Goal: Task Accomplishment & Management: Manage account settings

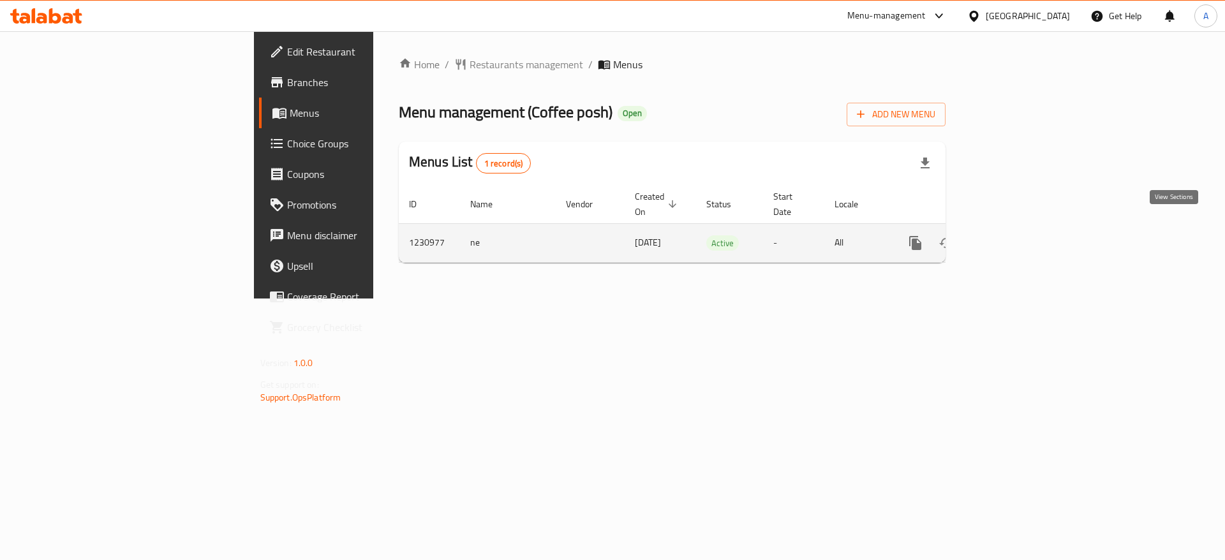
click at [1015, 235] on icon "enhanced table" at bounding box center [1007, 242] width 15 height 15
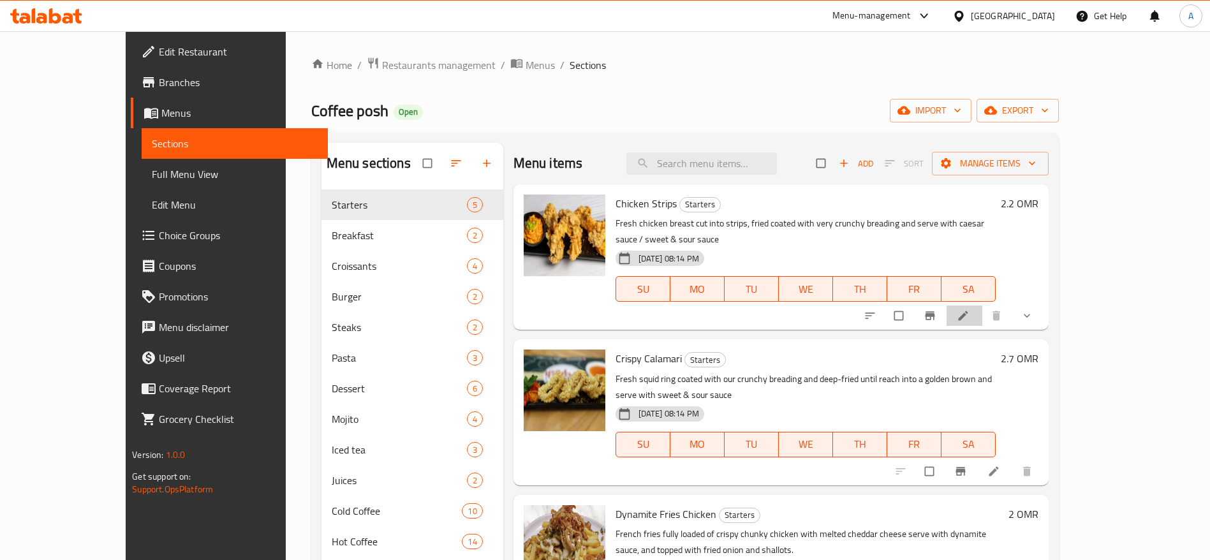
click at [983, 306] on li at bounding box center [965, 316] width 36 height 20
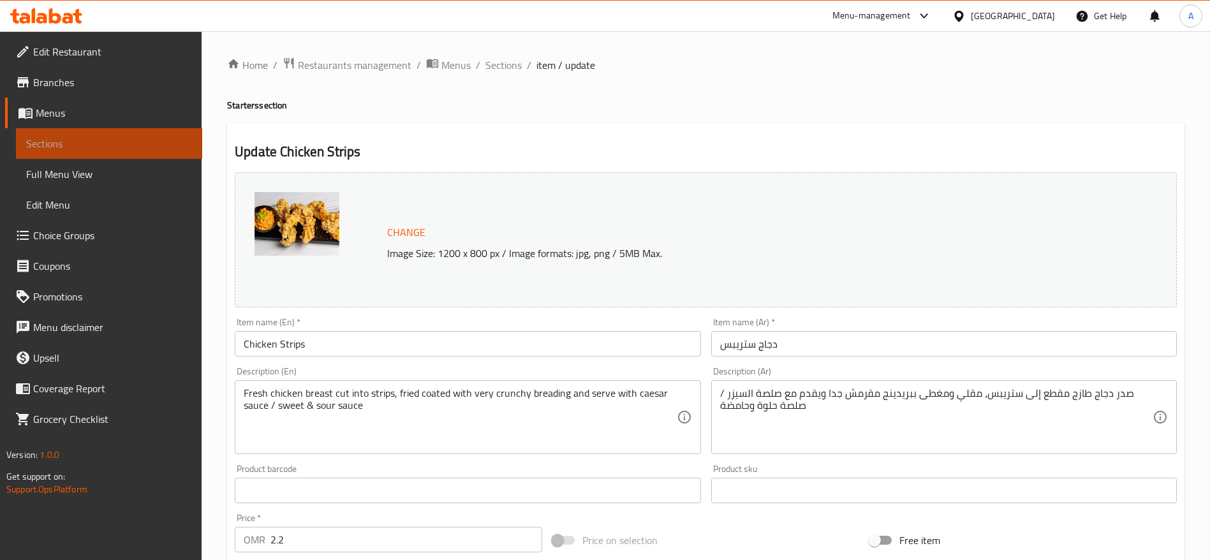
click at [131, 143] on span "Sections" at bounding box center [109, 143] width 166 height 15
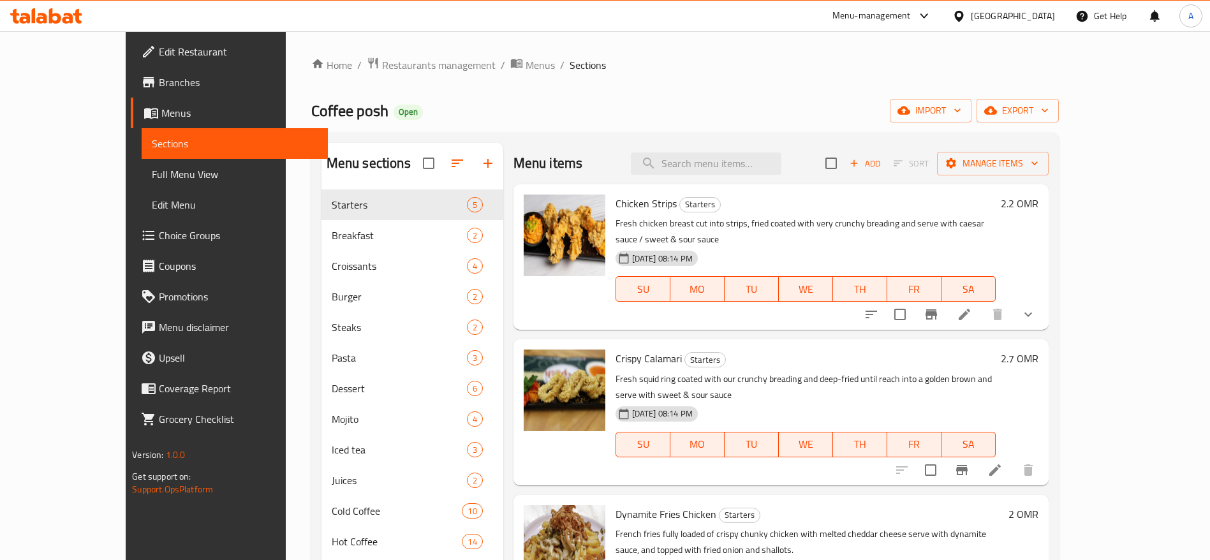
click at [879, 150] on div "Menu items Add Sort Manage items" at bounding box center [781, 163] width 535 height 41
click at [939, 307] on icon "Branch-specific-item" at bounding box center [931, 314] width 15 height 15
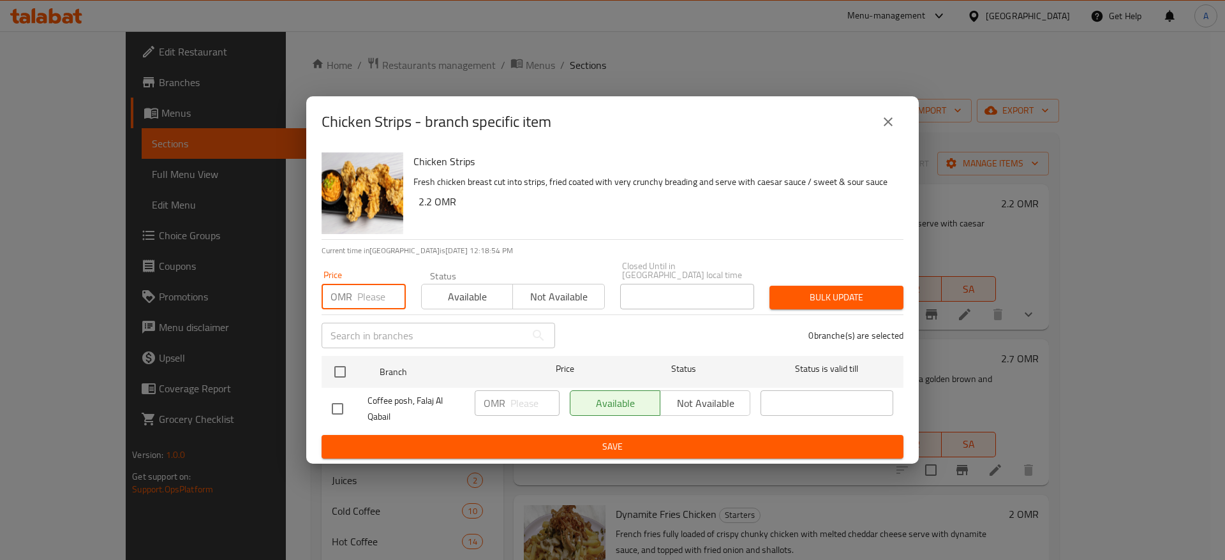
click at [382, 299] on input "number" at bounding box center [381, 297] width 48 height 26
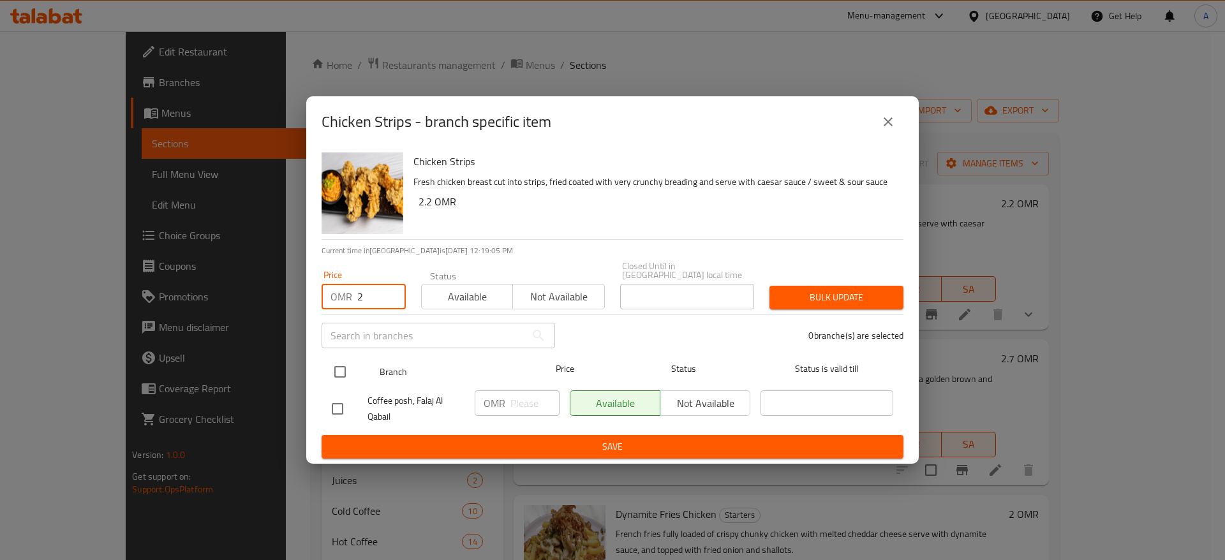
type input "2"
click at [336, 366] on input "checkbox" at bounding box center [340, 372] width 27 height 27
checkbox input "true"
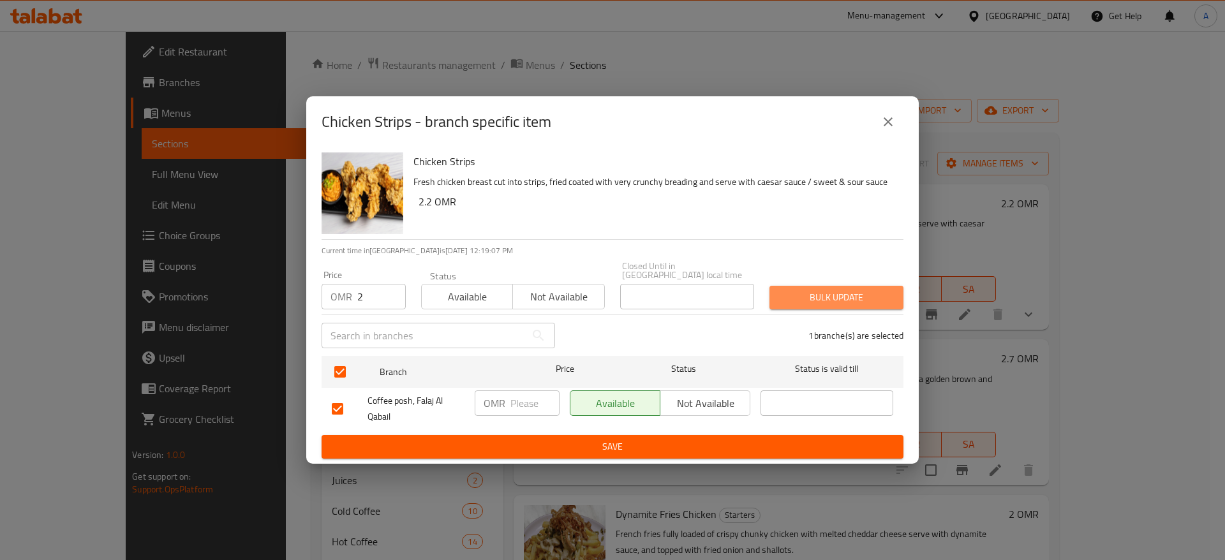
click at [816, 290] on span "Bulk update" at bounding box center [837, 298] width 114 height 16
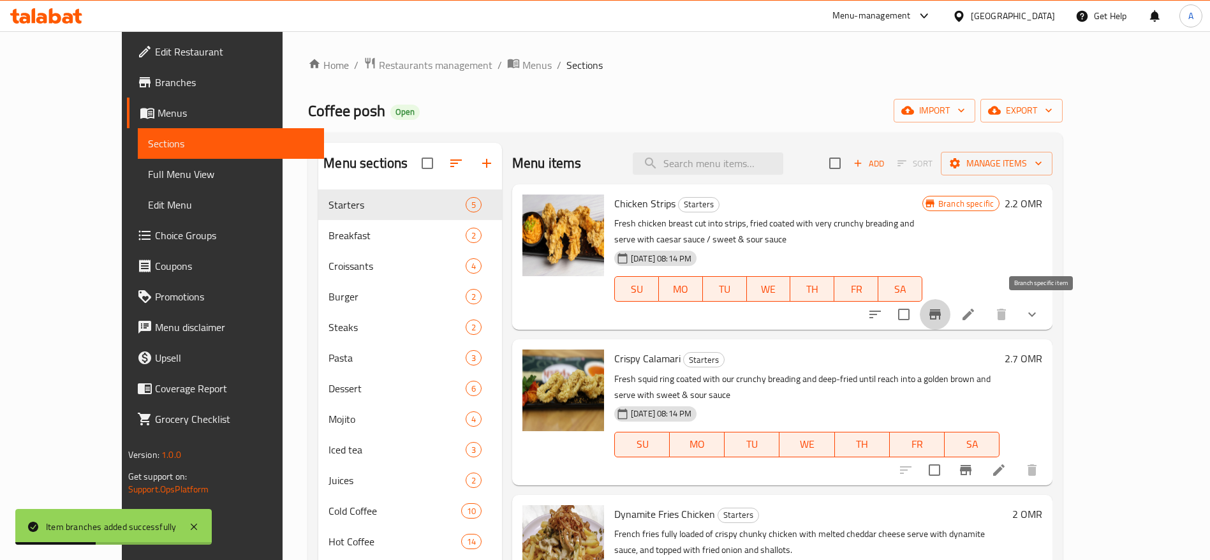
click at [943, 318] on icon "Branch-specific-item" at bounding box center [935, 314] width 15 height 15
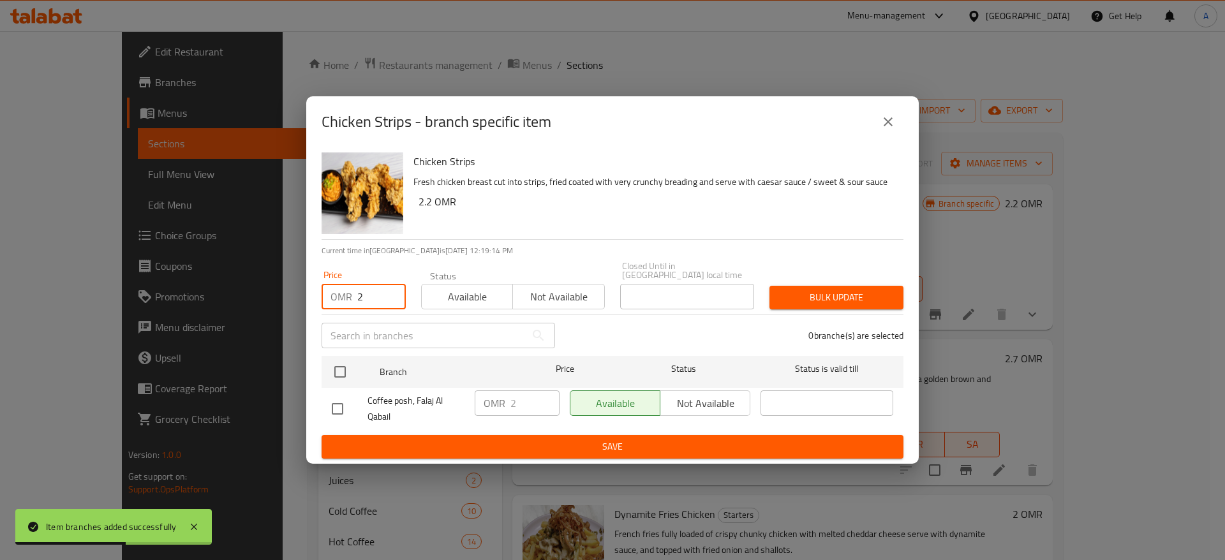
click at [371, 293] on input "2" at bounding box center [381, 297] width 48 height 26
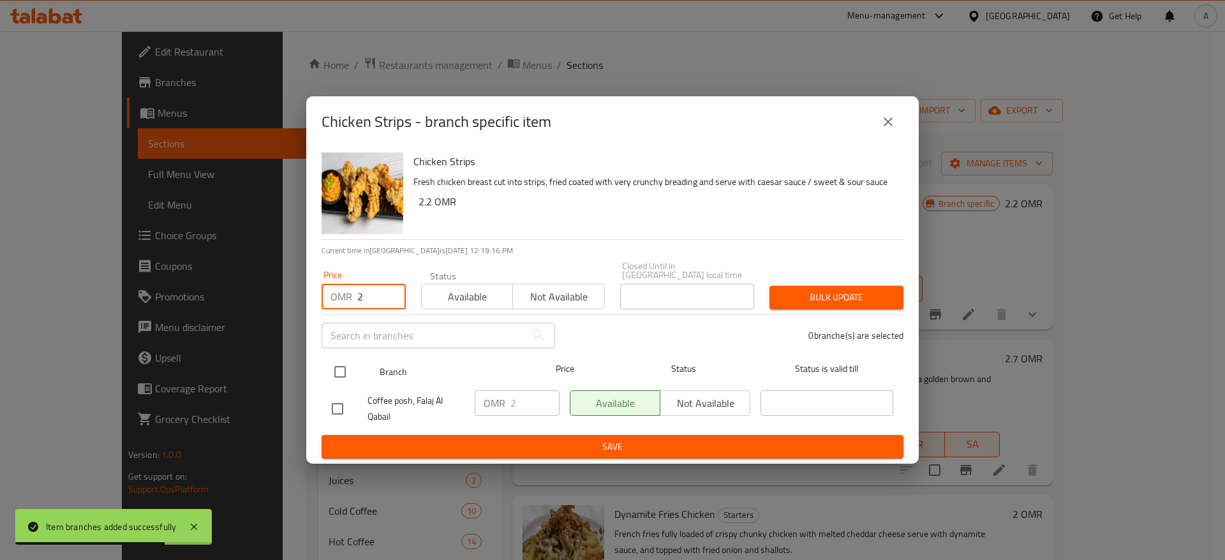
type input "2"
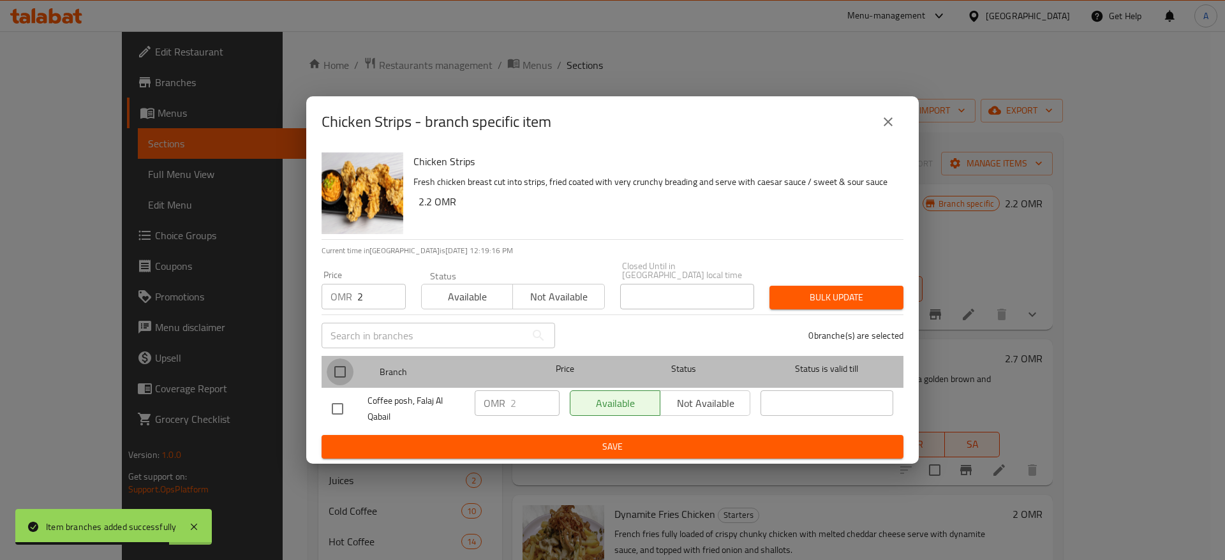
click at [339, 371] on input "checkbox" at bounding box center [340, 372] width 27 height 27
checkbox input "true"
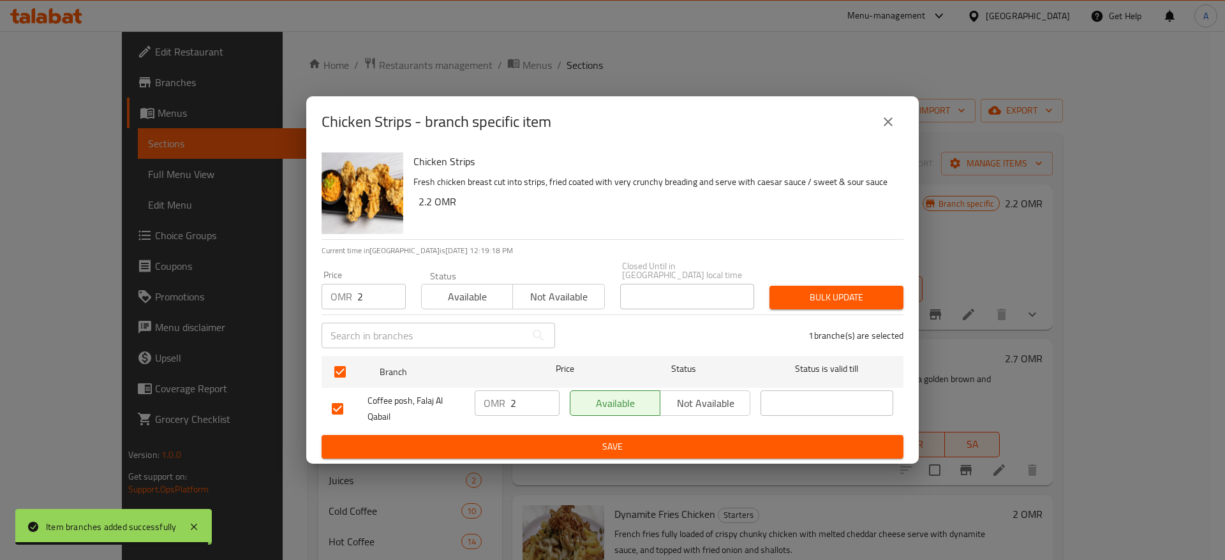
click at [620, 439] on span "Save" at bounding box center [612, 447] width 561 height 16
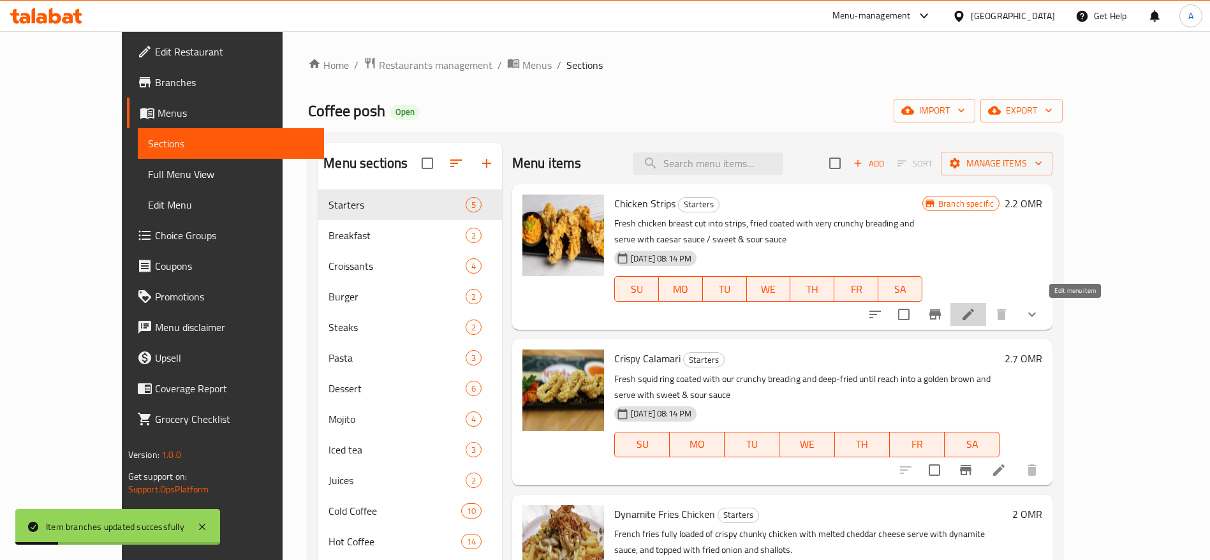
click at [976, 320] on icon at bounding box center [968, 314] width 15 height 15
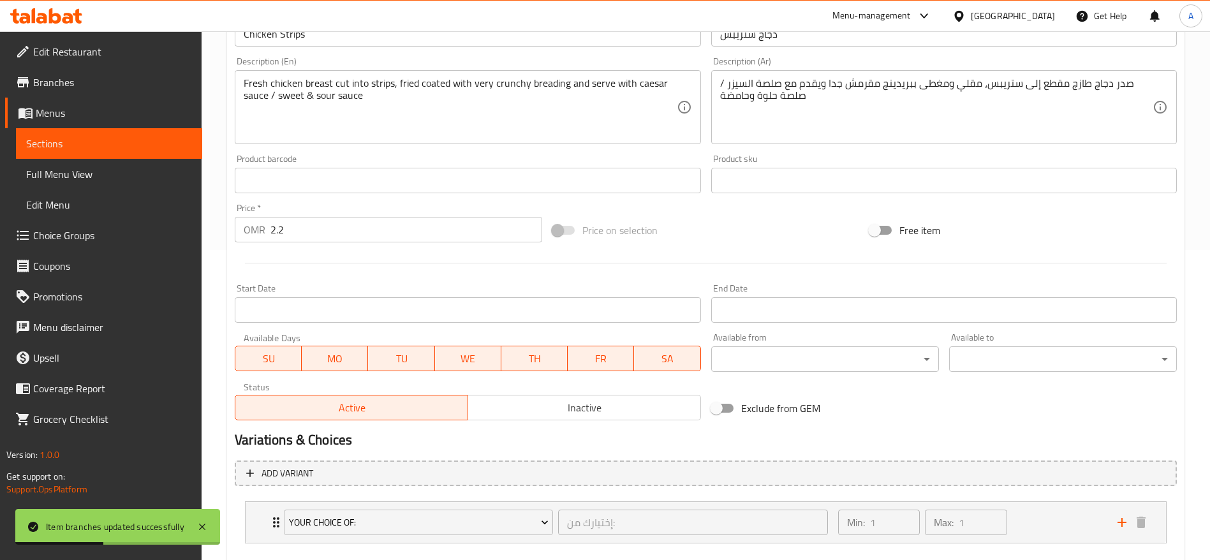
scroll to position [311, 0]
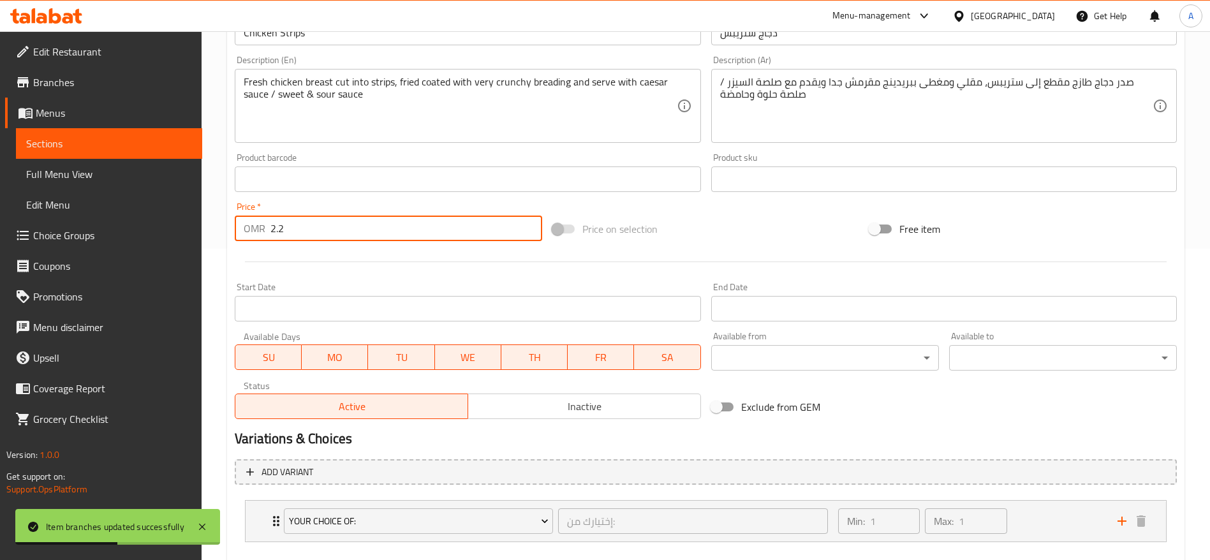
click at [439, 228] on input "2.2" at bounding box center [407, 229] width 272 height 26
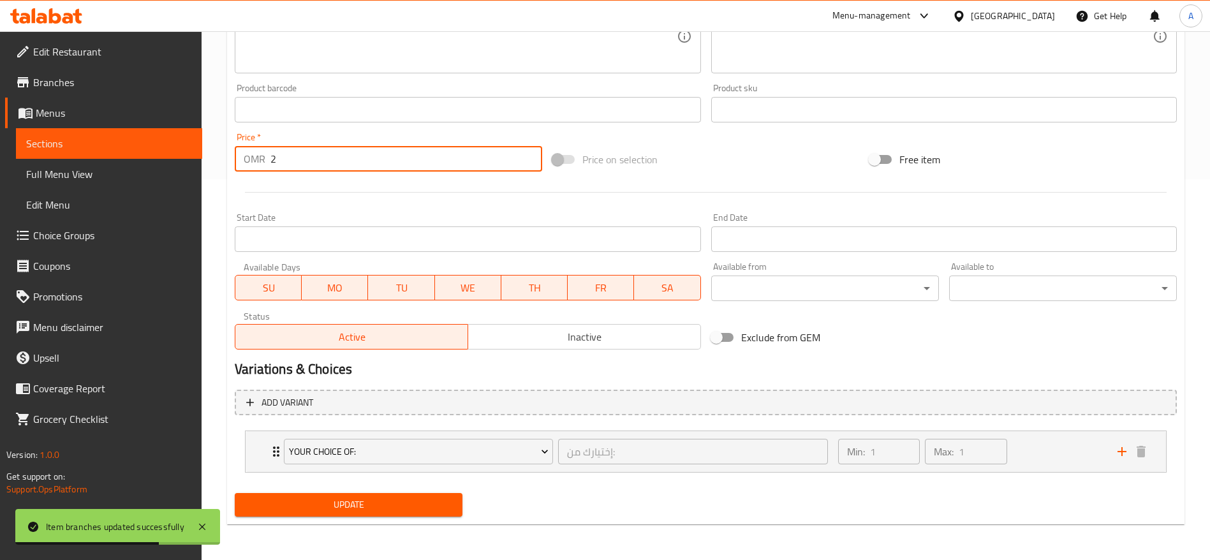
type input "2"
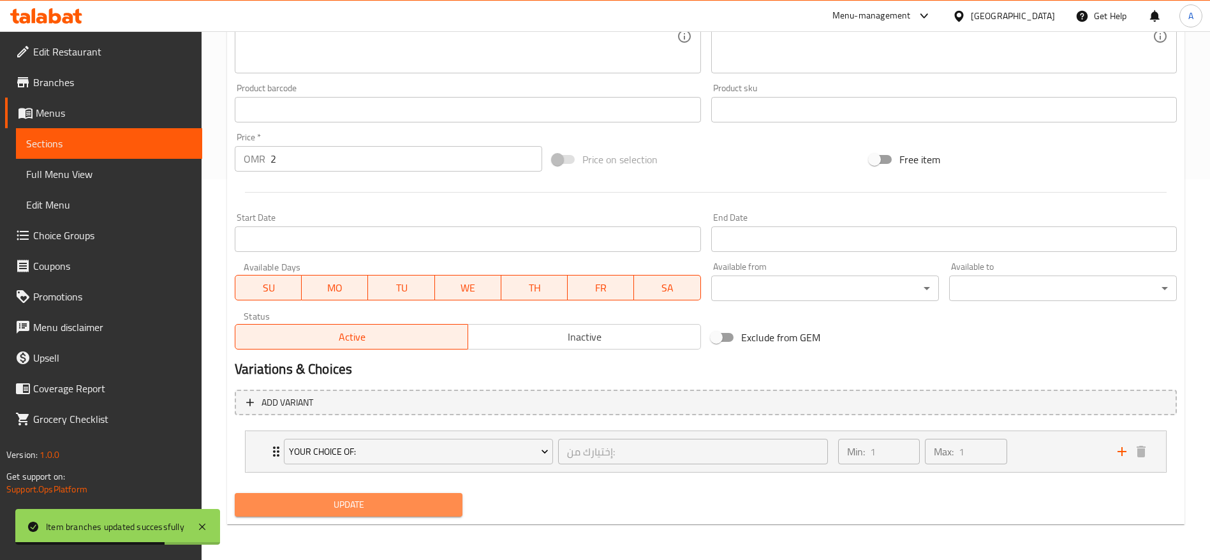
click at [403, 497] on span "Update" at bounding box center [348, 505] width 207 height 16
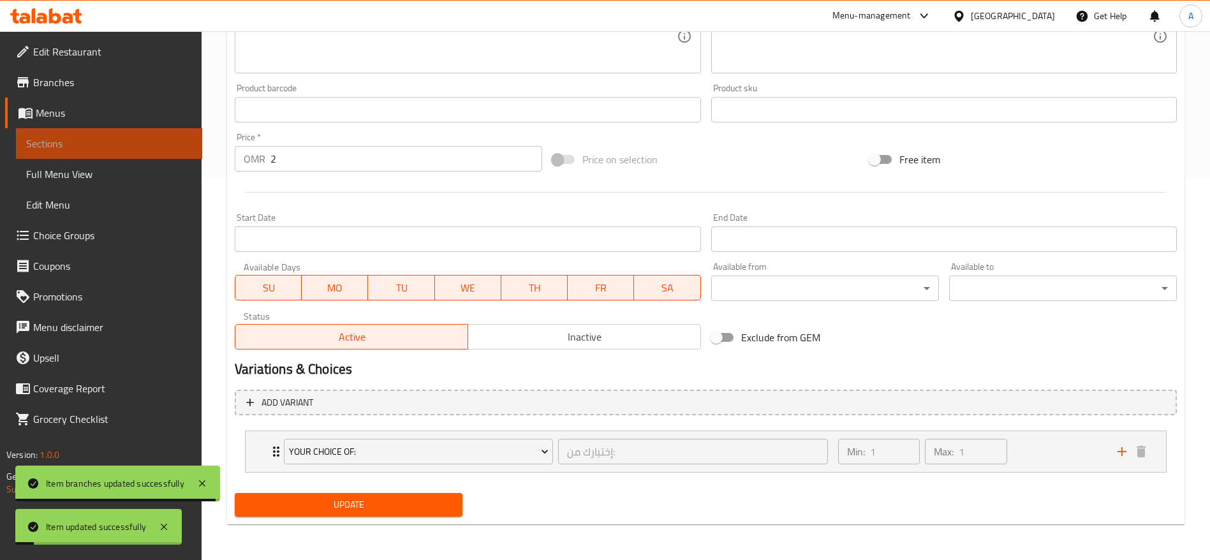
click at [145, 140] on span "Sections" at bounding box center [109, 143] width 166 height 15
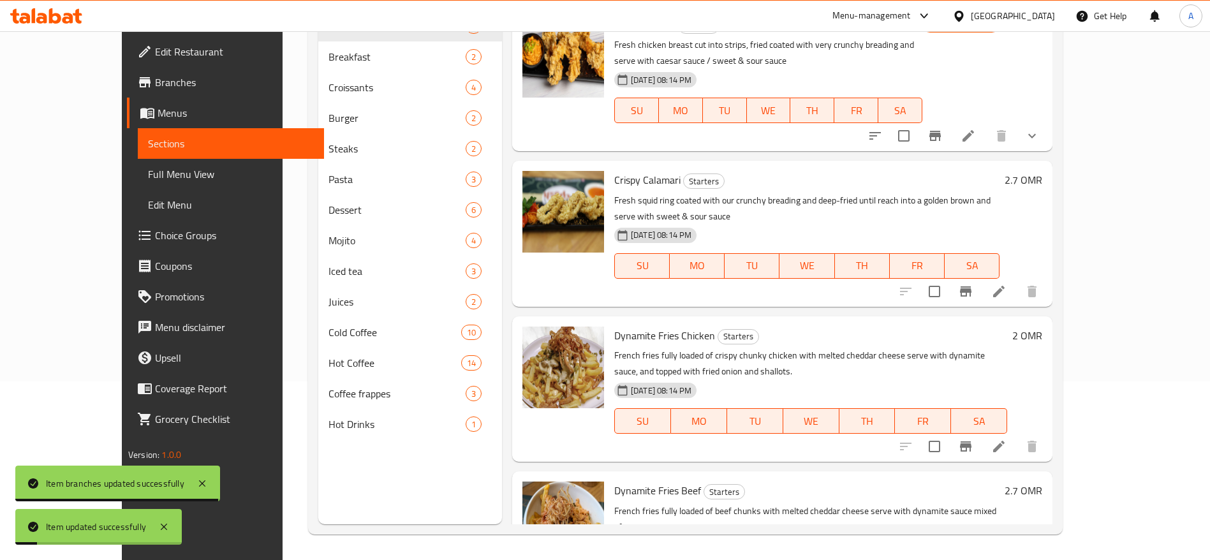
scroll to position [179, 0]
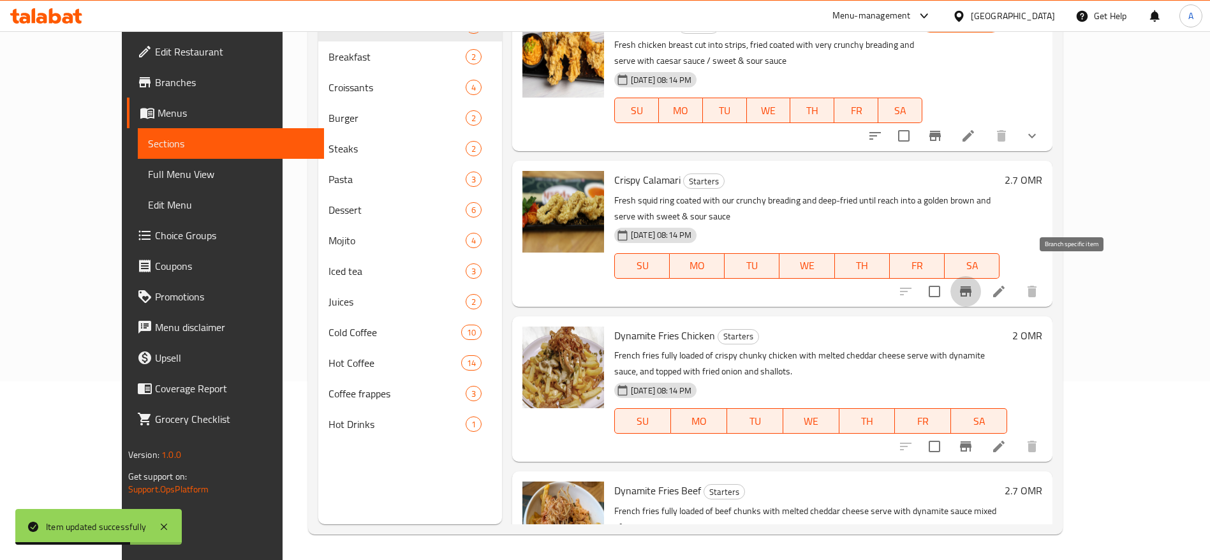
click at [974, 284] on icon "Branch-specific-item" at bounding box center [965, 291] width 15 height 15
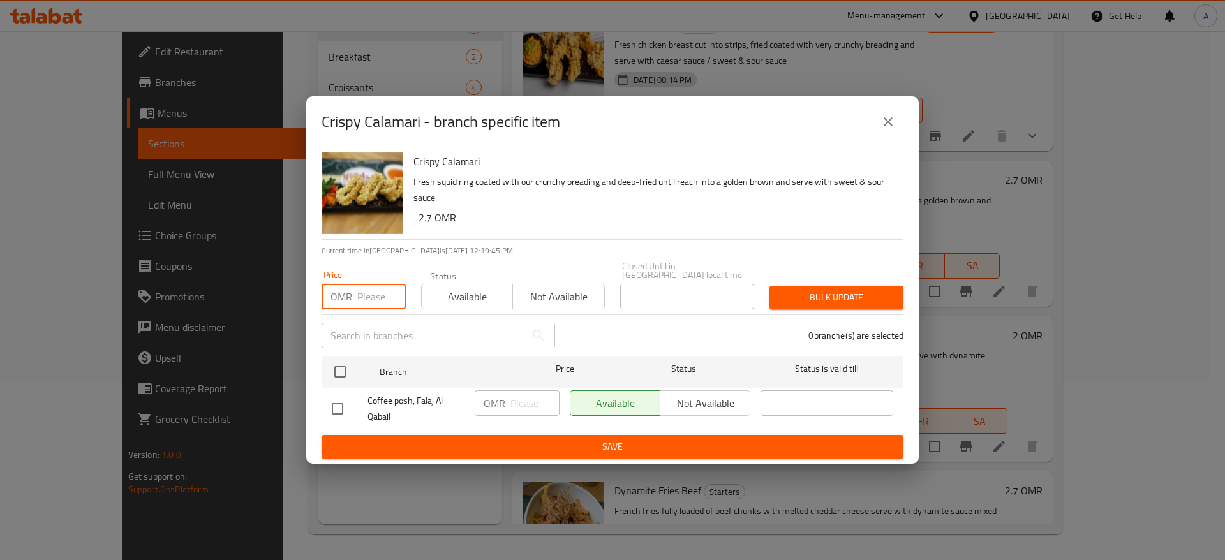
click at [378, 301] on input "number" at bounding box center [381, 297] width 48 height 26
click at [378, 301] on input "2.5" at bounding box center [381, 297] width 48 height 26
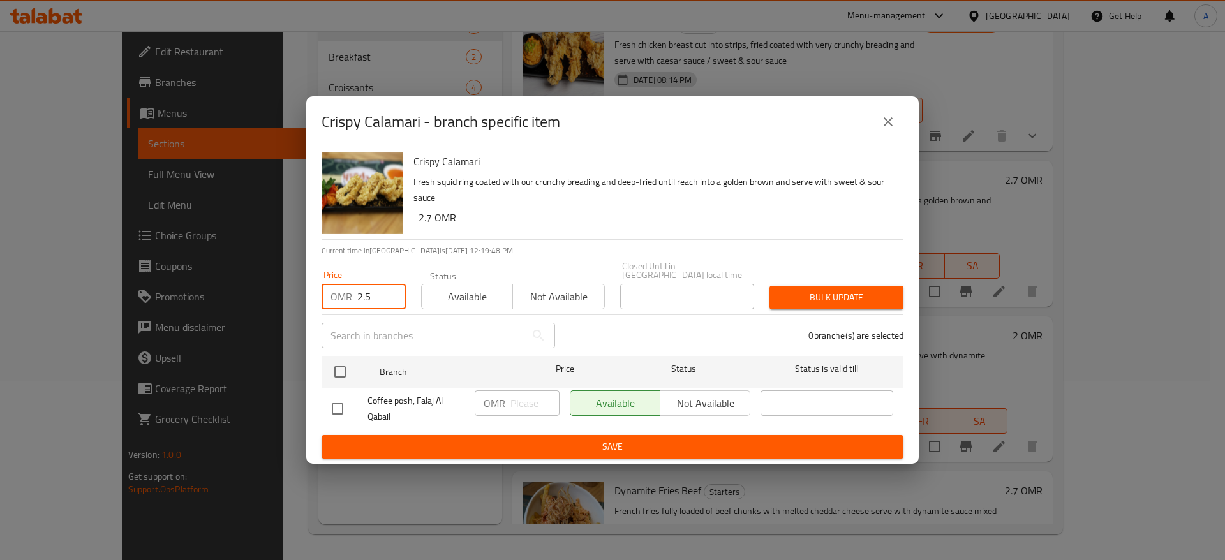
click at [378, 301] on input "2.5" at bounding box center [381, 297] width 48 height 26
type input "2.5"
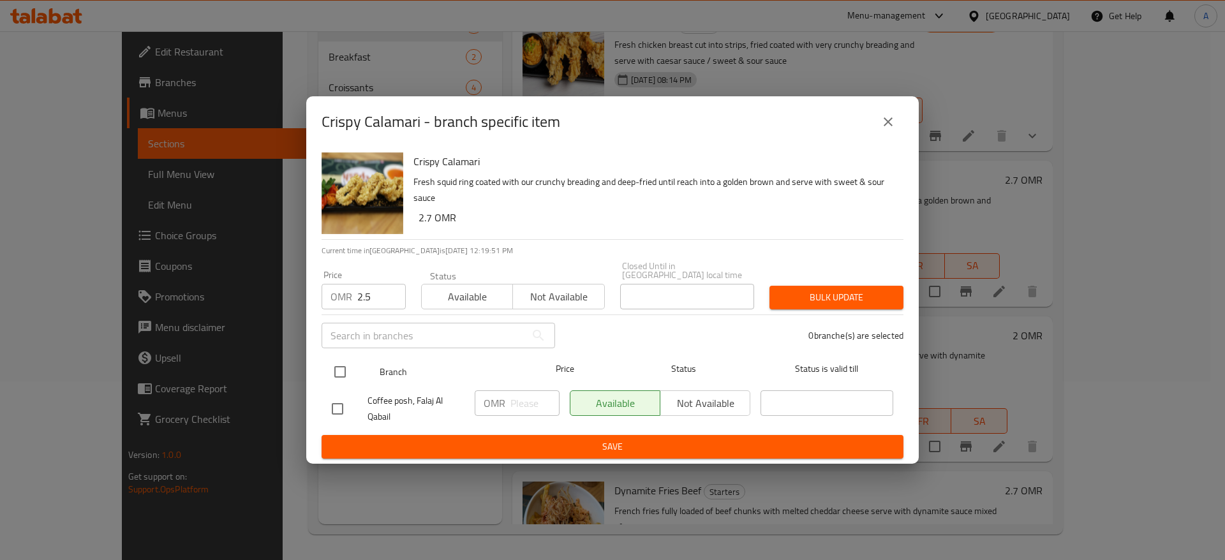
click at [336, 368] on ul "Branch Price Status Status is valid till Coffee posh, Falaj Al Qabail OMR ​ Ava…" at bounding box center [613, 393] width 582 height 84
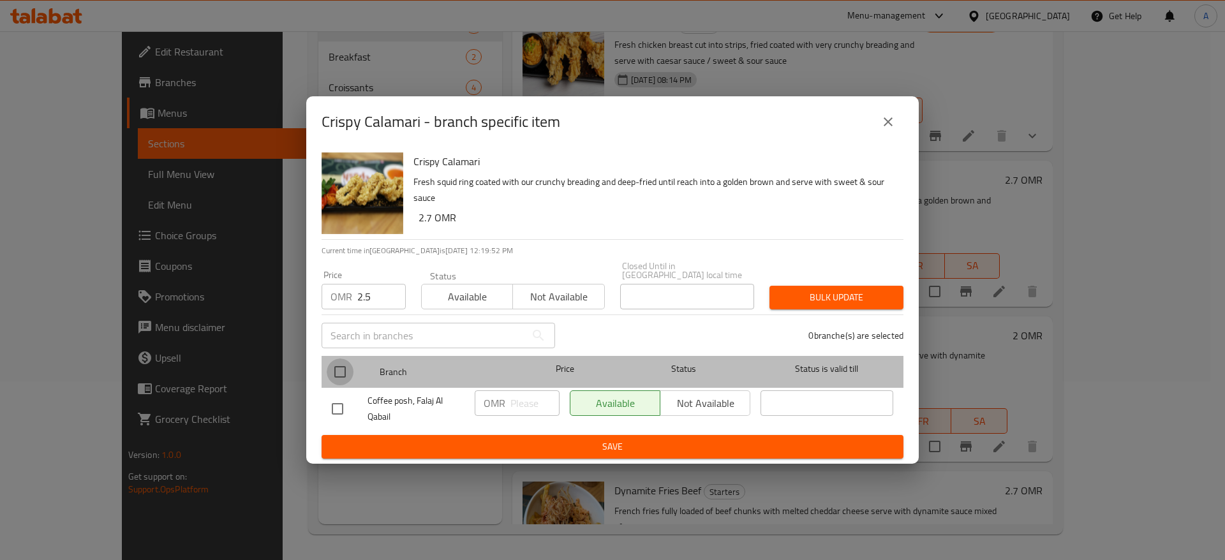
click at [336, 368] on input "checkbox" at bounding box center [340, 372] width 27 height 27
checkbox input "true"
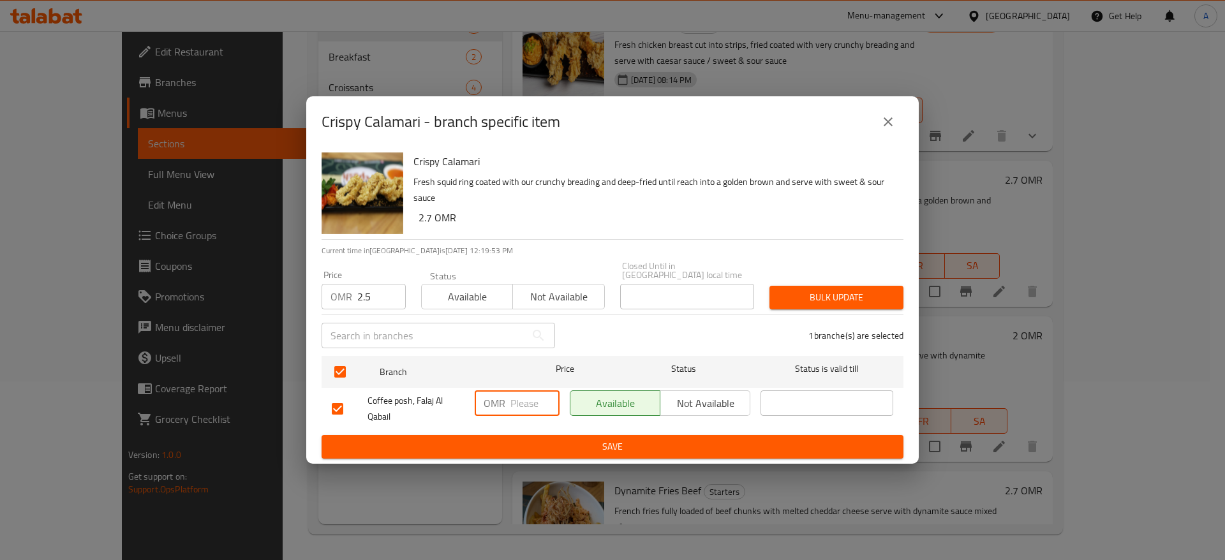
click at [523, 393] on input "number" at bounding box center [534, 403] width 49 height 26
paste input "2.5"
type input "2.5"
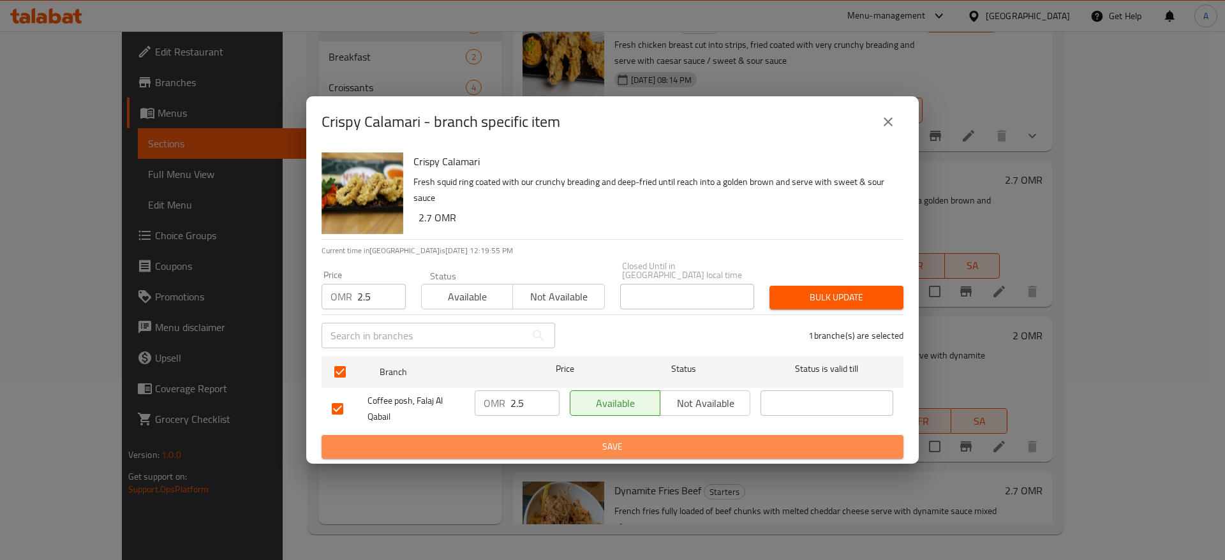
click at [541, 448] on span "Save" at bounding box center [612, 447] width 561 height 16
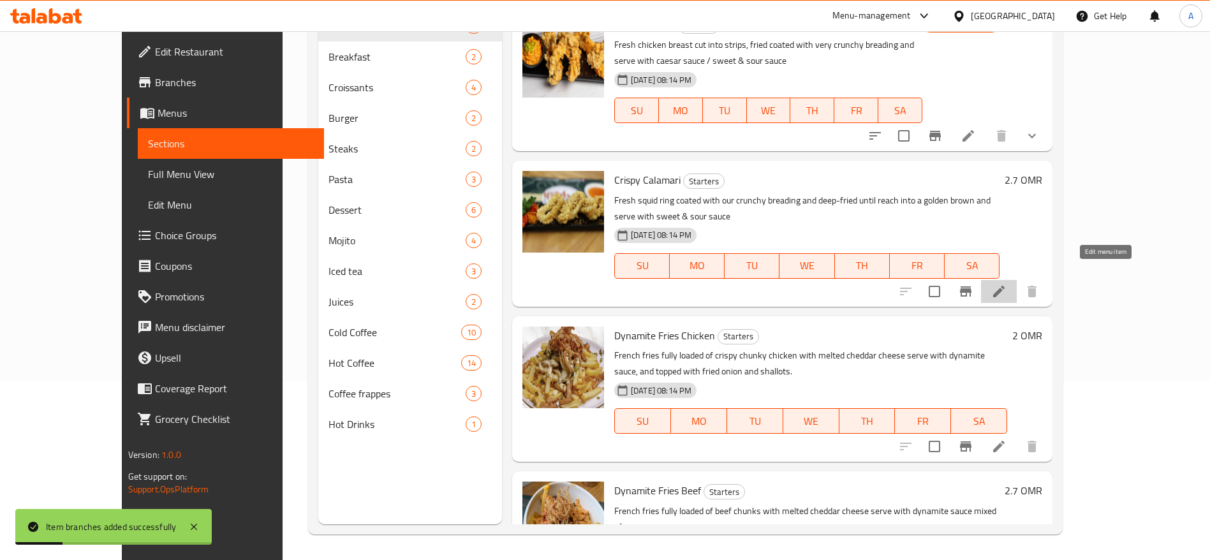
click at [1007, 284] on icon at bounding box center [998, 291] width 15 height 15
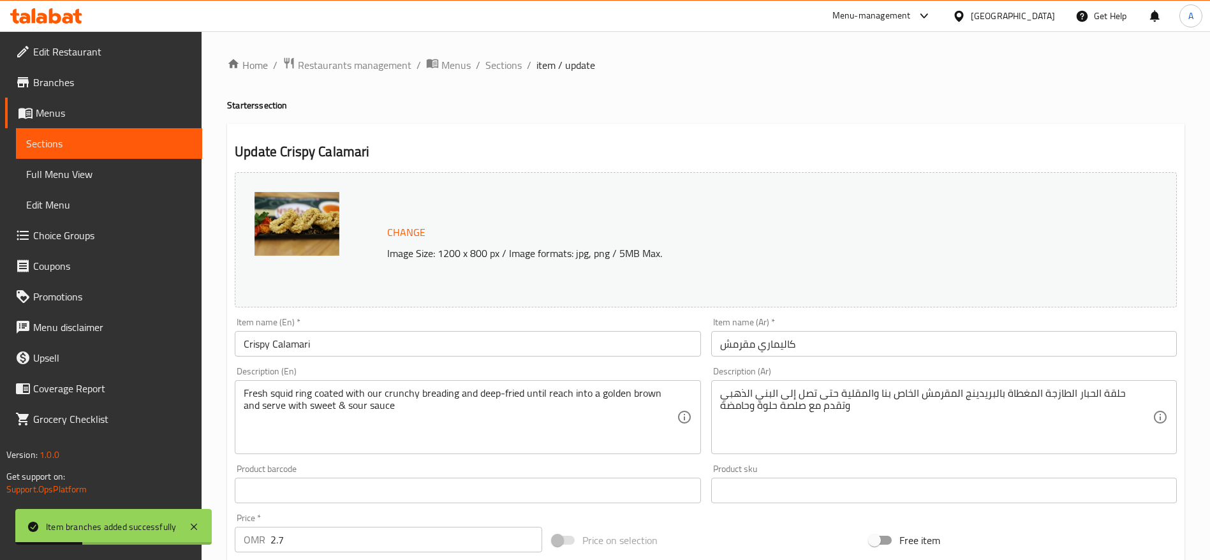
scroll to position [360, 0]
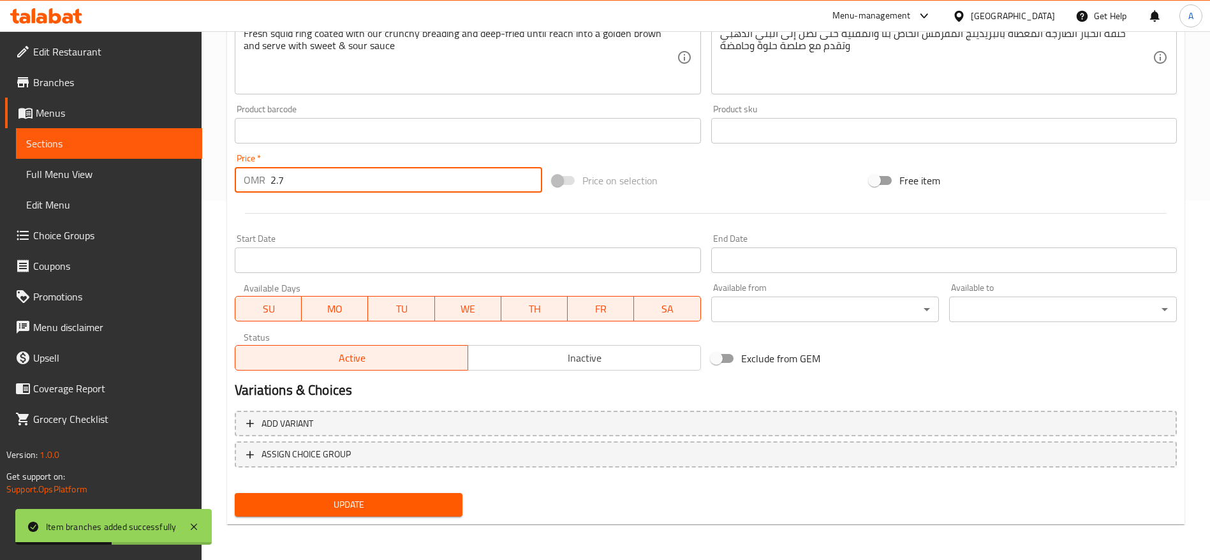
click at [317, 181] on input "2.7" at bounding box center [407, 180] width 272 height 26
paste input "5"
type input "2.5"
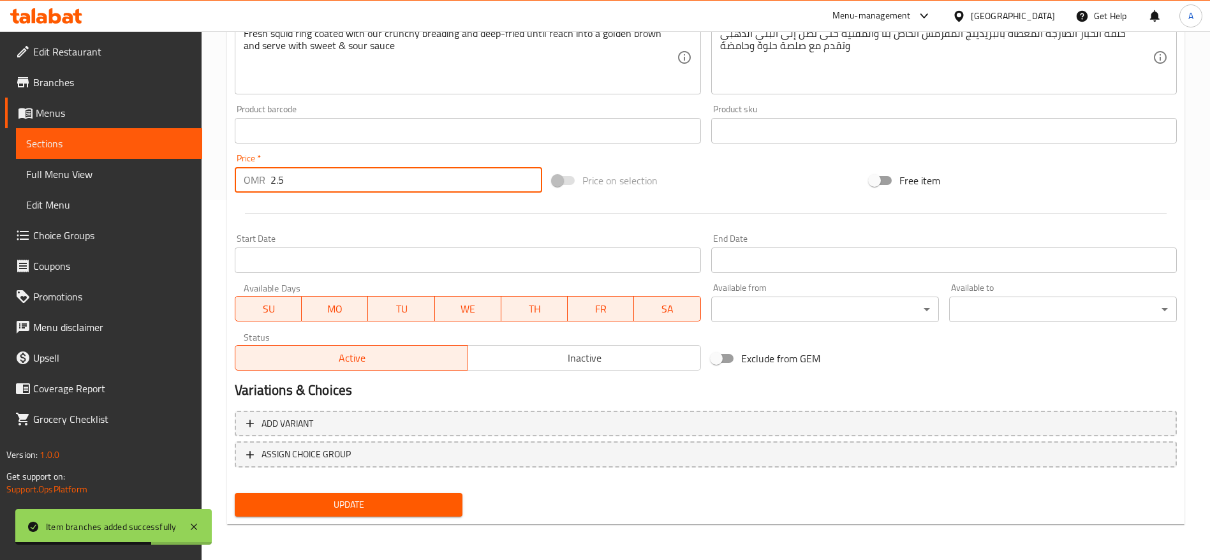
click at [387, 509] on span "Update" at bounding box center [348, 505] width 207 height 16
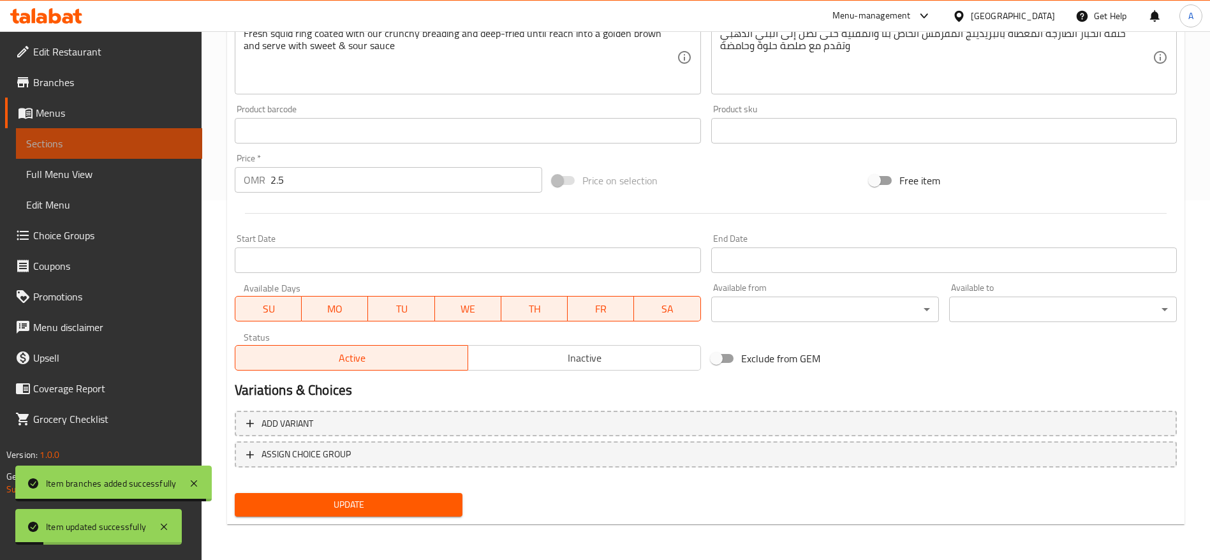
click at [158, 136] on span "Sections" at bounding box center [109, 143] width 166 height 15
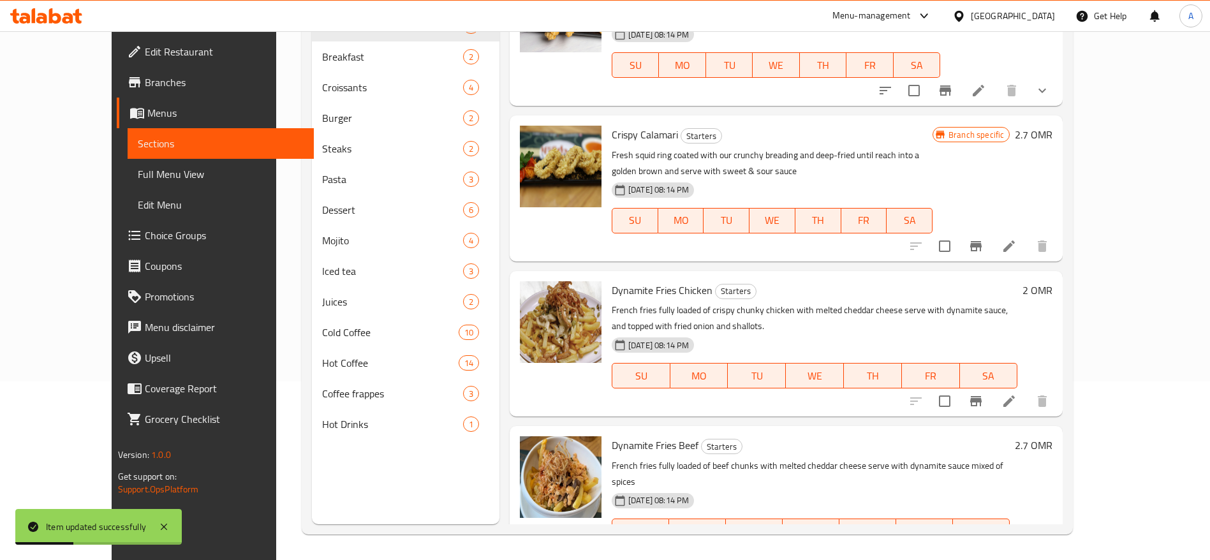
scroll to position [46, 0]
click at [1017, 241] on icon at bounding box center [1009, 245] width 15 height 15
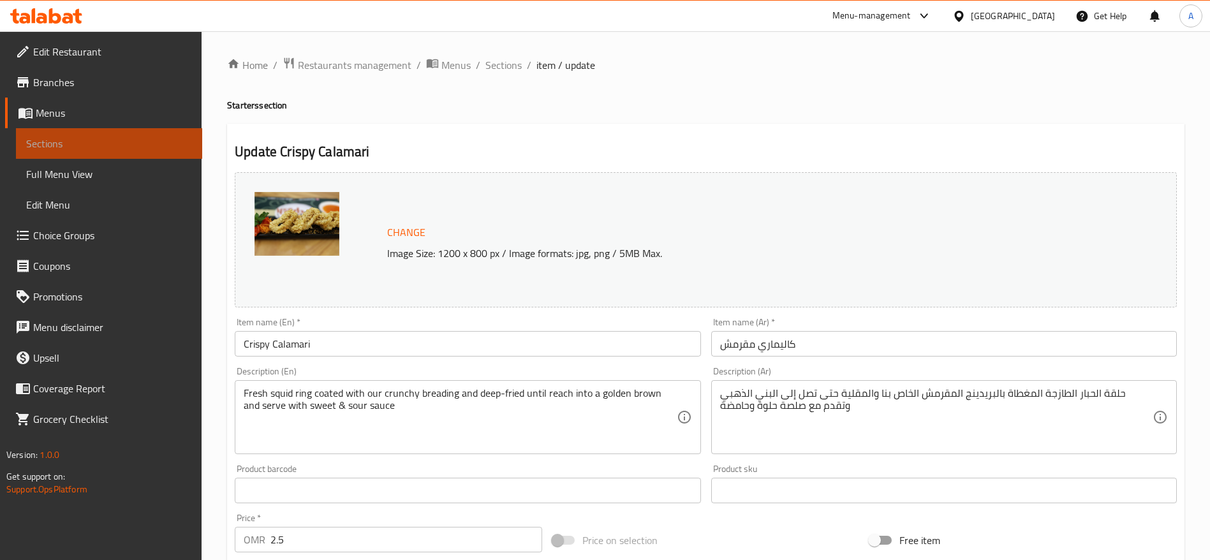
click at [80, 139] on span "Sections" at bounding box center [109, 143] width 166 height 15
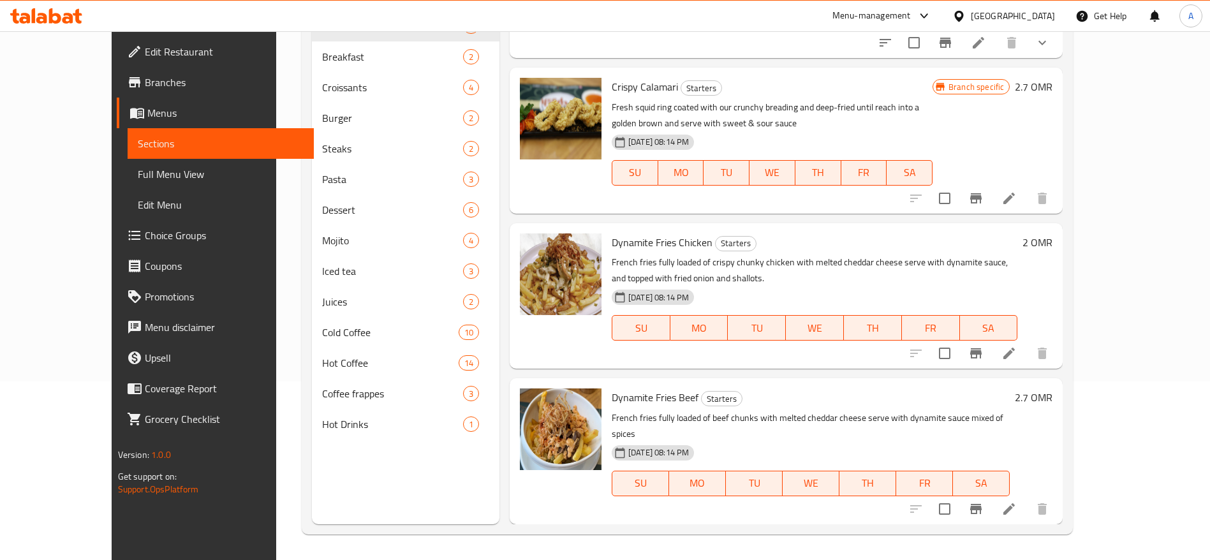
scroll to position [94, 0]
click at [982, 354] on icon "Branch-specific-item" at bounding box center [975, 353] width 11 height 10
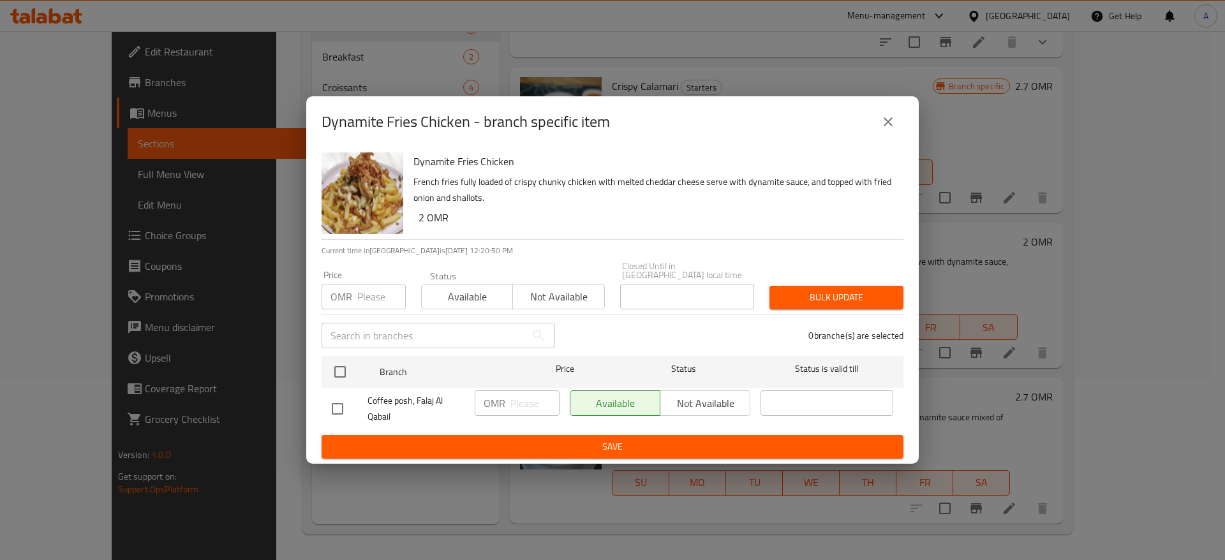
click at [379, 284] on input "number" at bounding box center [381, 297] width 48 height 26
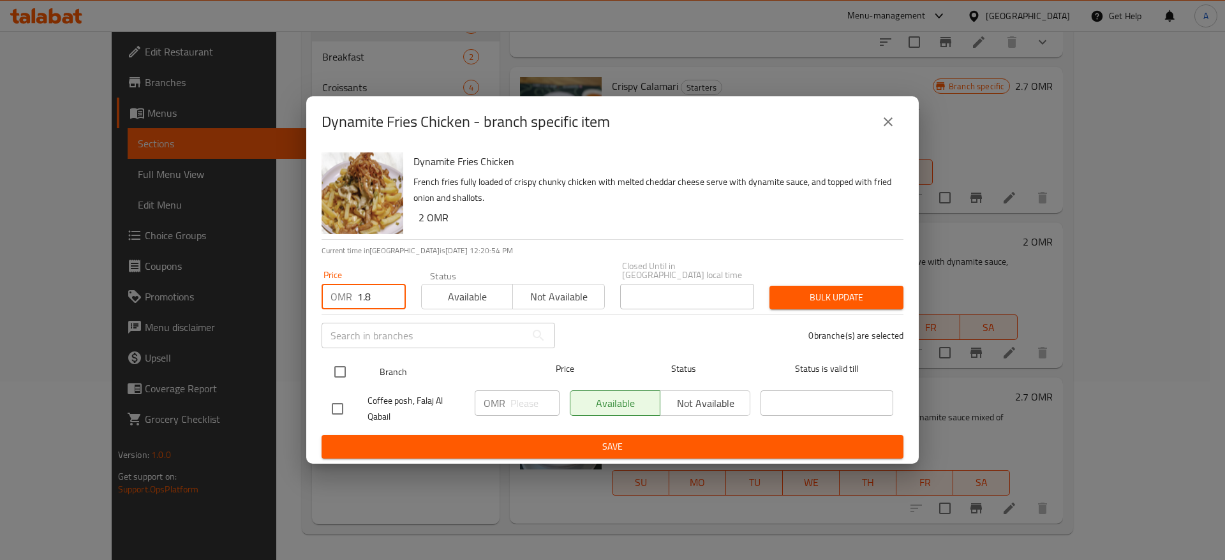
type input "1.8"
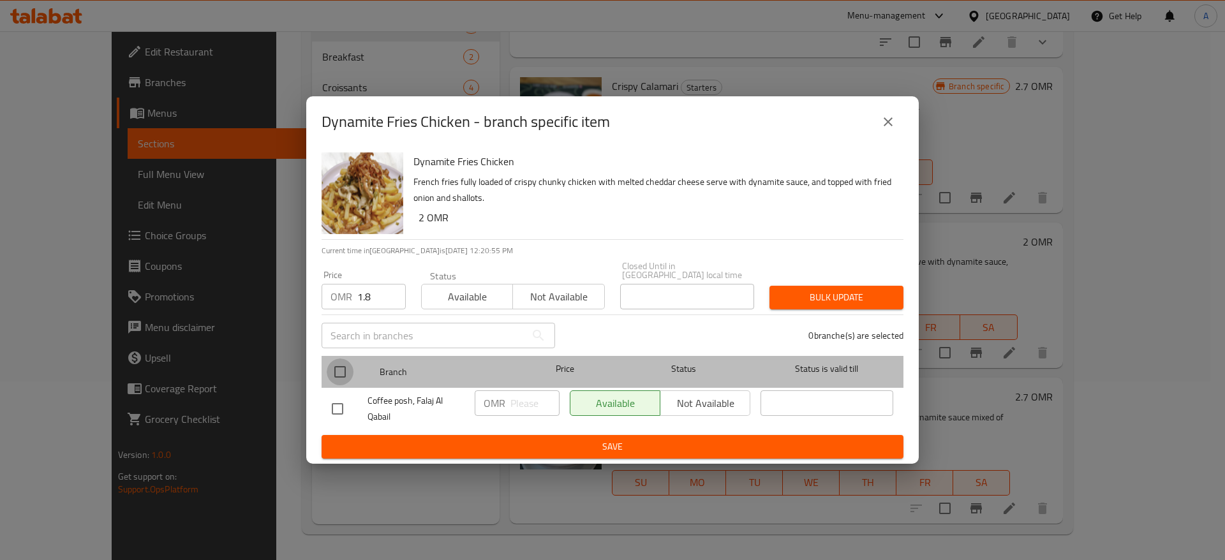
click at [350, 367] on input "checkbox" at bounding box center [340, 372] width 27 height 27
checkbox input "true"
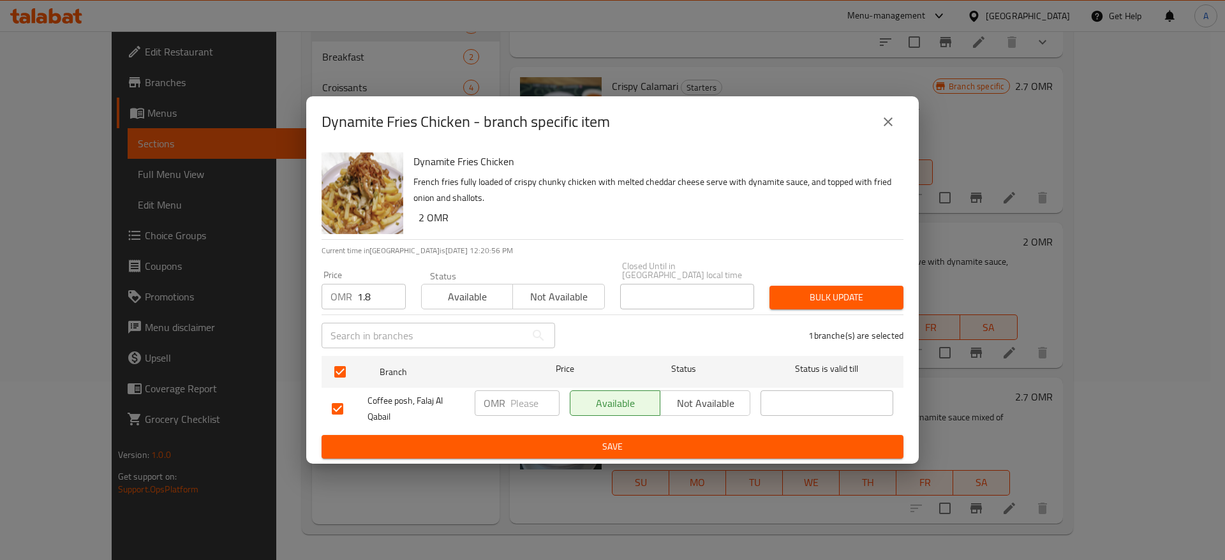
paste input "1.8"
click at [532, 399] on input "1.8" at bounding box center [534, 403] width 49 height 26
type input "1.8"
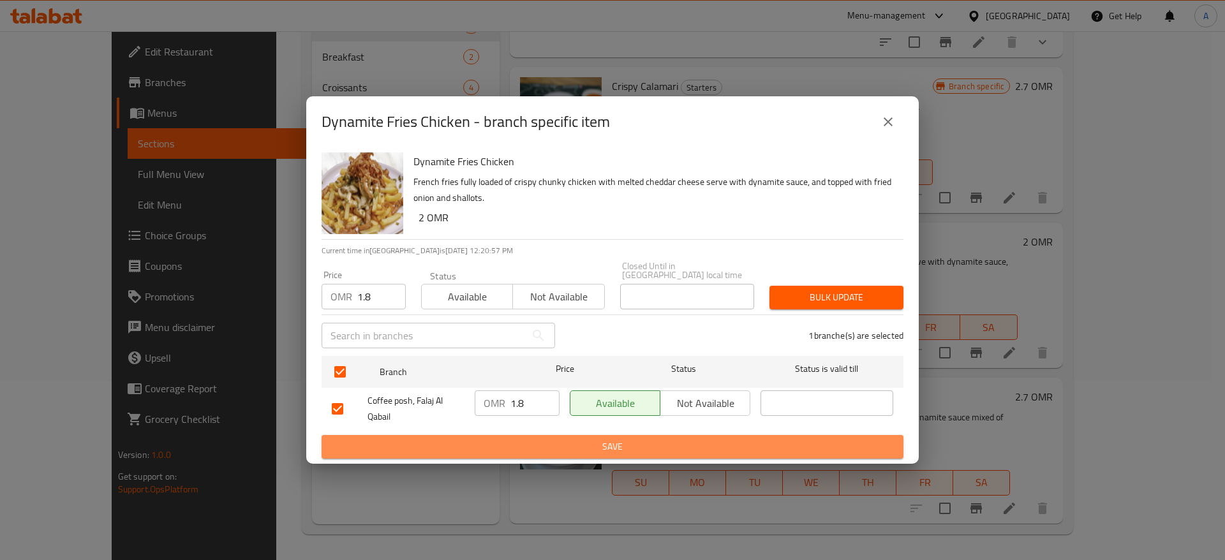
click at [565, 439] on span "Save" at bounding box center [612, 447] width 561 height 16
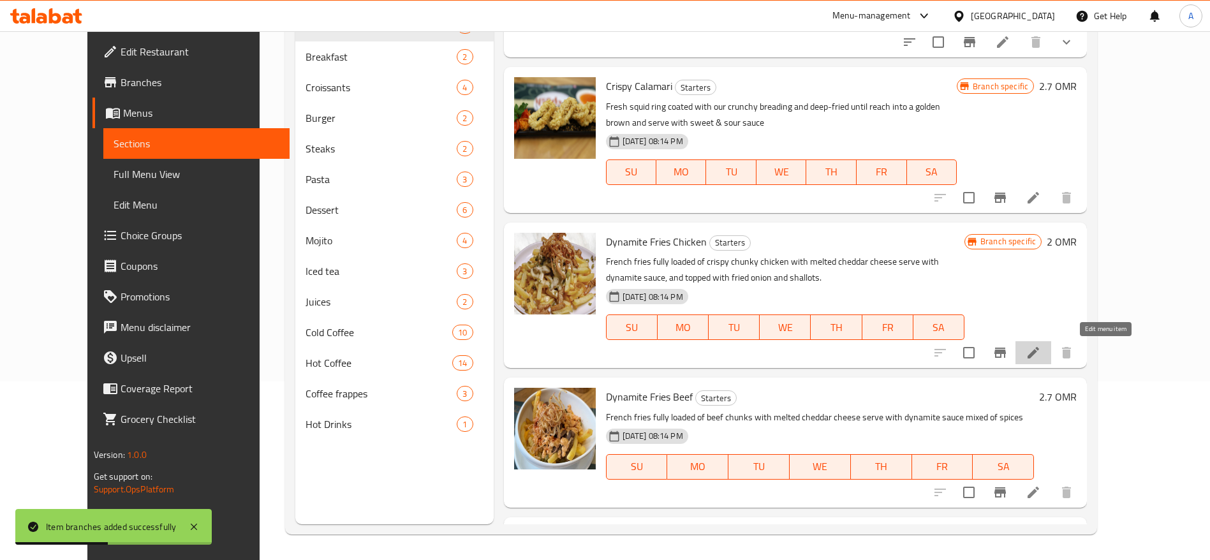
click at [1041, 352] on icon at bounding box center [1033, 352] width 15 height 15
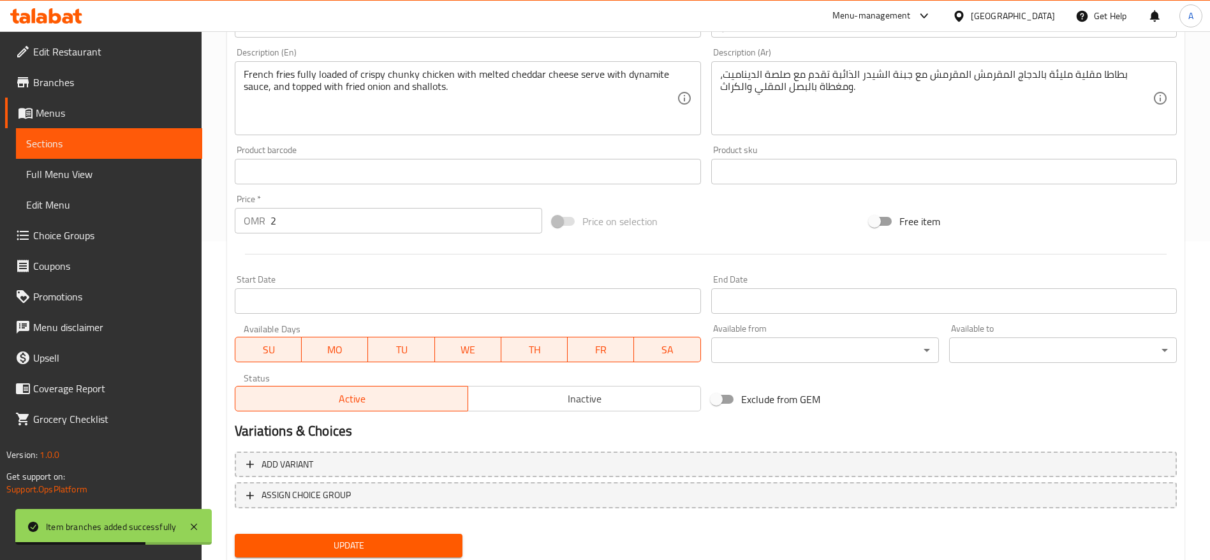
scroll to position [329, 0]
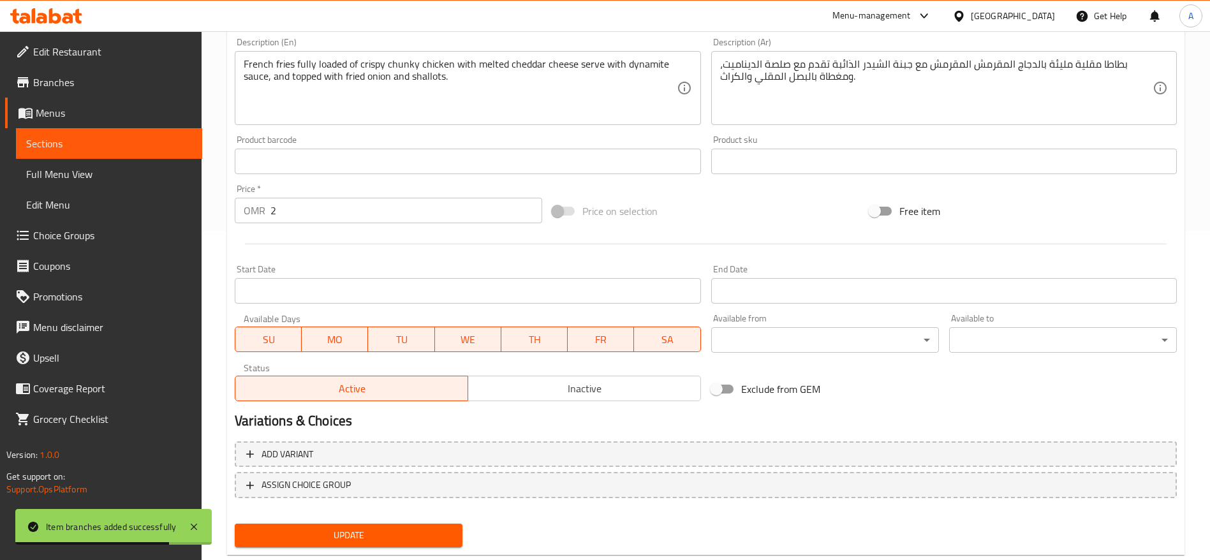
click at [330, 219] on input "2" at bounding box center [407, 211] width 272 height 26
paste input "1.8"
type input "1.8"
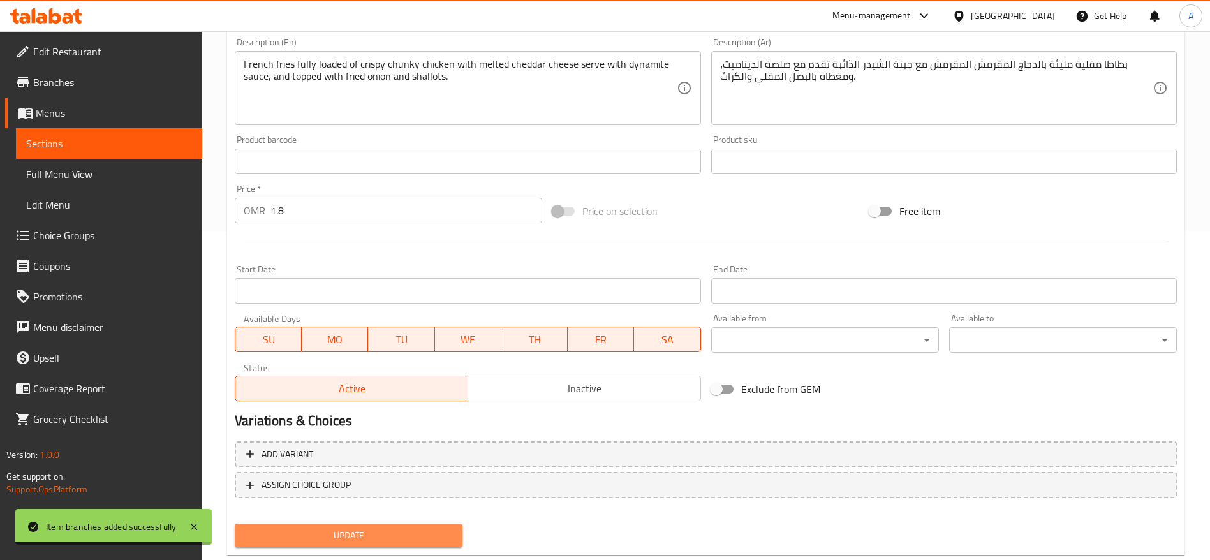
click at [392, 526] on button "Update" at bounding box center [349, 536] width 228 height 24
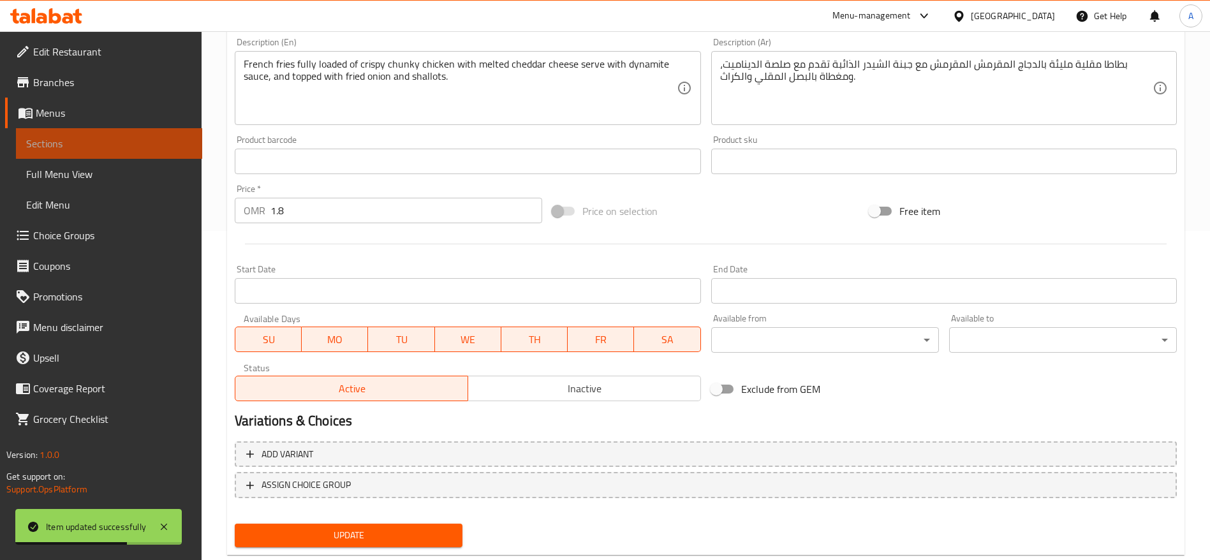
click at [146, 145] on span "Sections" at bounding box center [109, 143] width 166 height 15
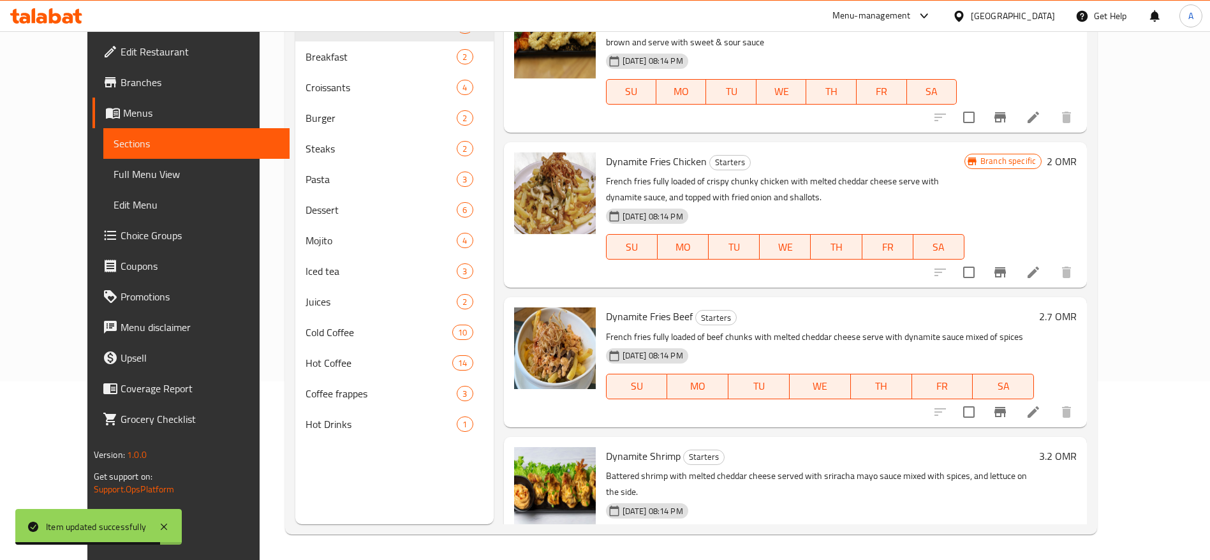
scroll to position [184, 0]
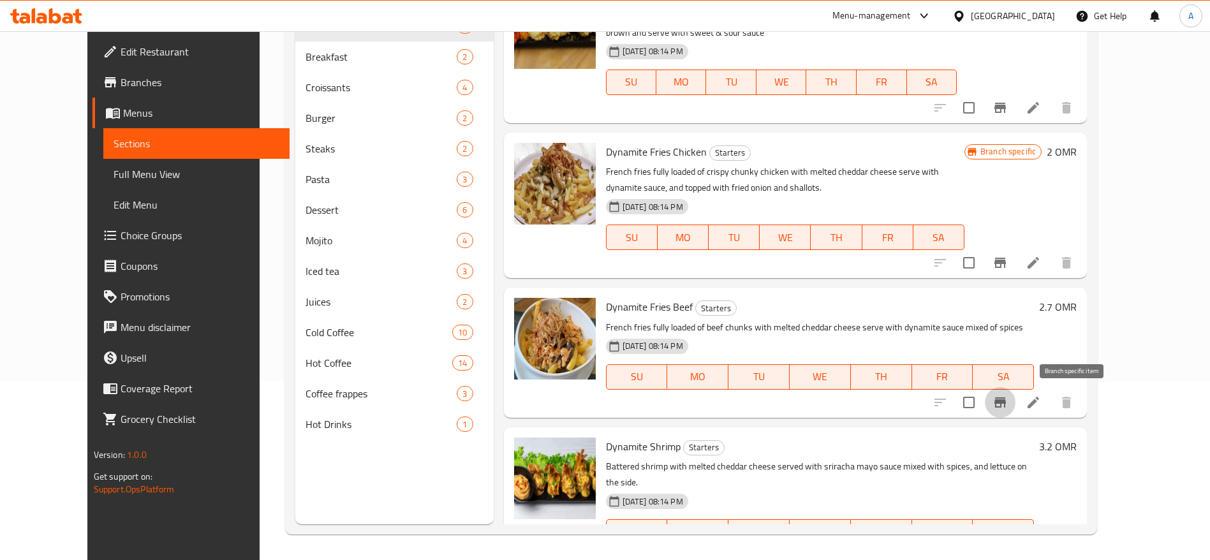
click at [1008, 406] on icon "Branch-specific-item" at bounding box center [1000, 402] width 15 height 15
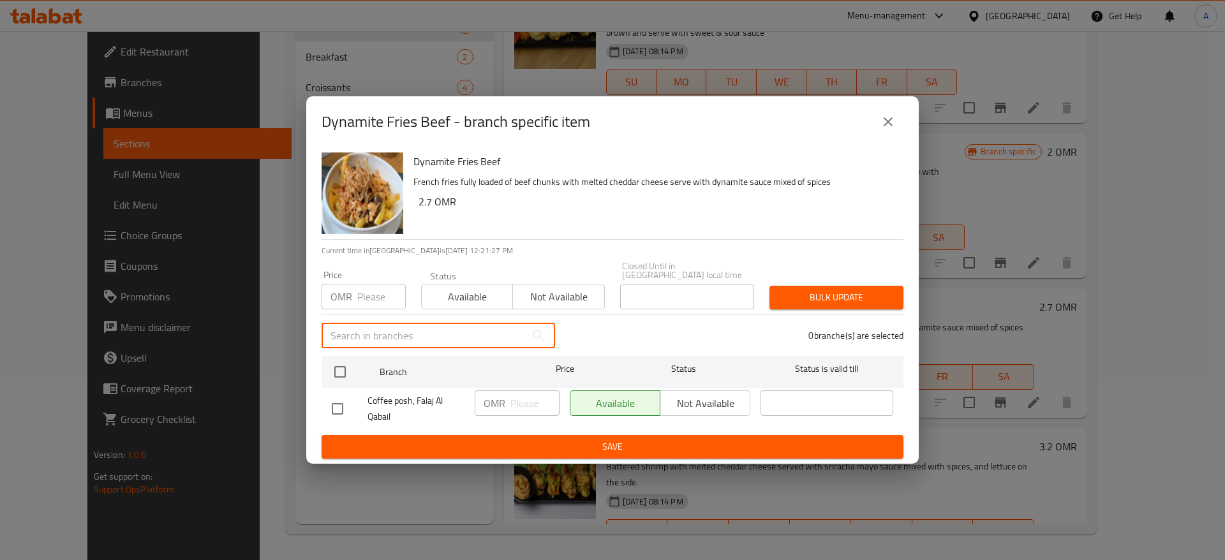
drag, startPoint x: 437, startPoint y: 329, endPoint x: 385, endPoint y: 305, distance: 57.4
click at [385, 305] on div "Dynamite Fries Beef French fries fully loaded of beef chunks with melted chedda…" at bounding box center [612, 305] width 612 height 316
click at [382, 292] on input "number" at bounding box center [381, 297] width 48 height 26
click at [382, 292] on input "2.5" at bounding box center [381, 297] width 48 height 26
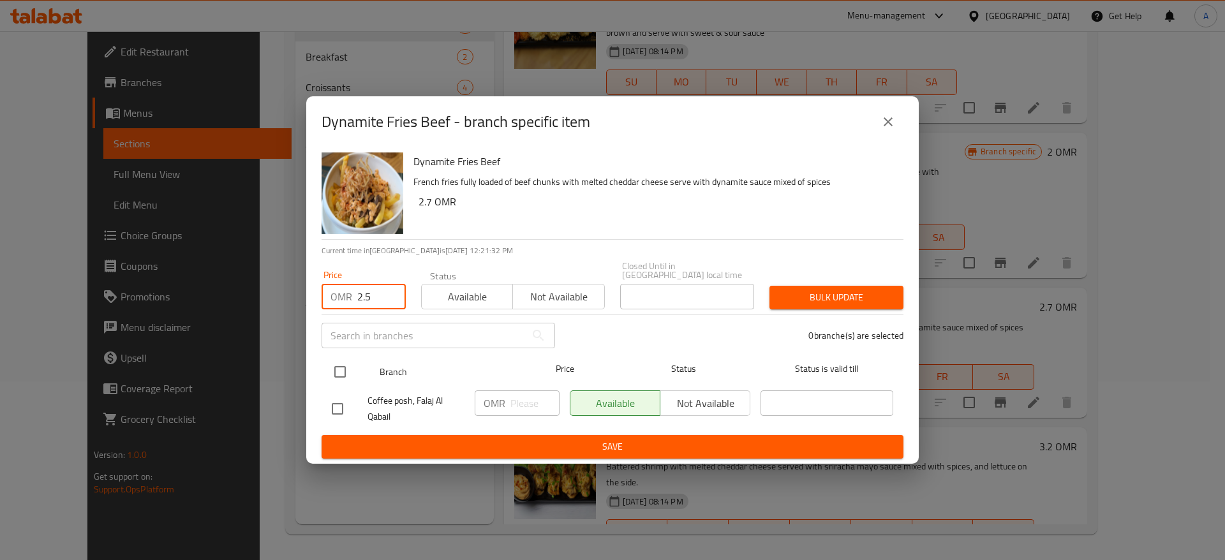
type input "2.5"
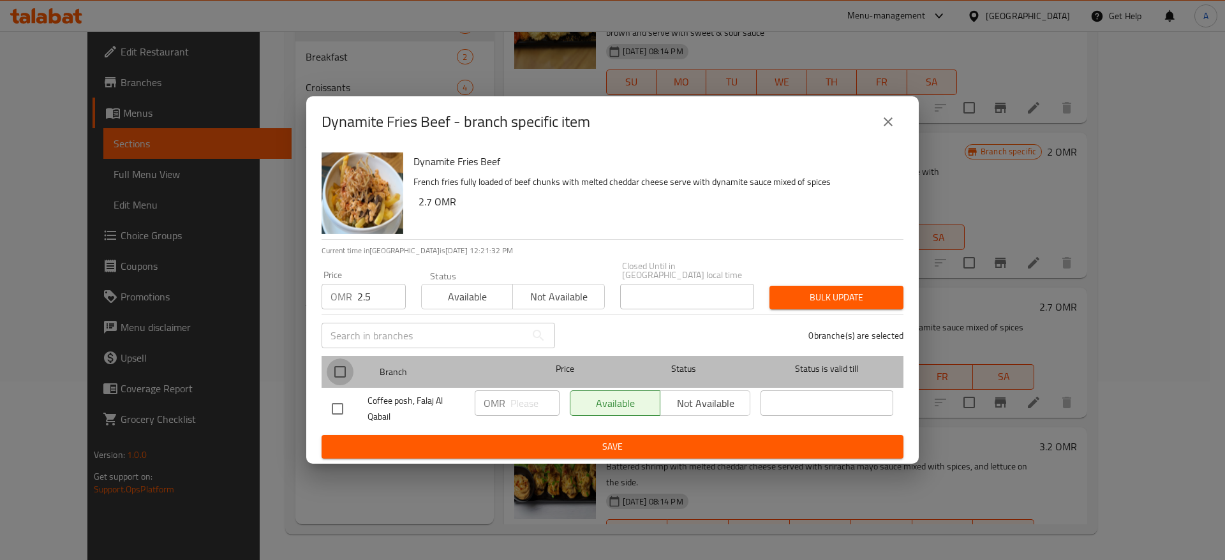
click at [346, 362] on input "checkbox" at bounding box center [340, 372] width 27 height 27
checkbox input "true"
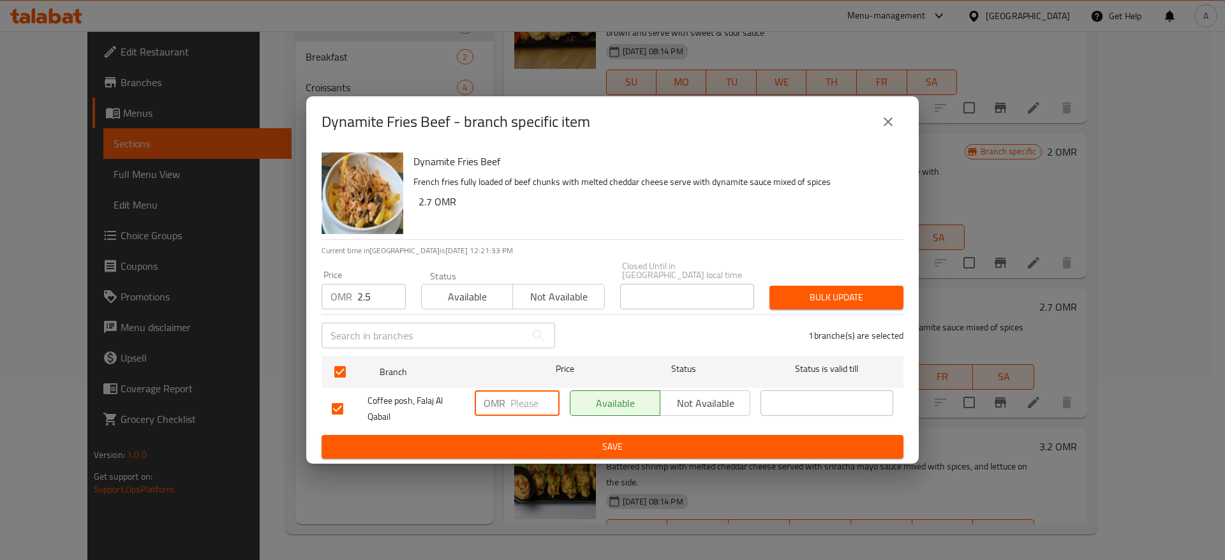
click at [534, 396] on input "number" at bounding box center [534, 403] width 49 height 26
paste input "2.5"
type input "2.5"
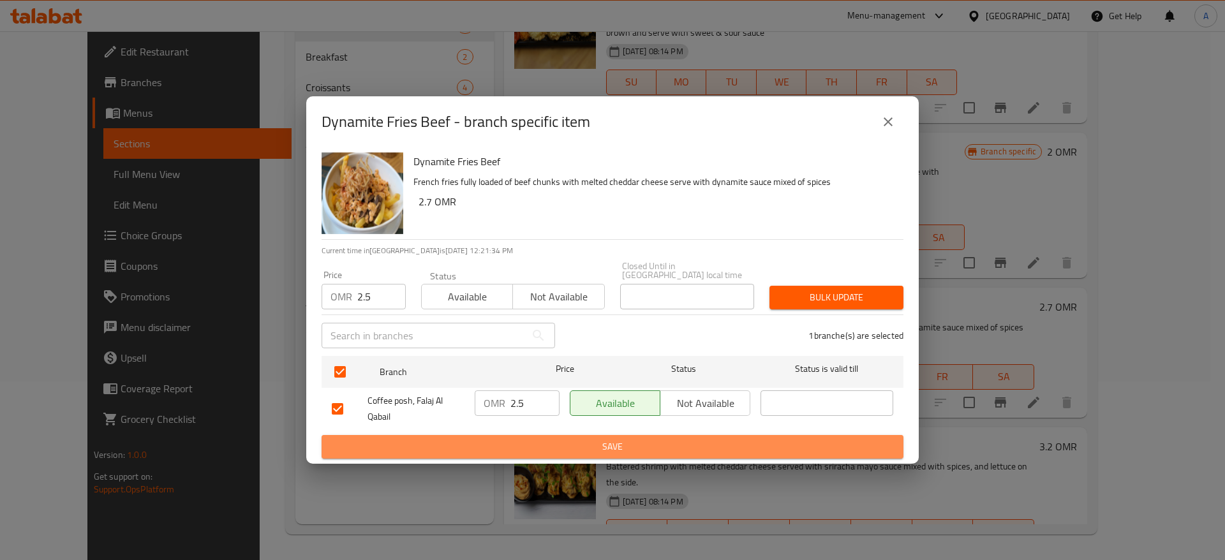
click at [585, 447] on span "Save" at bounding box center [612, 447] width 561 height 16
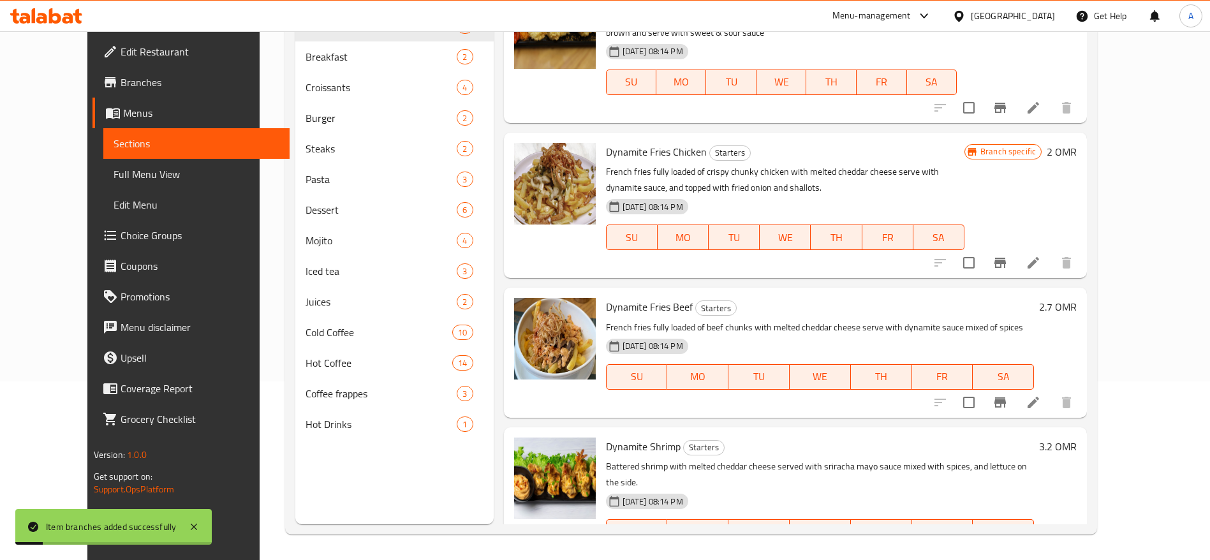
scroll to position [216, 0]
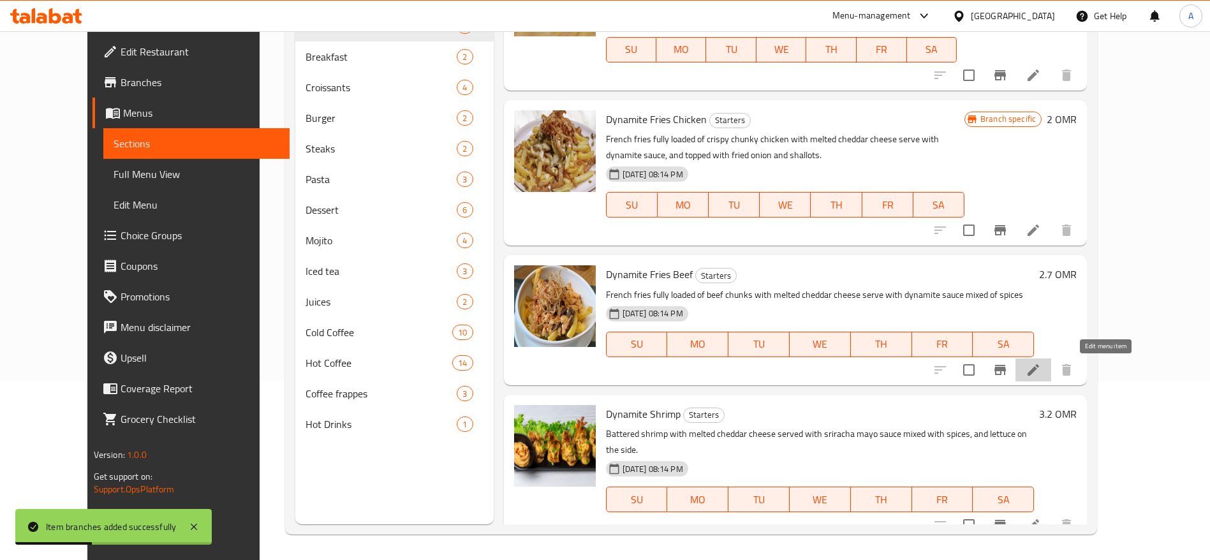
click at [1041, 371] on icon at bounding box center [1033, 369] width 15 height 15
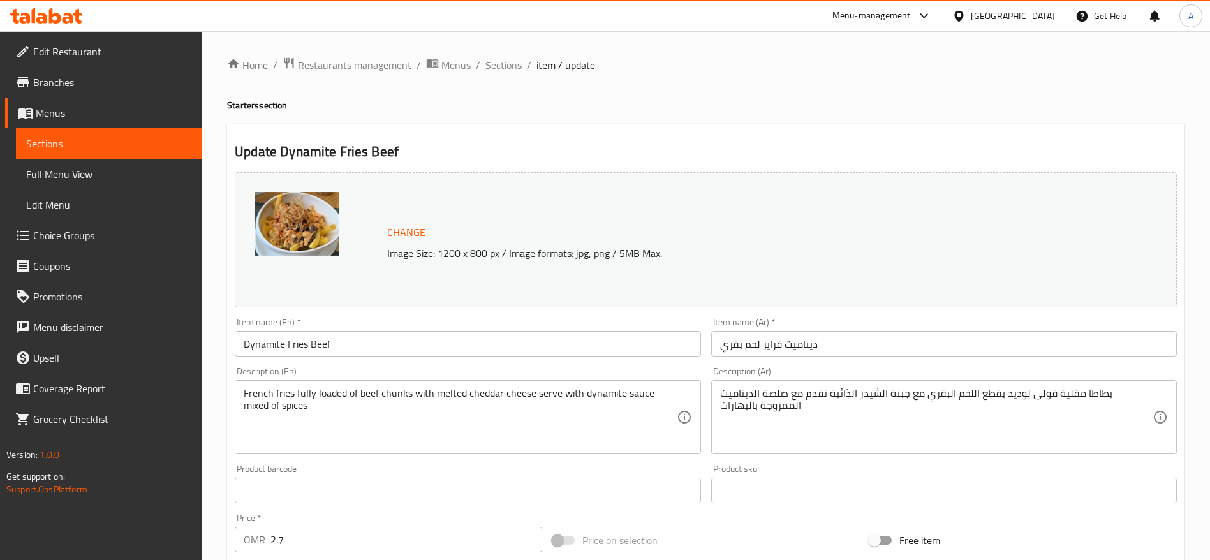
scroll to position [360, 0]
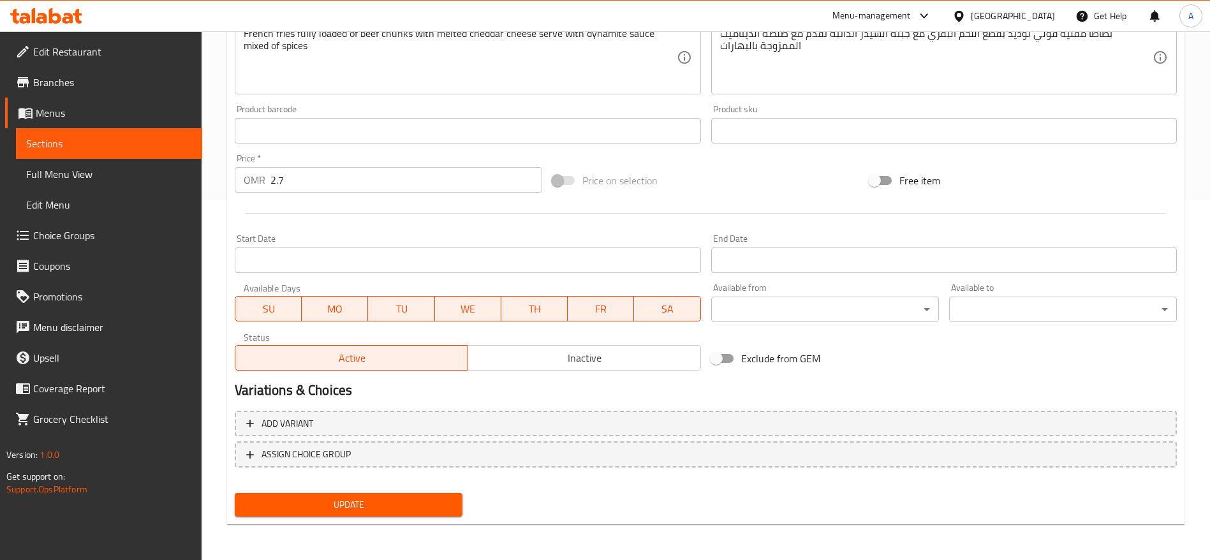
click at [364, 176] on input "2.7" at bounding box center [407, 180] width 272 height 26
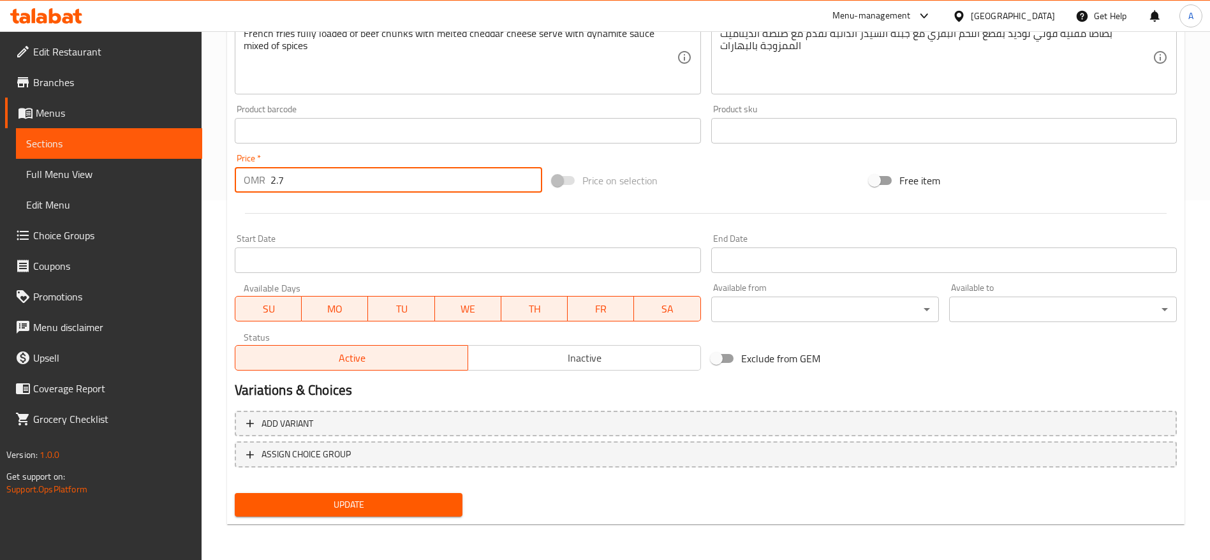
click at [364, 176] on input "2.7" at bounding box center [407, 180] width 272 height 26
type input "2.5"
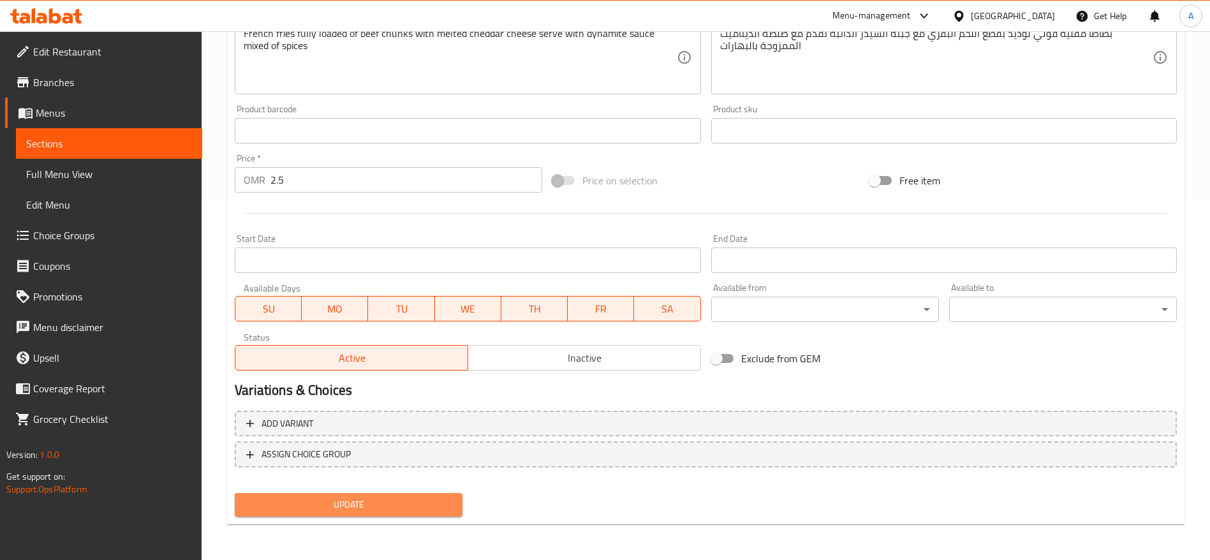
click at [428, 505] on span "Update" at bounding box center [348, 505] width 207 height 16
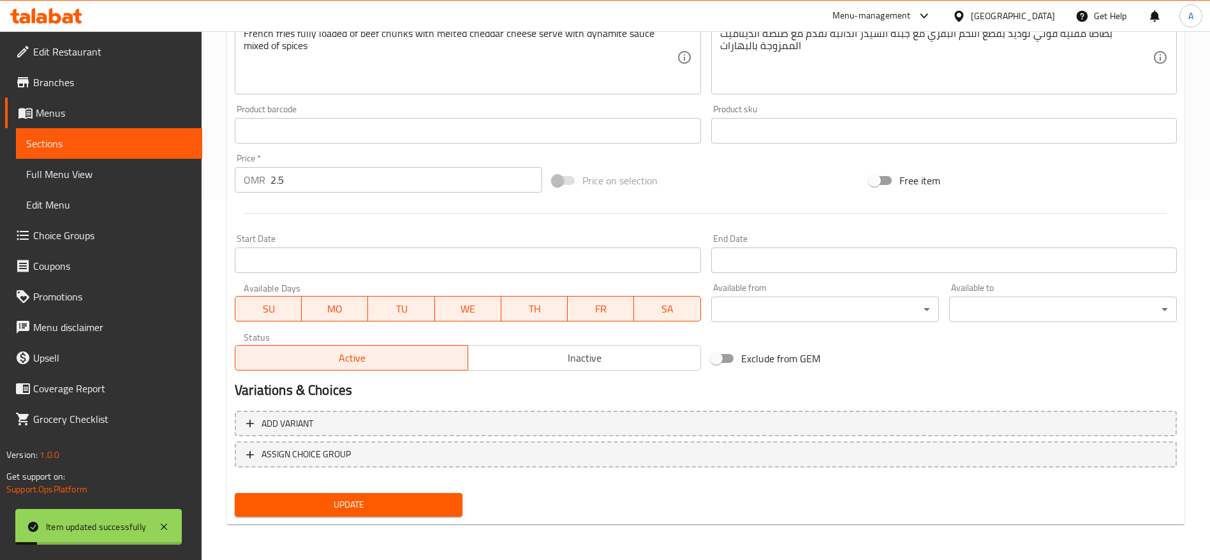
click at [119, 139] on span "Sections" at bounding box center [109, 143] width 166 height 15
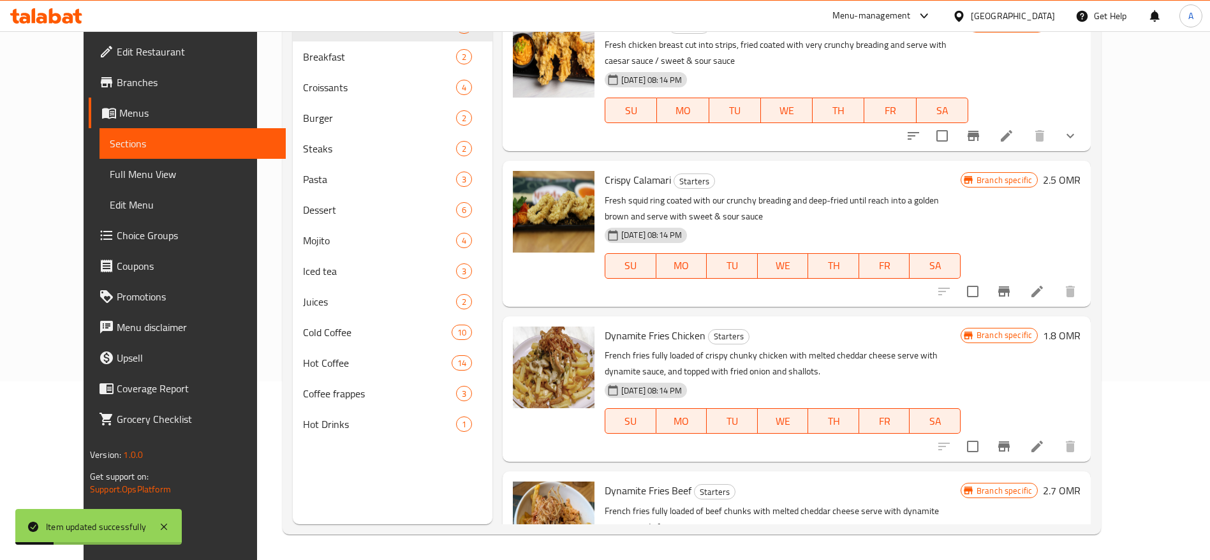
scroll to position [216, 0]
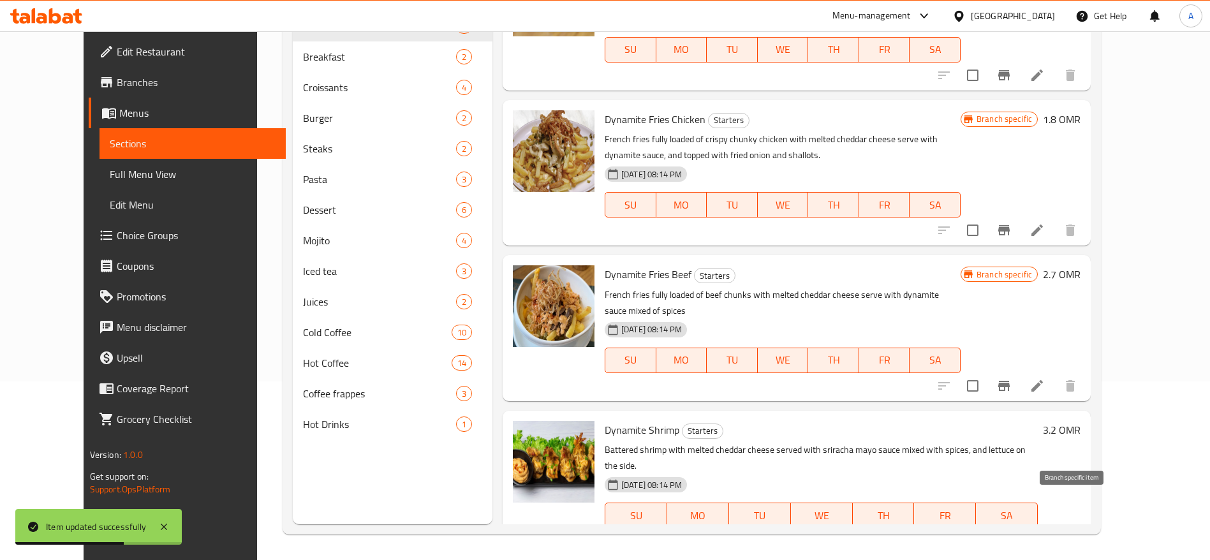
click at [1012, 533] on icon "Branch-specific-item" at bounding box center [1004, 540] width 15 height 15
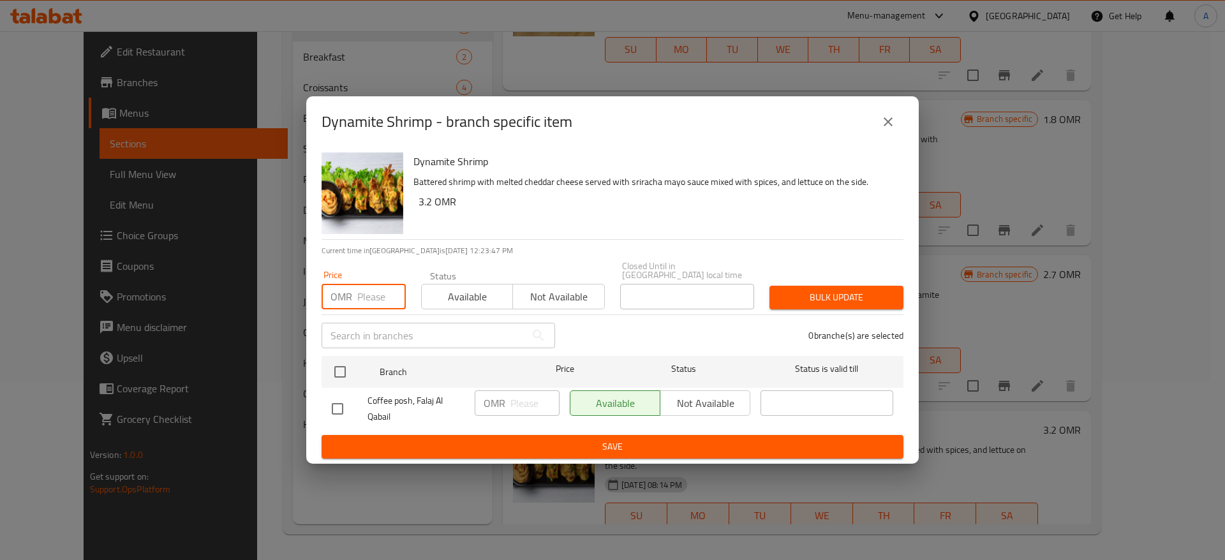
click at [357, 284] on input "number" at bounding box center [381, 297] width 48 height 26
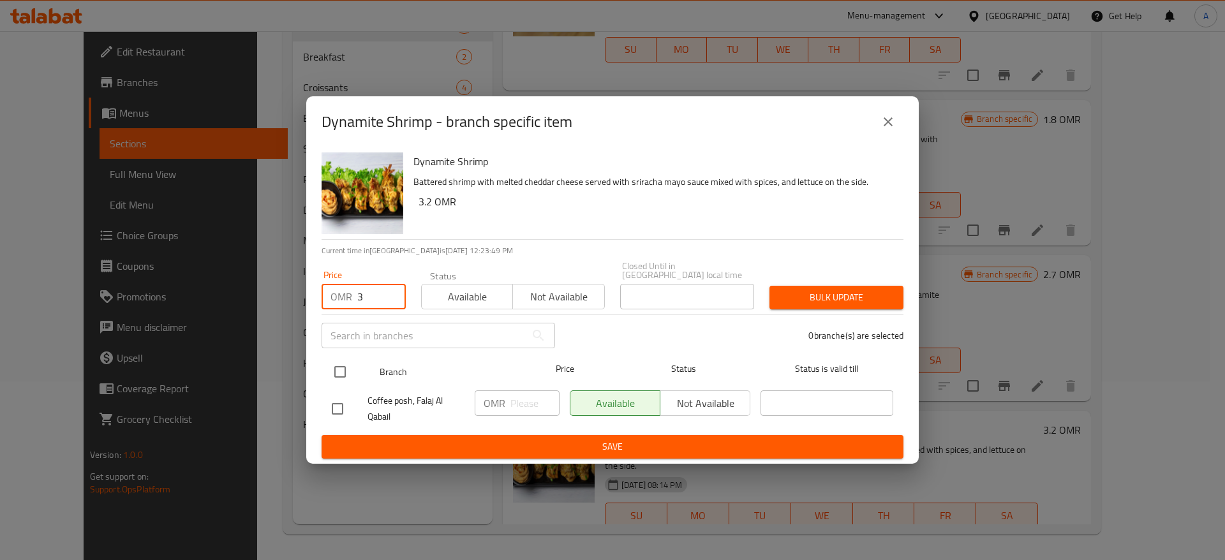
type input "3"
click at [340, 369] on input "checkbox" at bounding box center [340, 372] width 27 height 27
checkbox input "true"
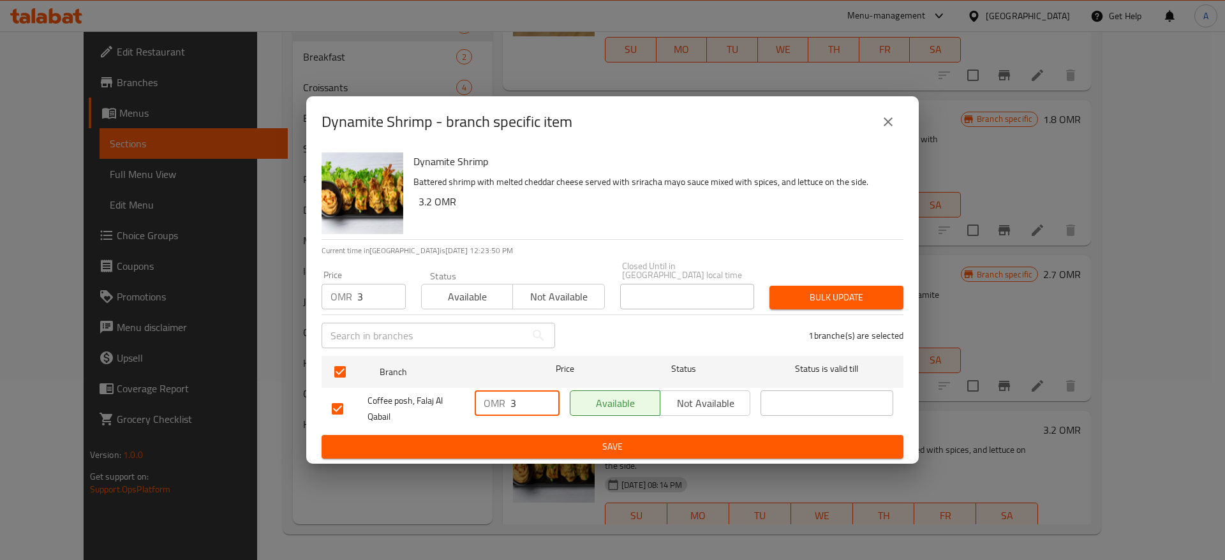
click at [513, 407] on input "3" at bounding box center [534, 403] width 49 height 26
type input "3"
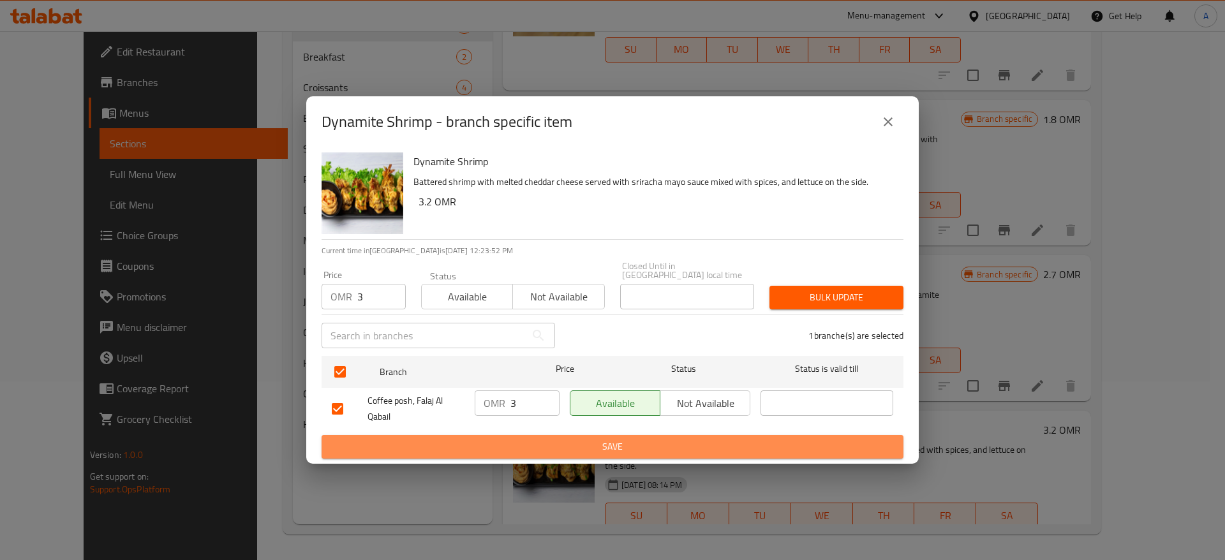
click at [549, 444] on span "Save" at bounding box center [612, 447] width 561 height 16
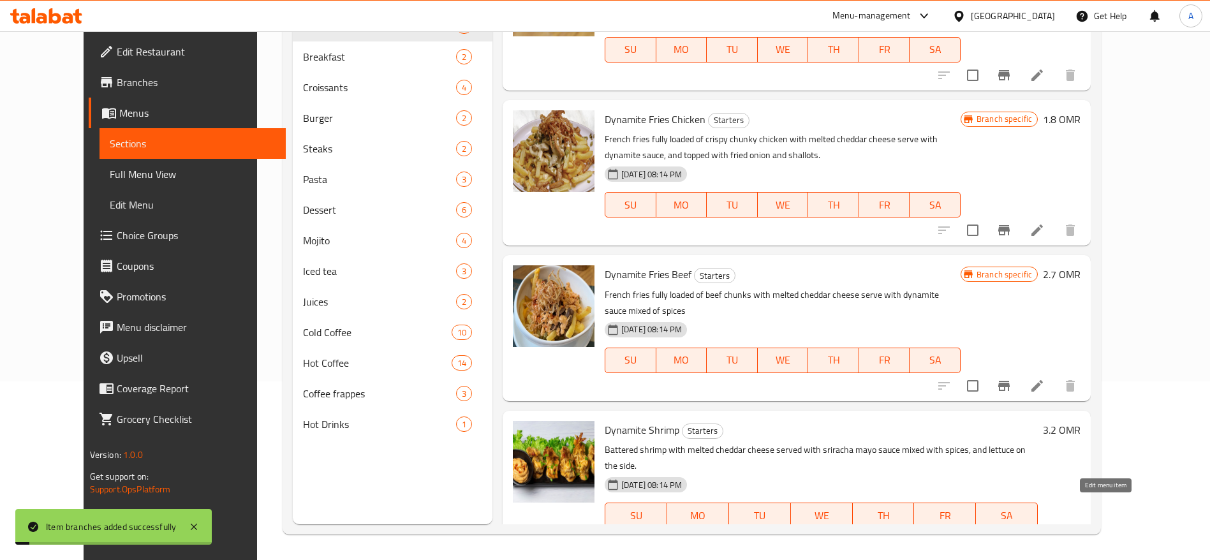
click at [1045, 533] on icon at bounding box center [1037, 540] width 15 height 15
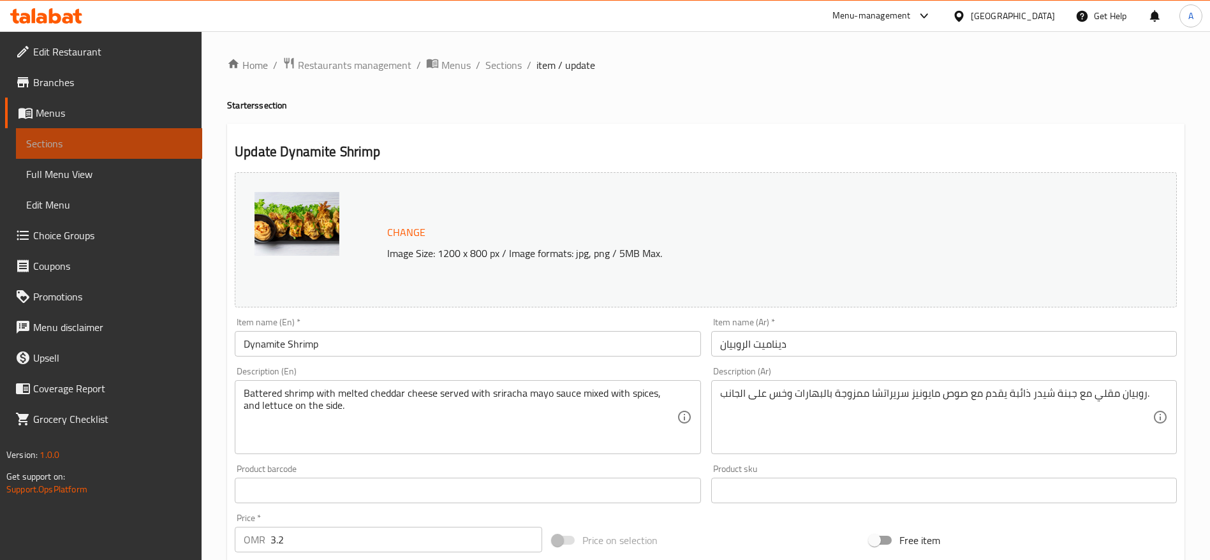
click at [91, 140] on span "Sections" at bounding box center [109, 143] width 166 height 15
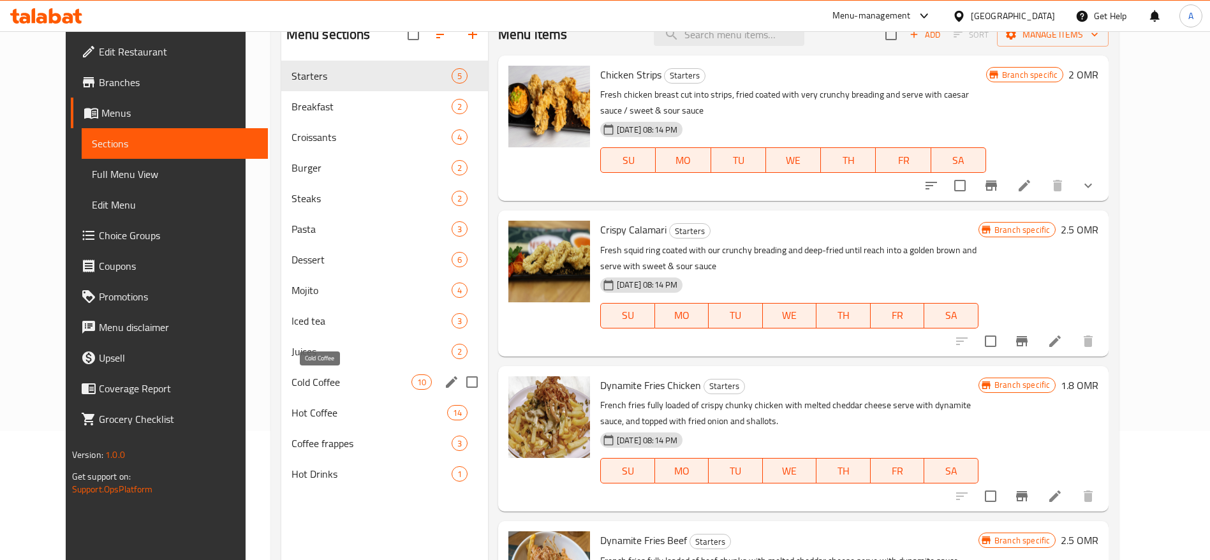
scroll to position [121, 0]
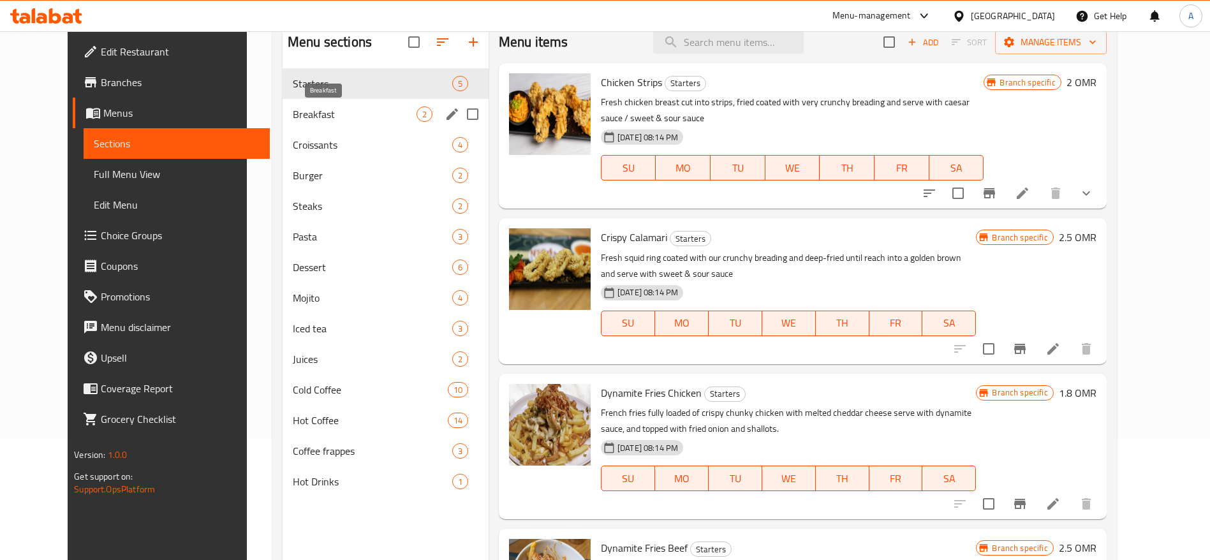
click at [293, 113] on span "Breakfast" at bounding box center [355, 114] width 124 height 15
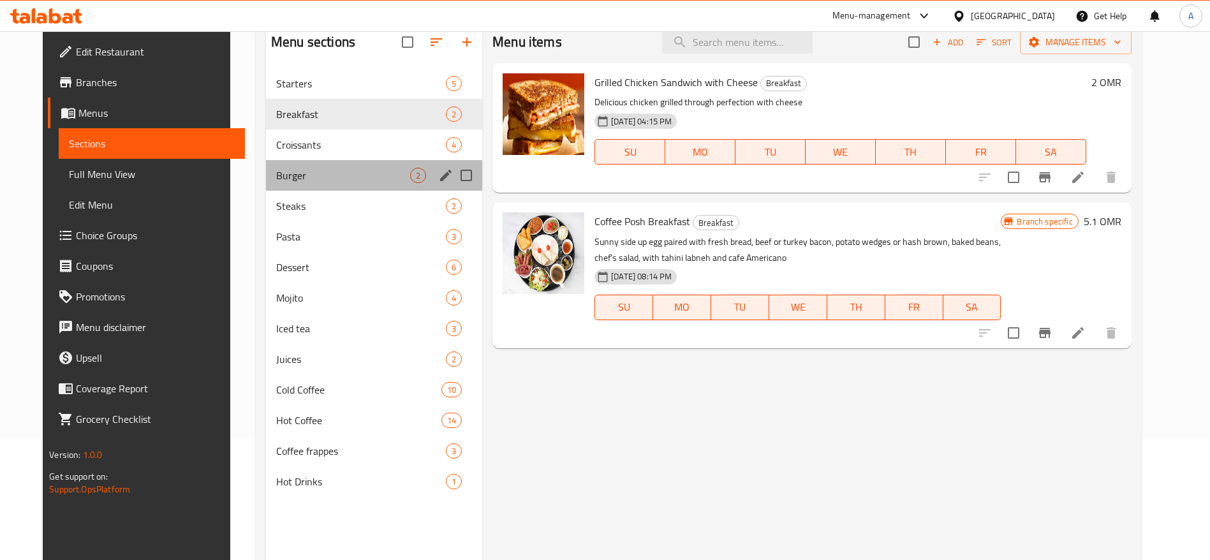
click at [293, 164] on div "Burger 2" at bounding box center [374, 175] width 216 height 31
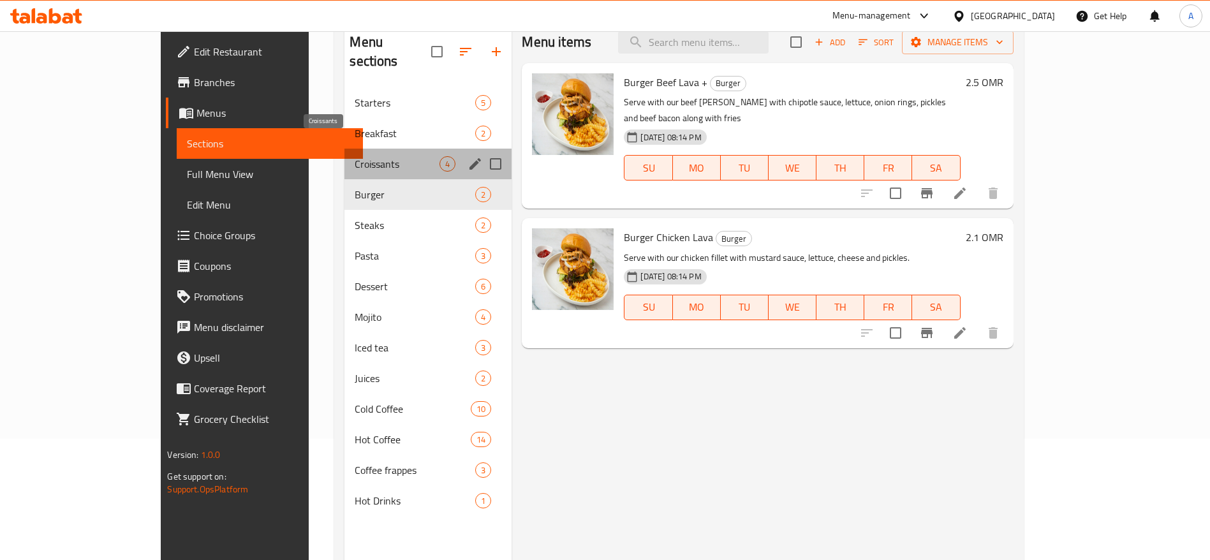
click at [355, 156] on span "Croissants" at bounding box center [397, 163] width 85 height 15
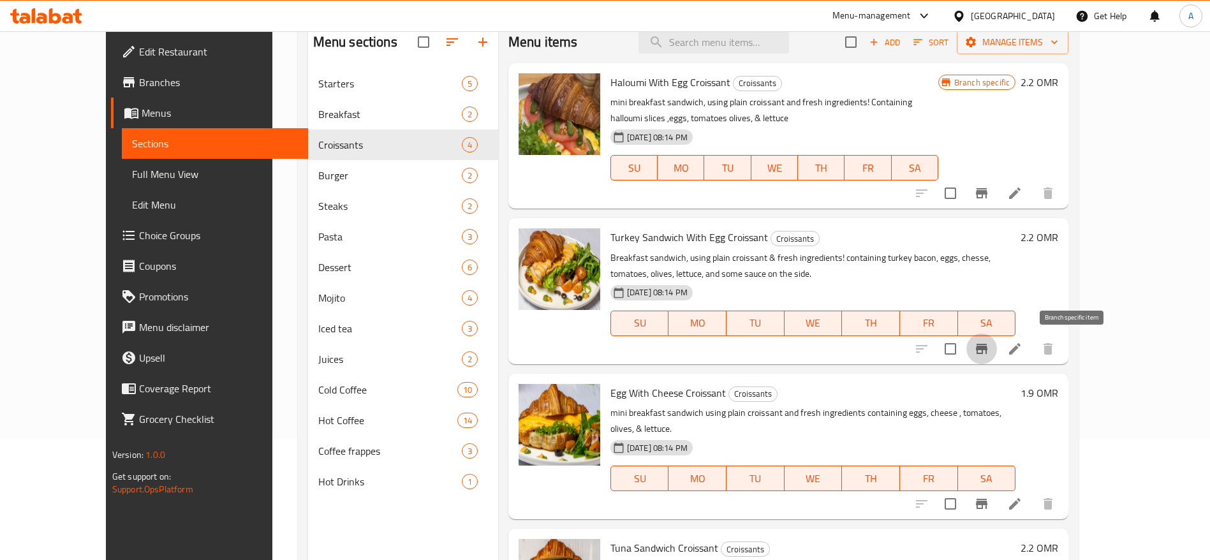
click at [997, 352] on button "Branch-specific-item" at bounding box center [982, 349] width 31 height 31
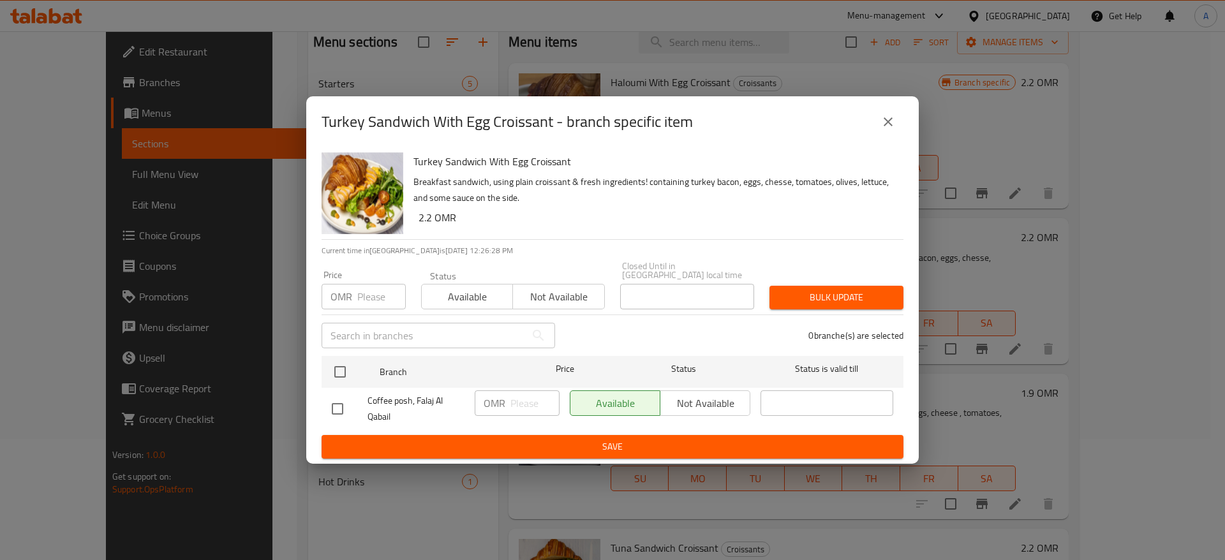
click at [896, 131] on button "close" at bounding box center [888, 122] width 31 height 31
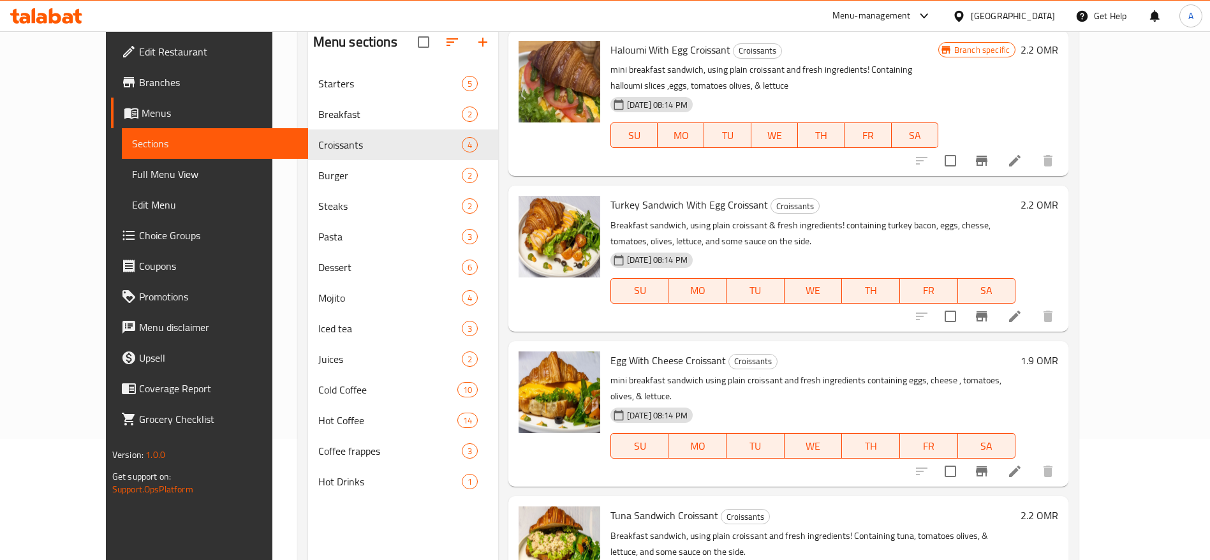
scroll to position [33, 0]
click at [997, 316] on button "Branch-specific-item" at bounding box center [982, 316] width 31 height 31
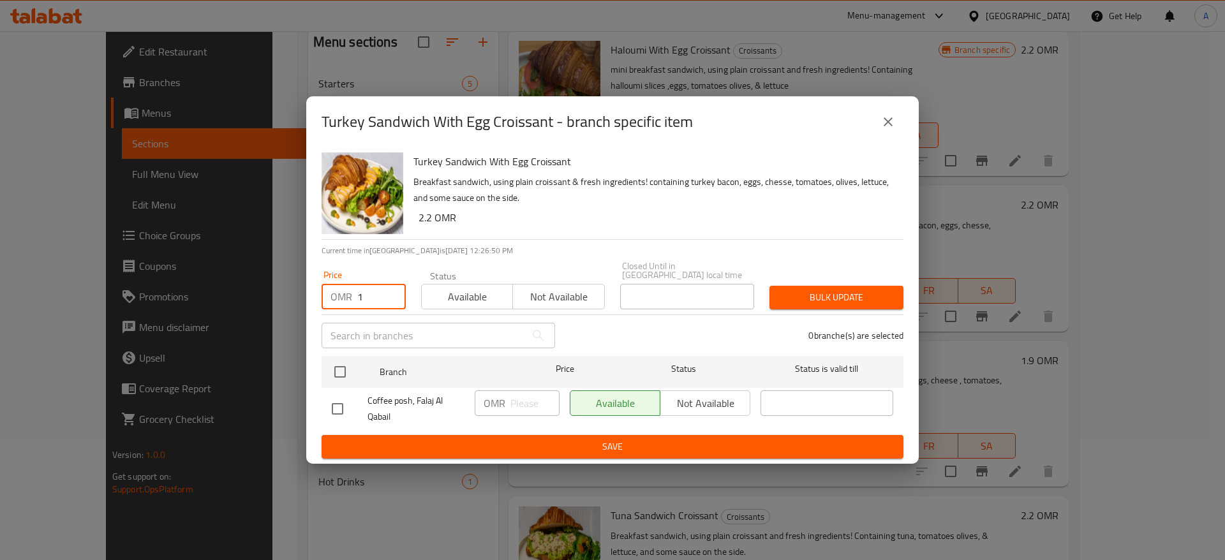
click at [387, 287] on input "1" at bounding box center [381, 297] width 48 height 26
click at [374, 290] on input "1.8" at bounding box center [381, 297] width 48 height 26
drag, startPoint x: 374, startPoint y: 290, endPoint x: 323, endPoint y: 289, distance: 51.0
click at [323, 289] on div "OMR 1.8 Price" at bounding box center [364, 297] width 84 height 26
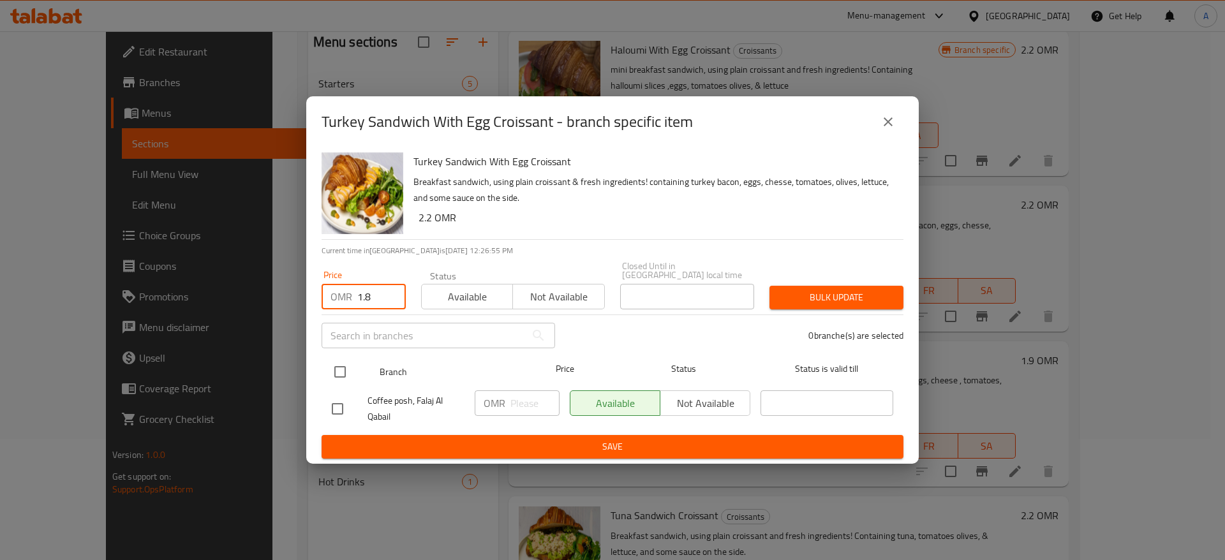
type input "1.8"
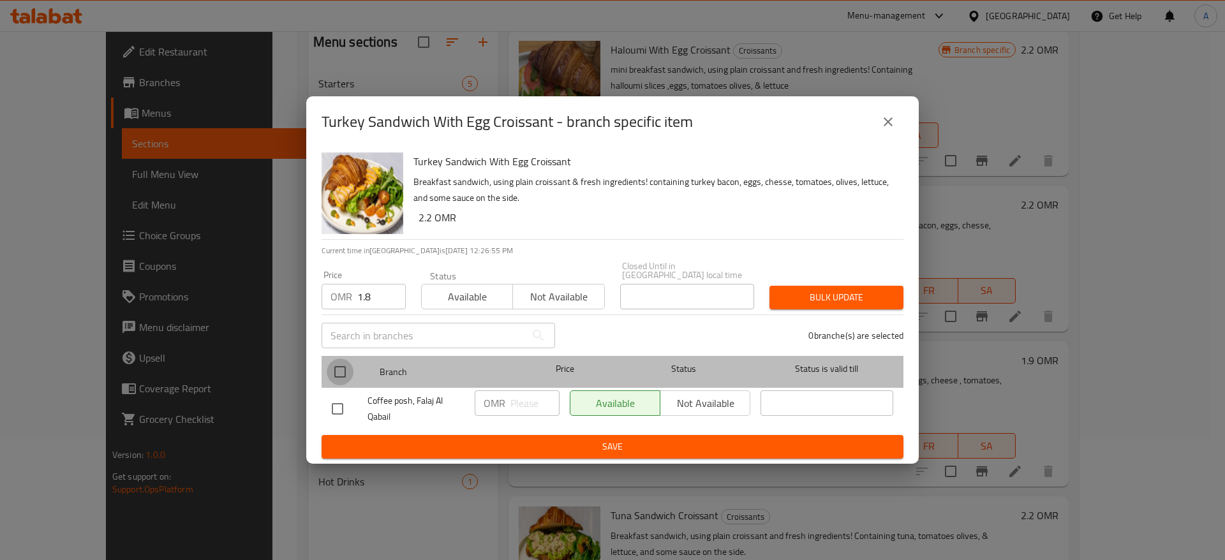
click at [337, 369] on input "checkbox" at bounding box center [340, 372] width 27 height 27
checkbox input "true"
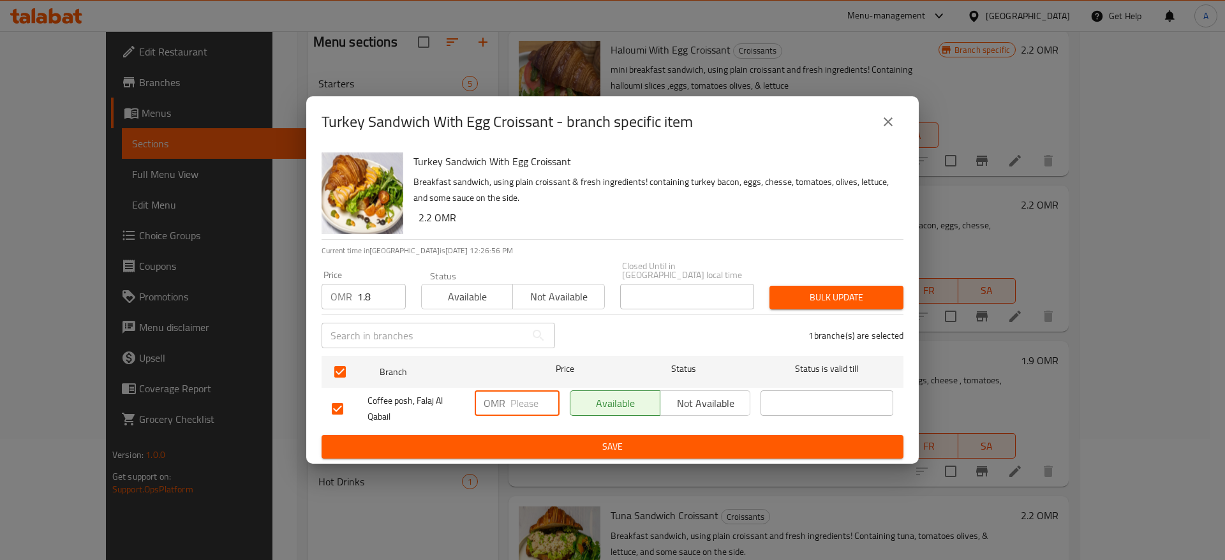
paste input "1.8"
click at [525, 395] on input "1.8" at bounding box center [534, 403] width 49 height 26
type input "1.8"
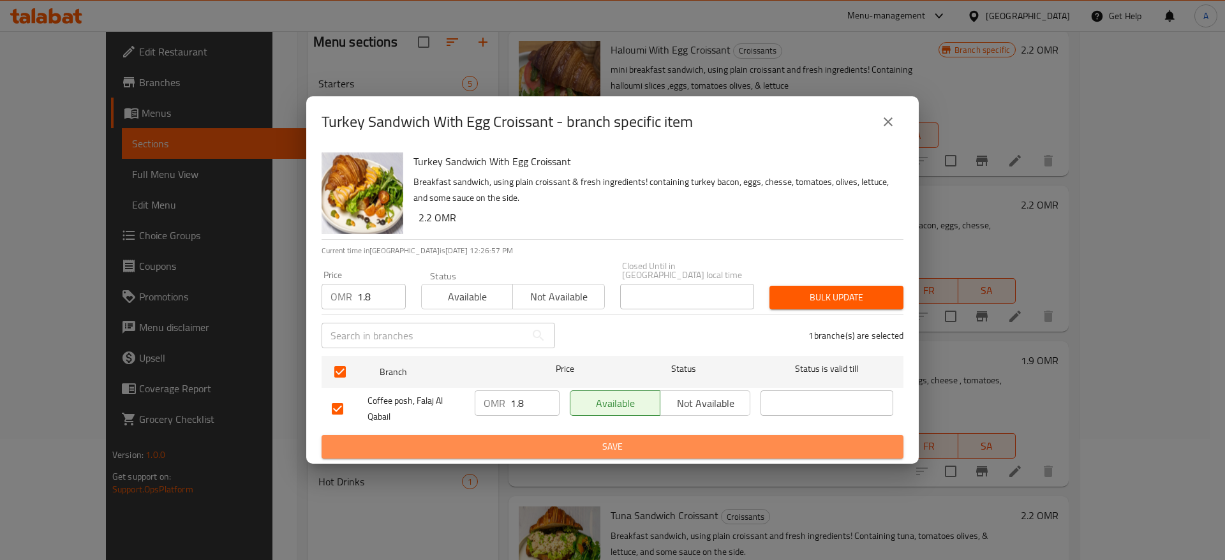
click at [573, 441] on span "Save" at bounding box center [612, 447] width 561 height 16
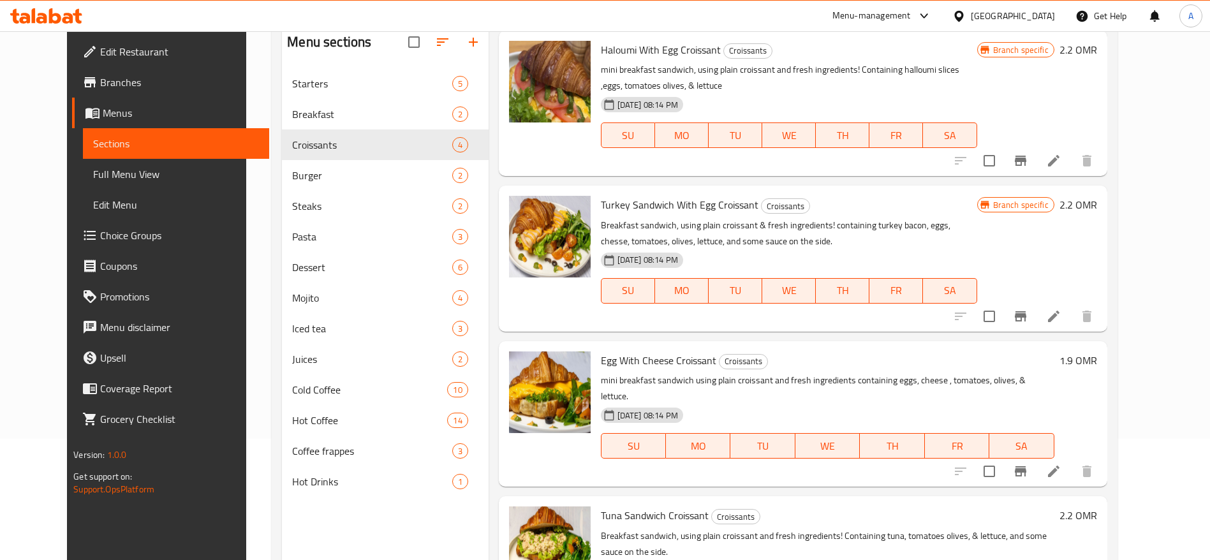
scroll to position [61, 0]
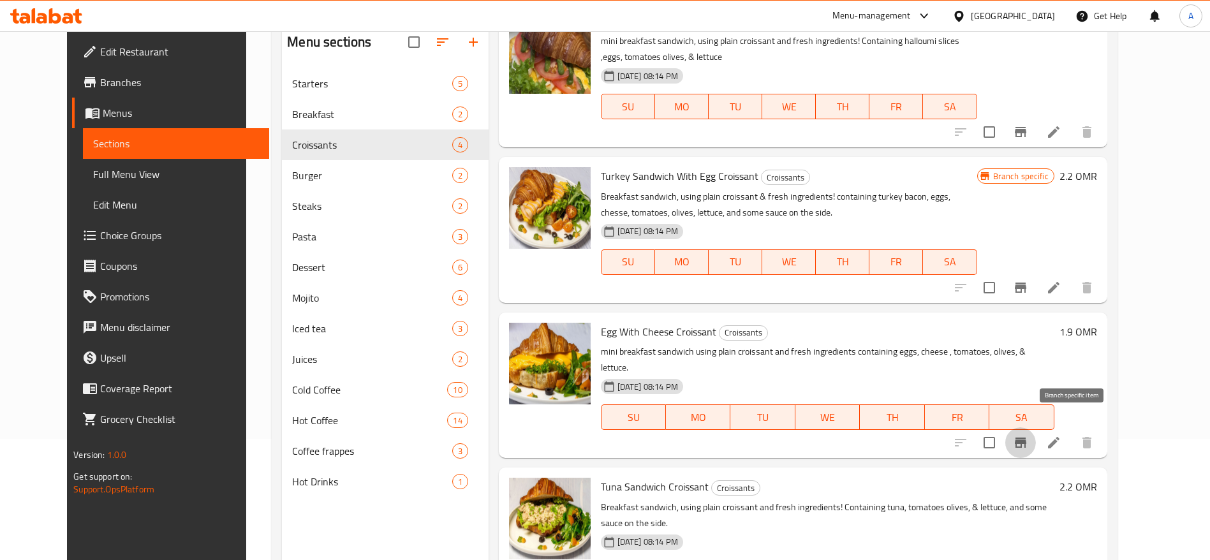
click at [1028, 435] on icon "Branch-specific-item" at bounding box center [1020, 442] width 15 height 15
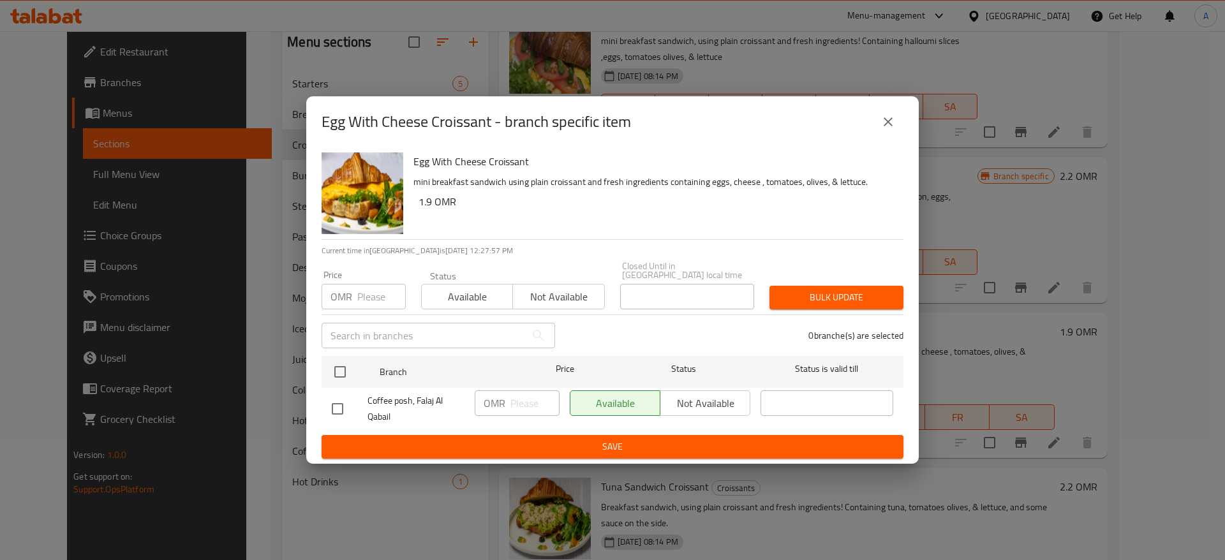
click at [382, 290] on input "number" at bounding box center [381, 297] width 48 height 26
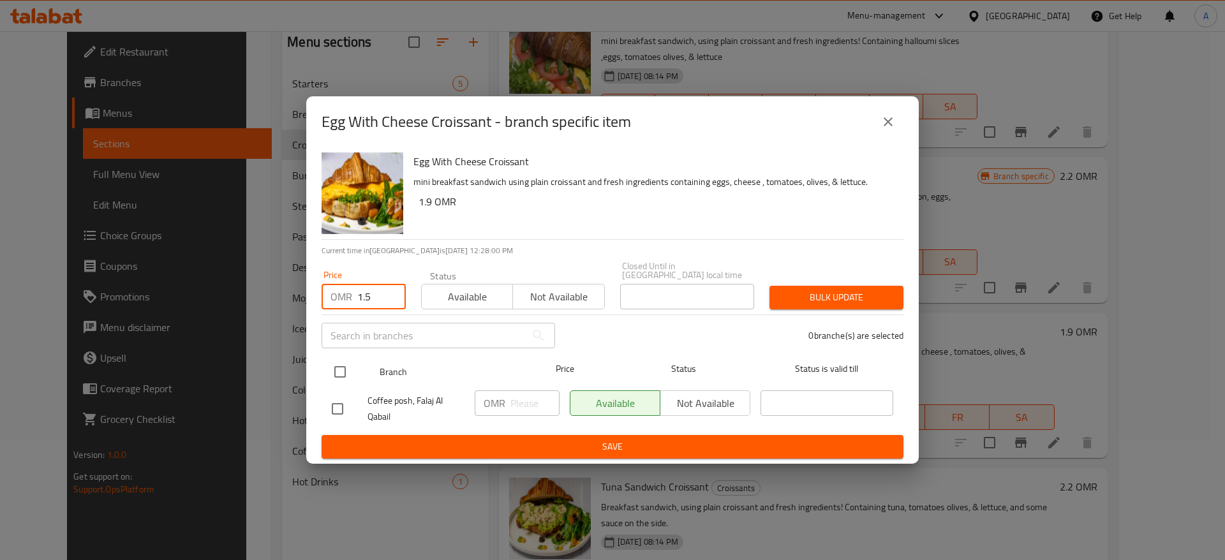
type input "1.5"
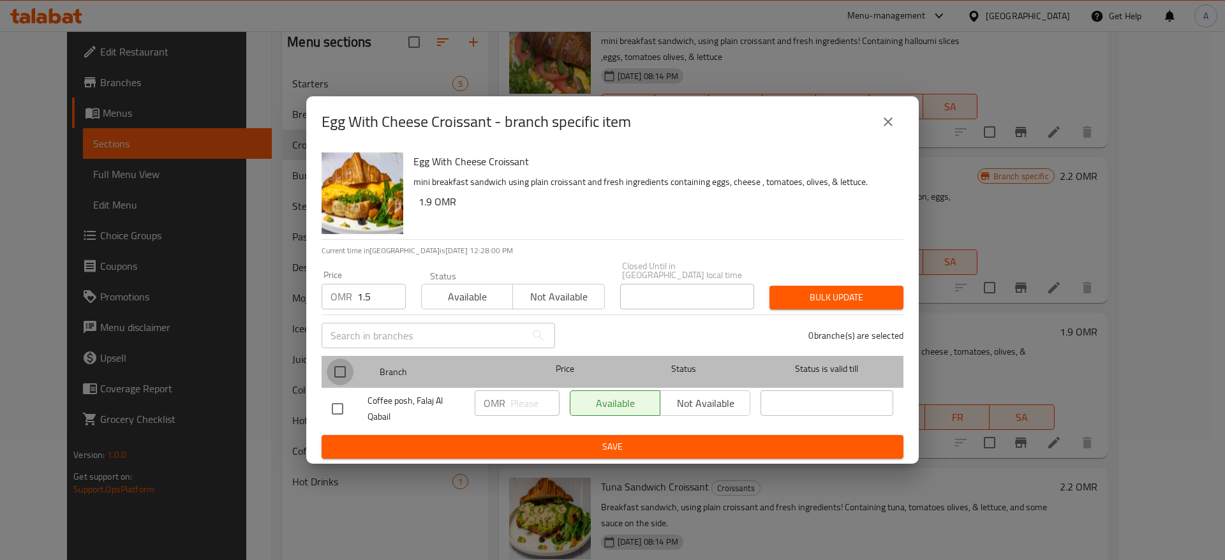
click at [352, 359] on input "checkbox" at bounding box center [340, 372] width 27 height 27
checkbox input "true"
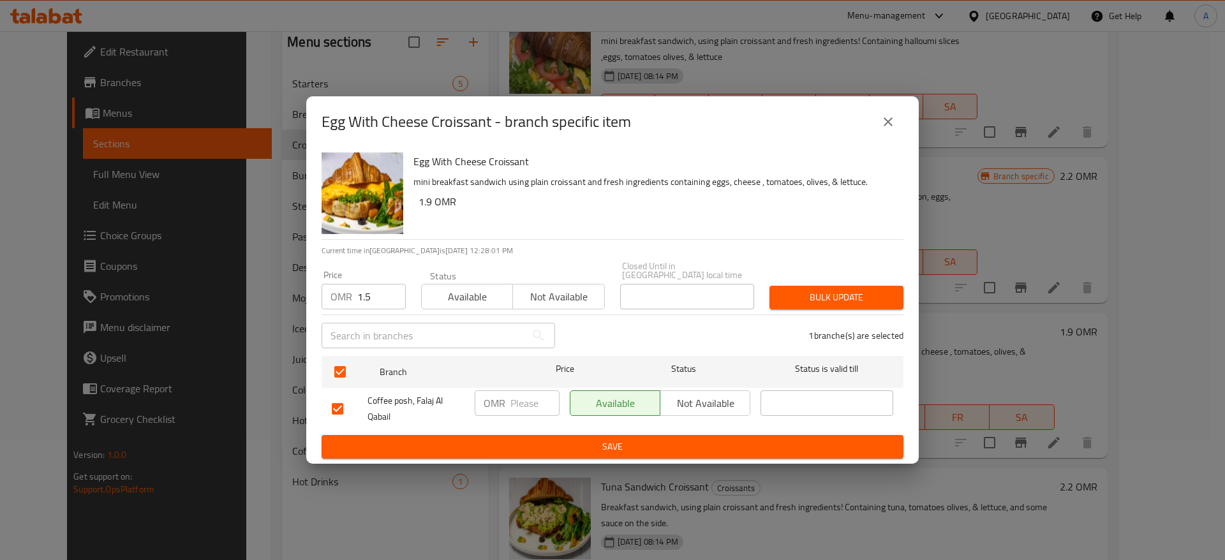
click at [539, 406] on input "number" at bounding box center [534, 403] width 49 height 26
paste input "1.5"
type input "1.5"
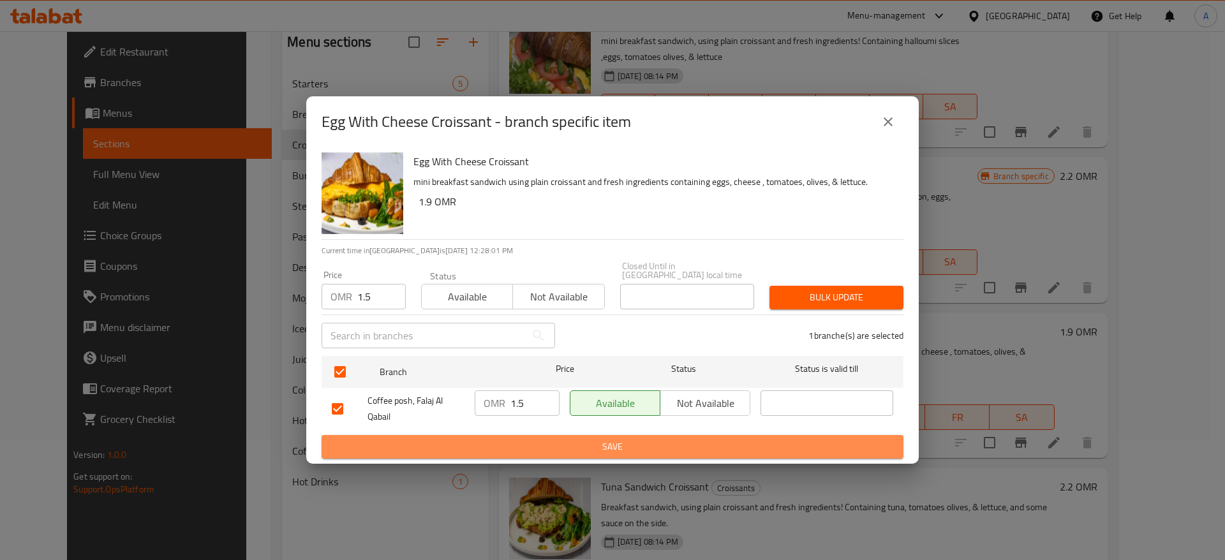
click at [581, 446] on span "Save" at bounding box center [612, 447] width 561 height 16
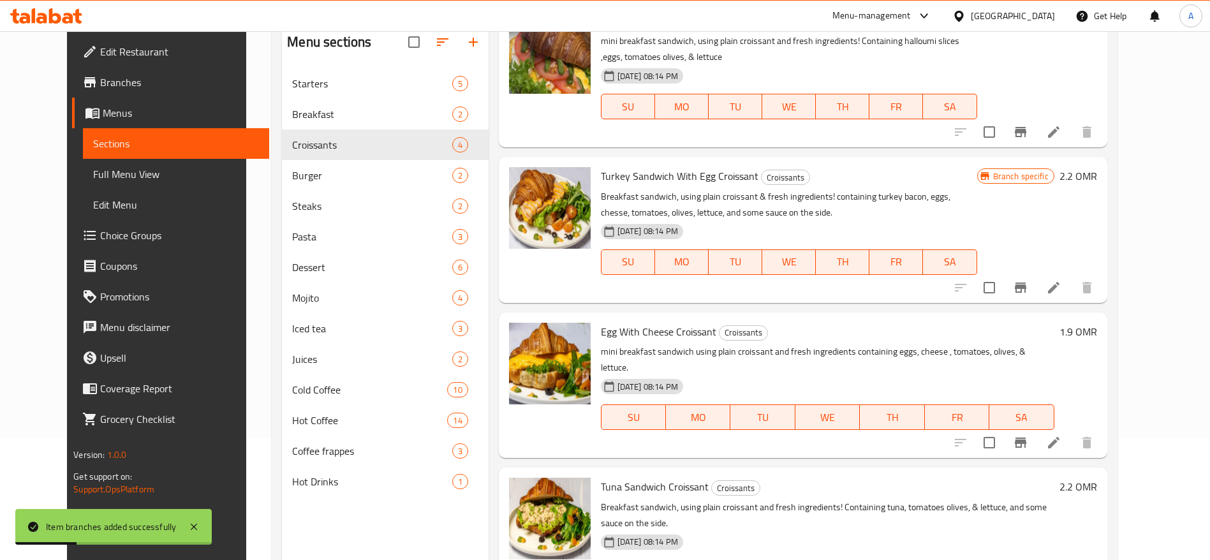
click at [677, 333] on span "Egg With Cheese Croissant" at bounding box center [658, 331] width 115 height 19
copy h6 "Egg With Cheese Croissant"
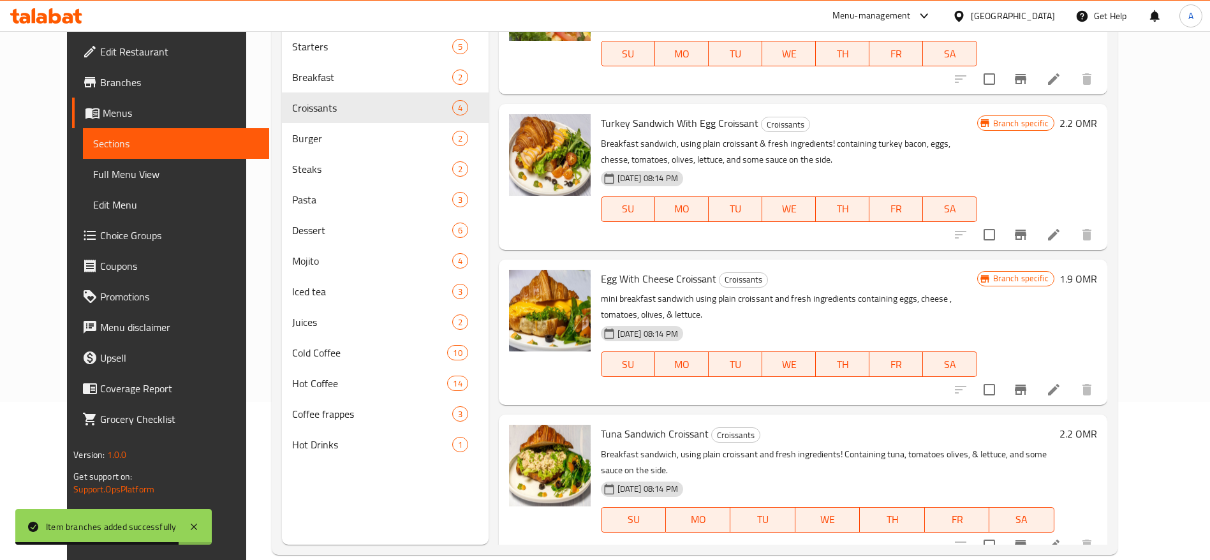
scroll to position [179, 0]
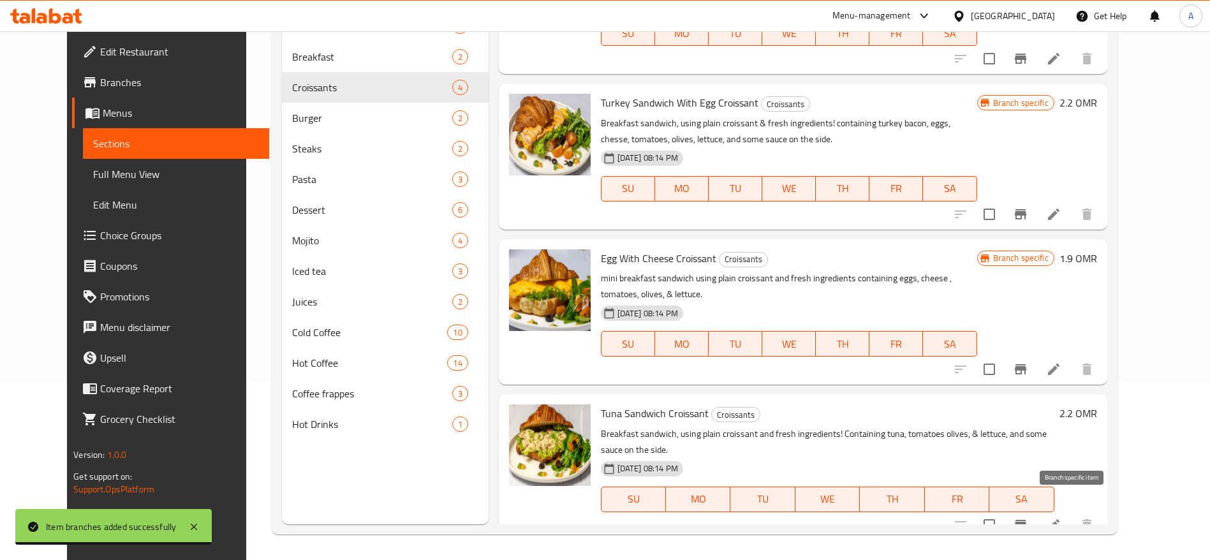
drag, startPoint x: 1060, startPoint y: 500, endPoint x: 1076, endPoint y: 501, distance: 16.0
click at [1036, 510] on button "Branch-specific-item" at bounding box center [1020, 525] width 31 height 31
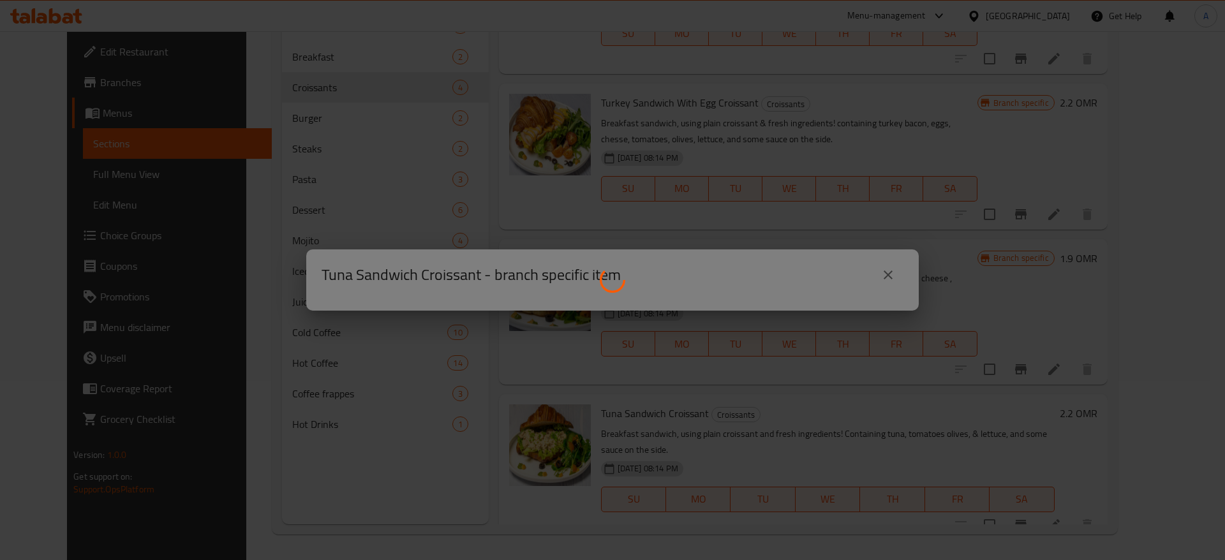
click at [1076, 501] on div at bounding box center [612, 280] width 1225 height 560
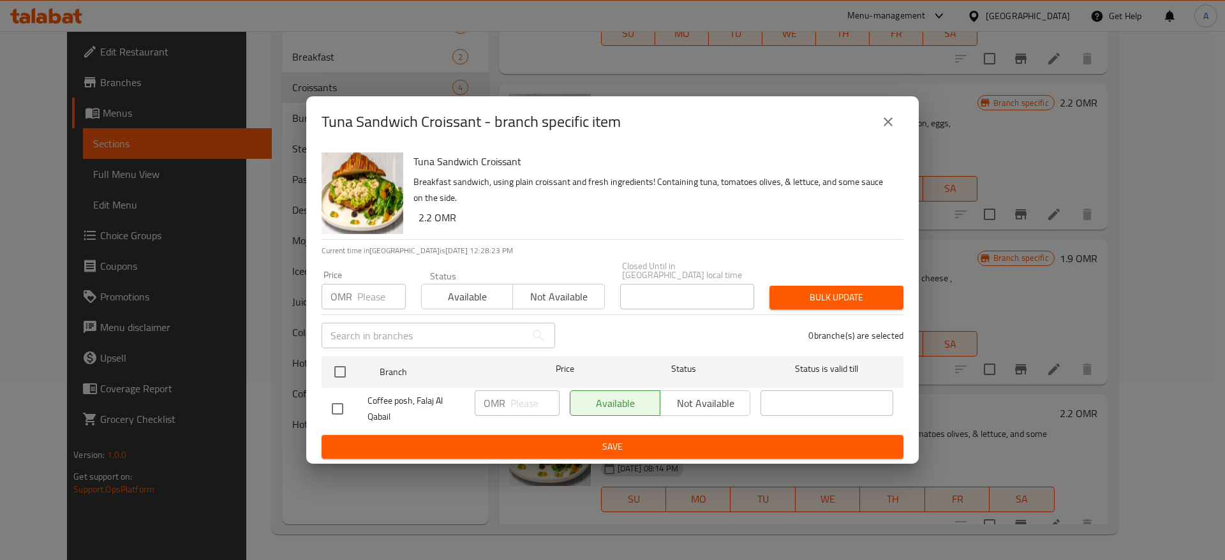
click at [379, 297] on input "number" at bounding box center [381, 297] width 48 height 26
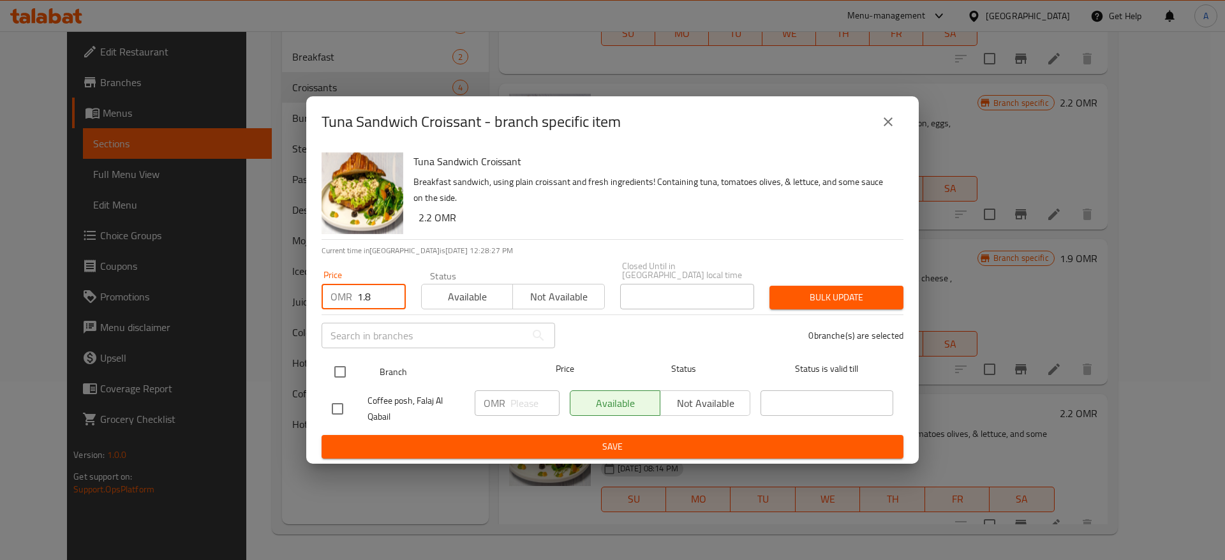
type input "1.8"
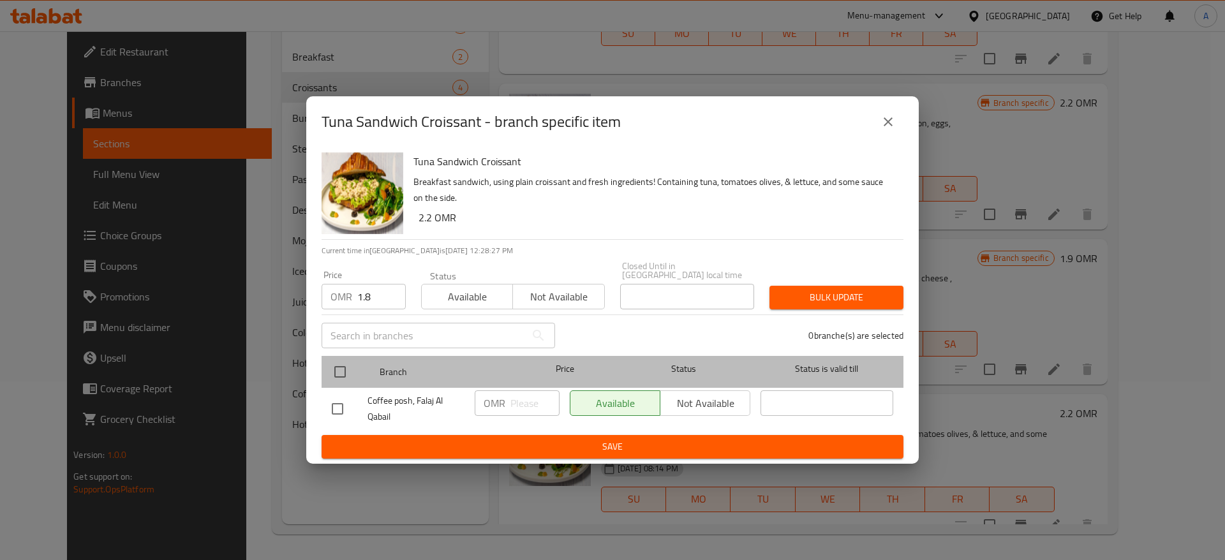
click at [371, 366] on div at bounding box center [351, 371] width 48 height 37
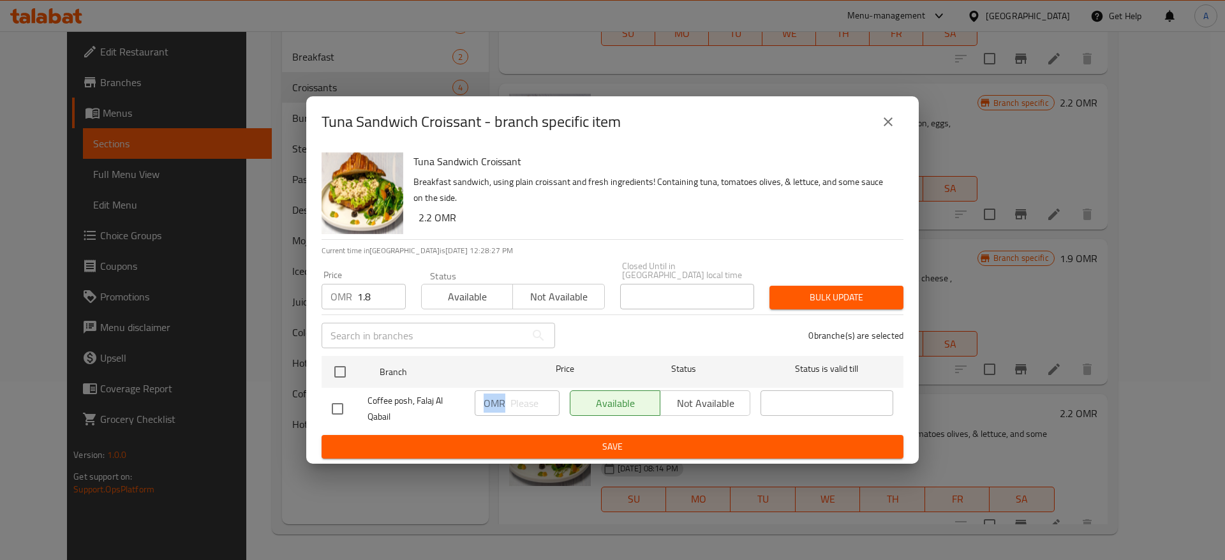
click at [505, 393] on div "OMR ​" at bounding box center [517, 403] width 85 height 26
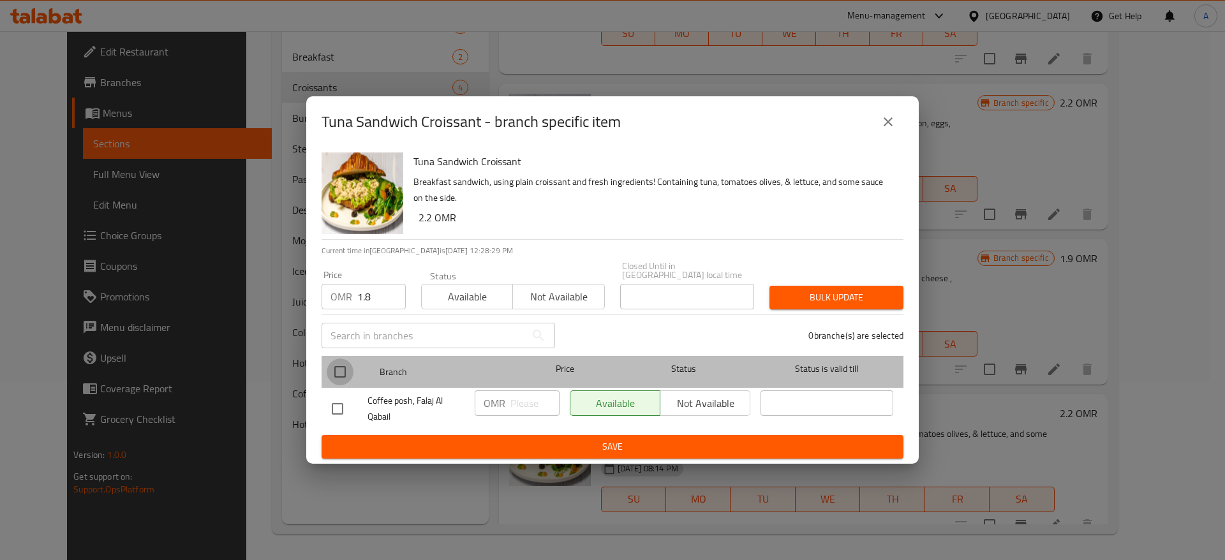
click at [345, 371] on input "checkbox" at bounding box center [340, 372] width 27 height 27
checkbox input "true"
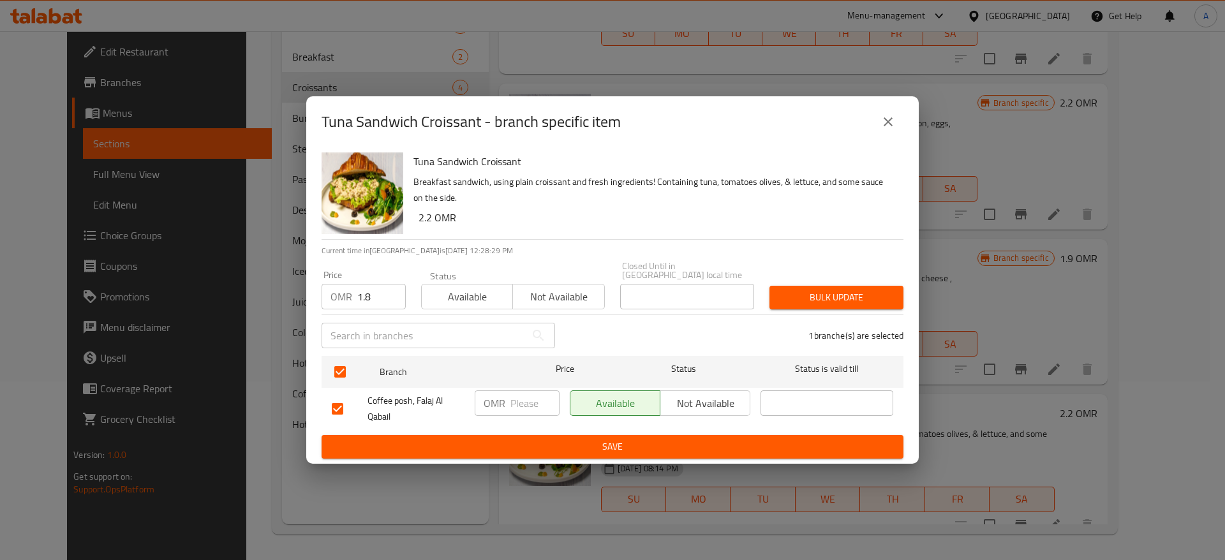
click at [516, 385] on div "OMR ​" at bounding box center [517, 408] width 95 height 47
drag, startPoint x: 521, startPoint y: 385, endPoint x: 524, endPoint y: 391, distance: 6.6
click at [524, 391] on div "OMR ​" at bounding box center [517, 408] width 95 height 47
click at [528, 398] on input "number" at bounding box center [534, 403] width 49 height 26
paste input "1.8"
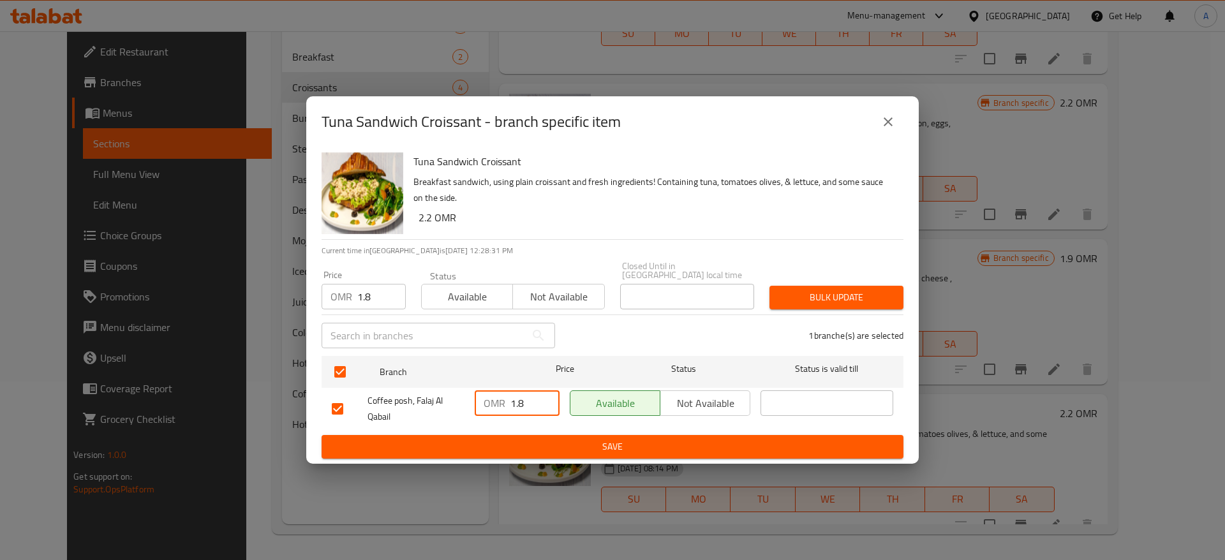
type input "1.8"
click at [419, 315] on div "​" at bounding box center [438, 335] width 249 height 41
click at [441, 121] on h2 "Tuna Sandwich Croissant - branch specific item" at bounding box center [471, 122] width 299 height 20
drag, startPoint x: 441, startPoint y: 121, endPoint x: 351, endPoint y: 127, distance: 90.8
click at [351, 127] on h2 "Tuna Sandwich Croissant - branch specific item" at bounding box center [471, 122] width 299 height 20
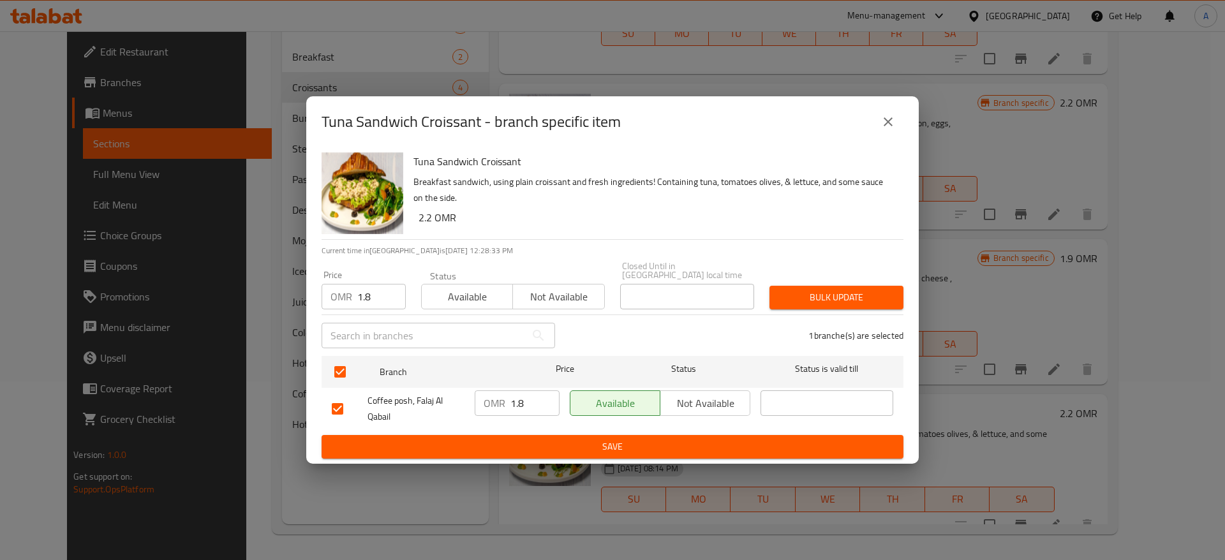
click at [325, 120] on h2 "Tuna Sandwich Croissant - branch specific item" at bounding box center [471, 122] width 299 height 20
drag, startPoint x: 325, startPoint y: 120, endPoint x: 467, endPoint y: 128, distance: 141.9
click at [467, 128] on h2 "Tuna Sandwich Croissant - branch specific item" at bounding box center [471, 122] width 299 height 20
copy h2 "Tuna Sandwich Croissant"
click at [654, 448] on span "Save" at bounding box center [612, 447] width 561 height 16
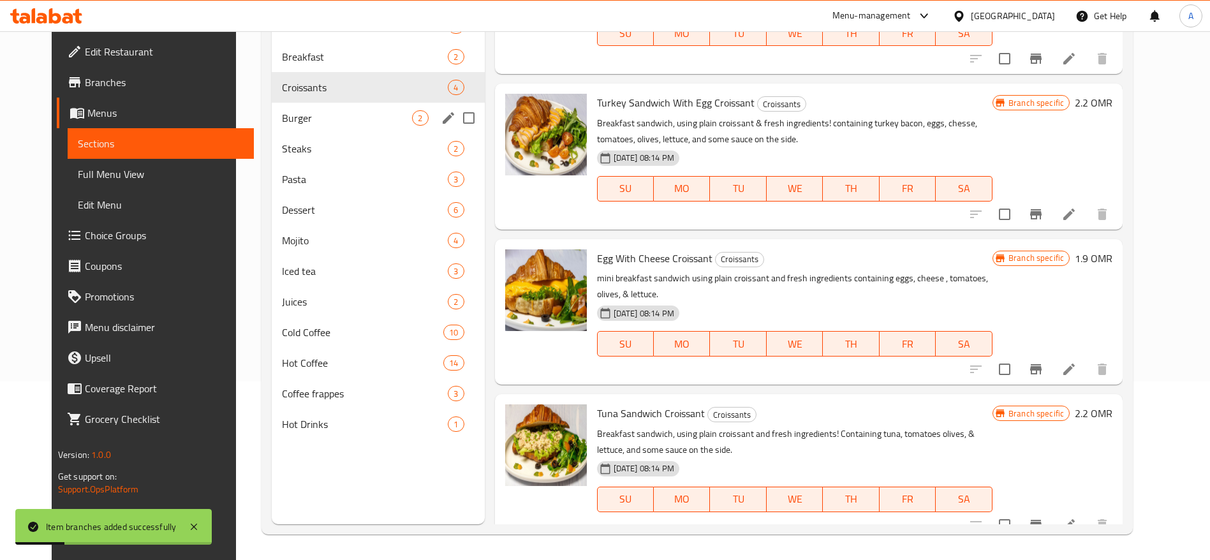
click at [282, 120] on span "Burger" at bounding box center [347, 117] width 130 height 15
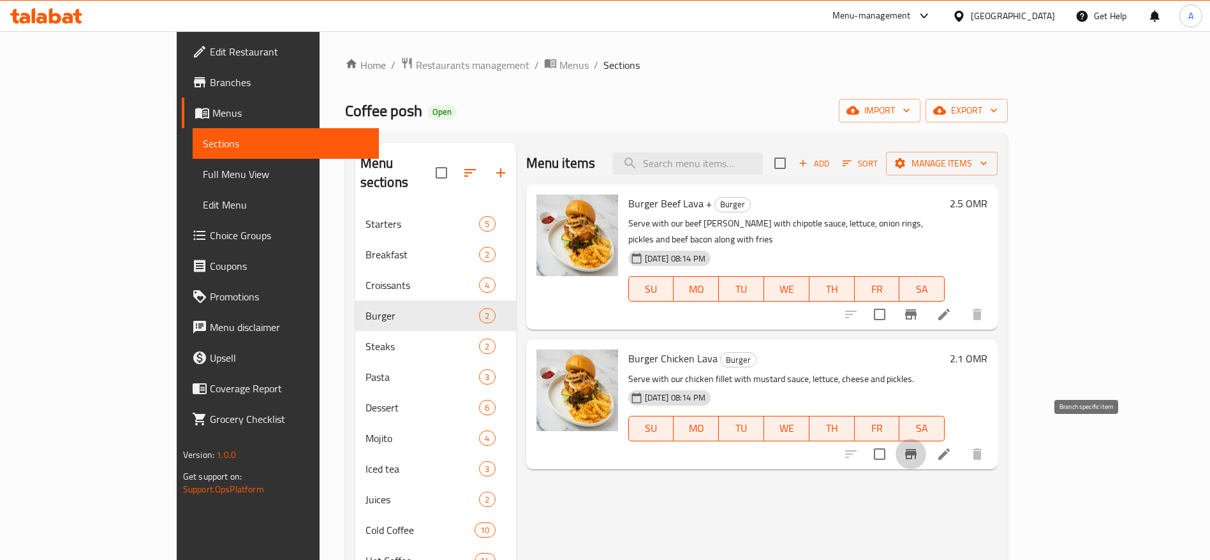
click at [917, 449] on icon "Branch-specific-item" at bounding box center [910, 454] width 11 height 10
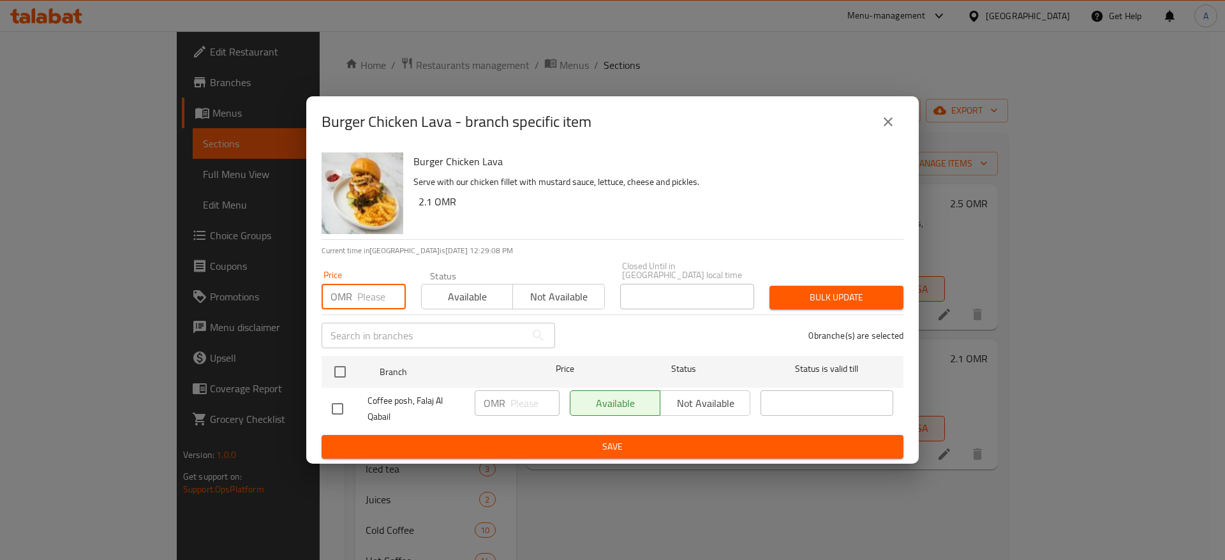
click at [367, 292] on input "number" at bounding box center [381, 297] width 48 height 26
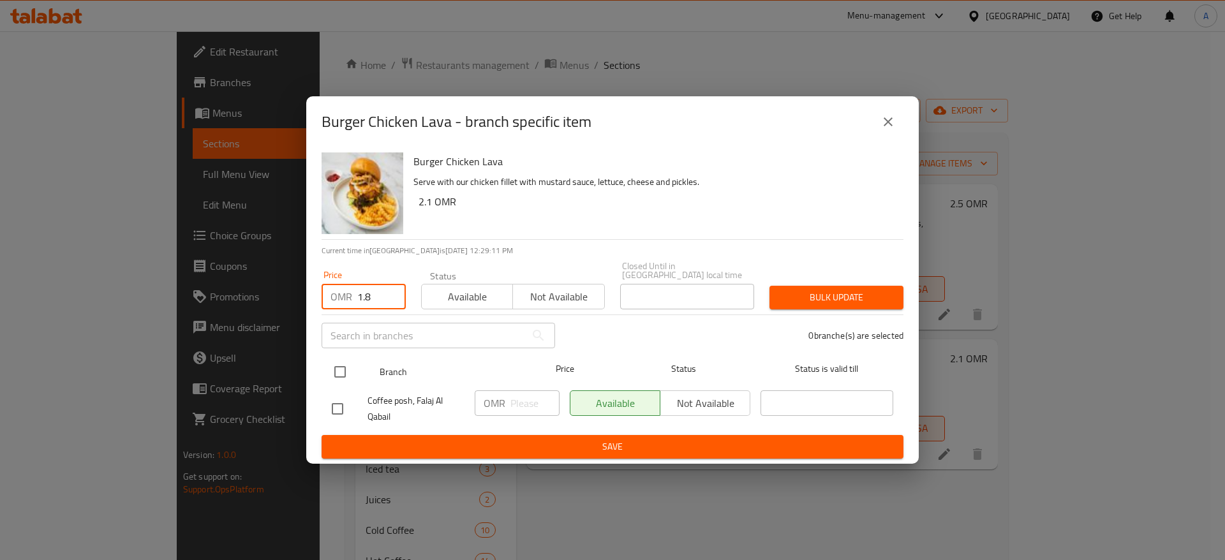
type input "1.8"
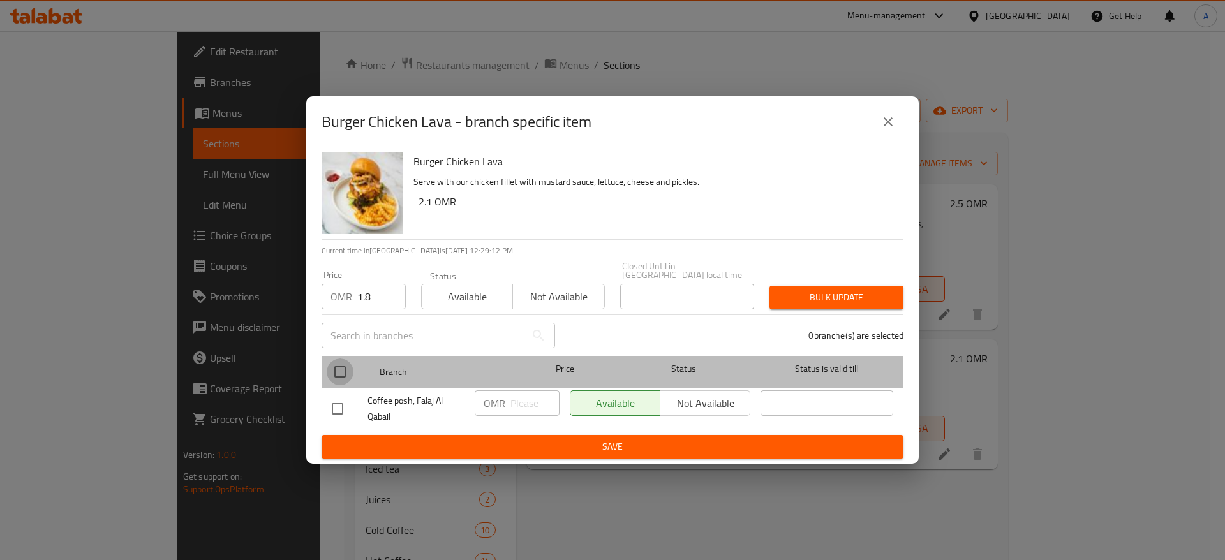
click at [338, 366] on input "checkbox" at bounding box center [340, 372] width 27 height 27
checkbox input "true"
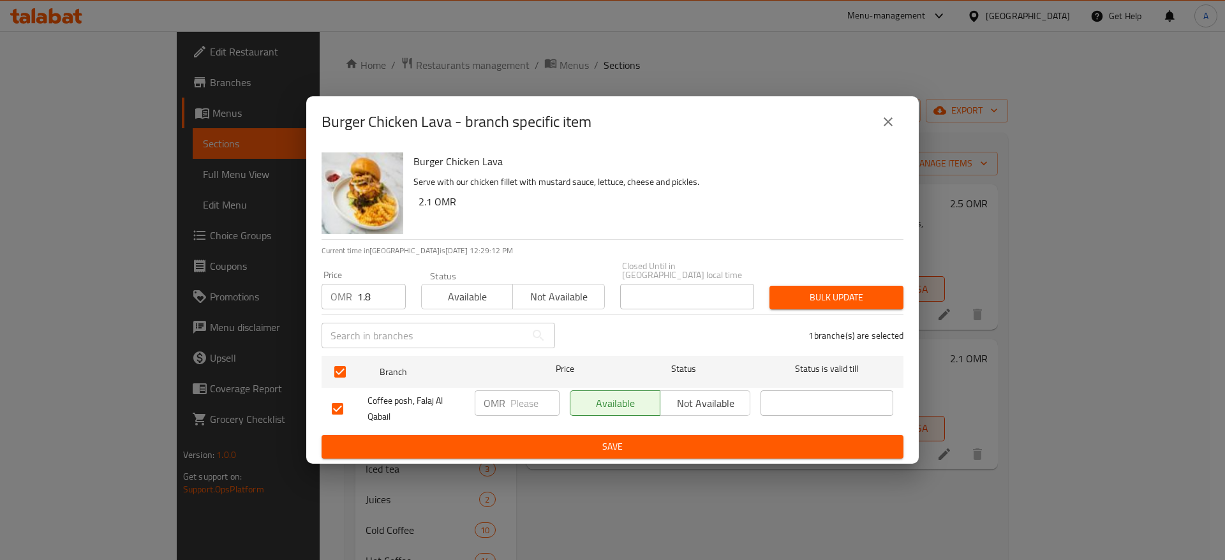
paste input "1.8"
click at [526, 402] on input "1.8" at bounding box center [534, 403] width 49 height 26
type input "1.8"
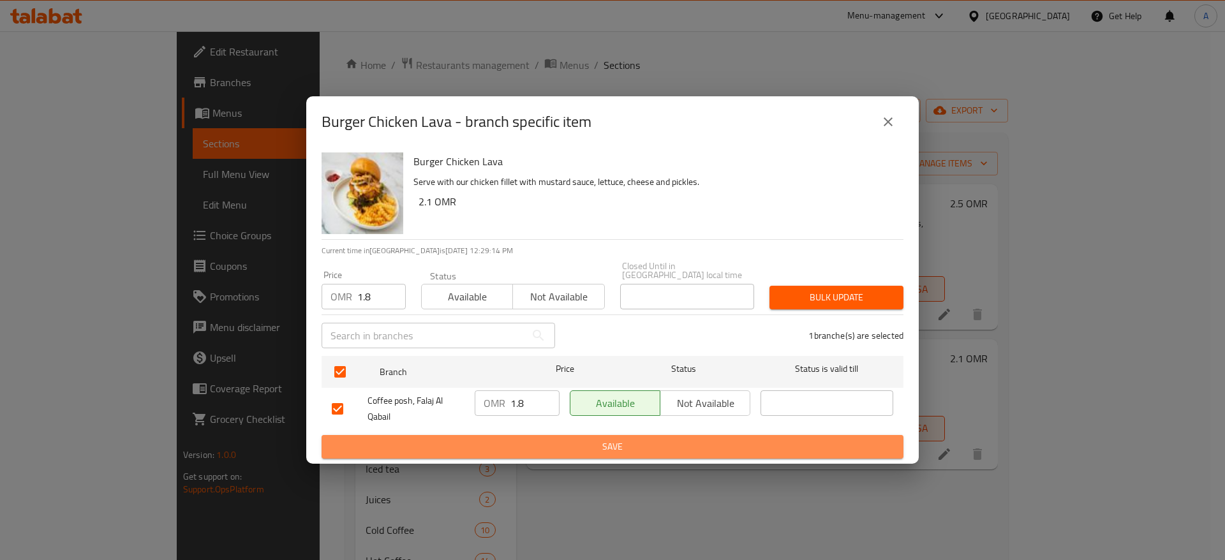
click at [552, 449] on span "Save" at bounding box center [612, 447] width 561 height 16
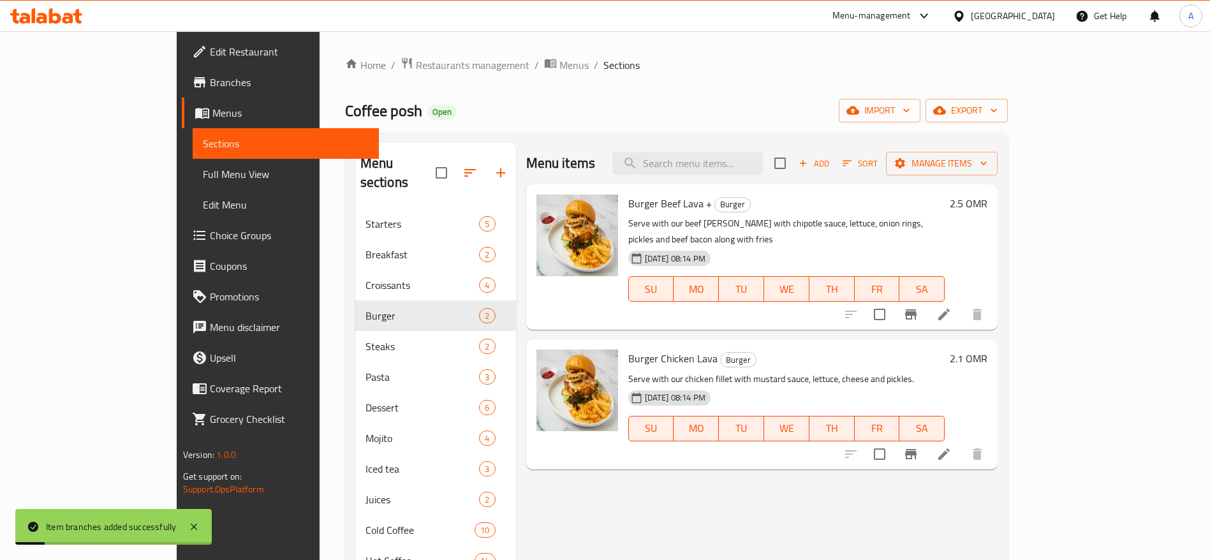
click at [642, 349] on span "Burger Chicken Lava" at bounding box center [672, 358] width 89 height 19
copy h6 "Burger Chicken Lava"
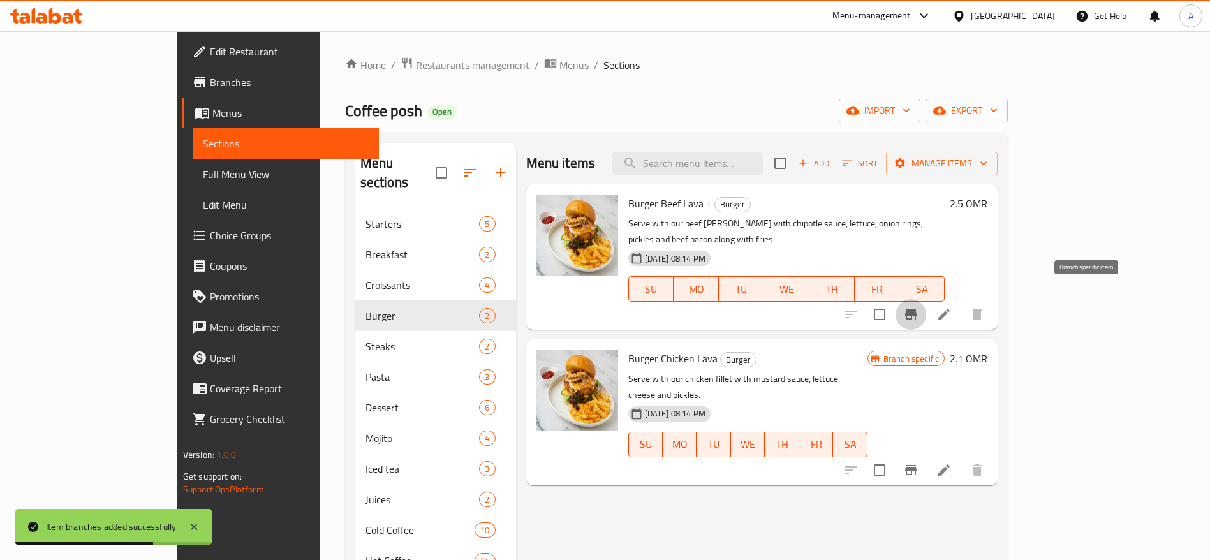
click at [919, 307] on icon "Branch-specific-item" at bounding box center [910, 314] width 15 height 15
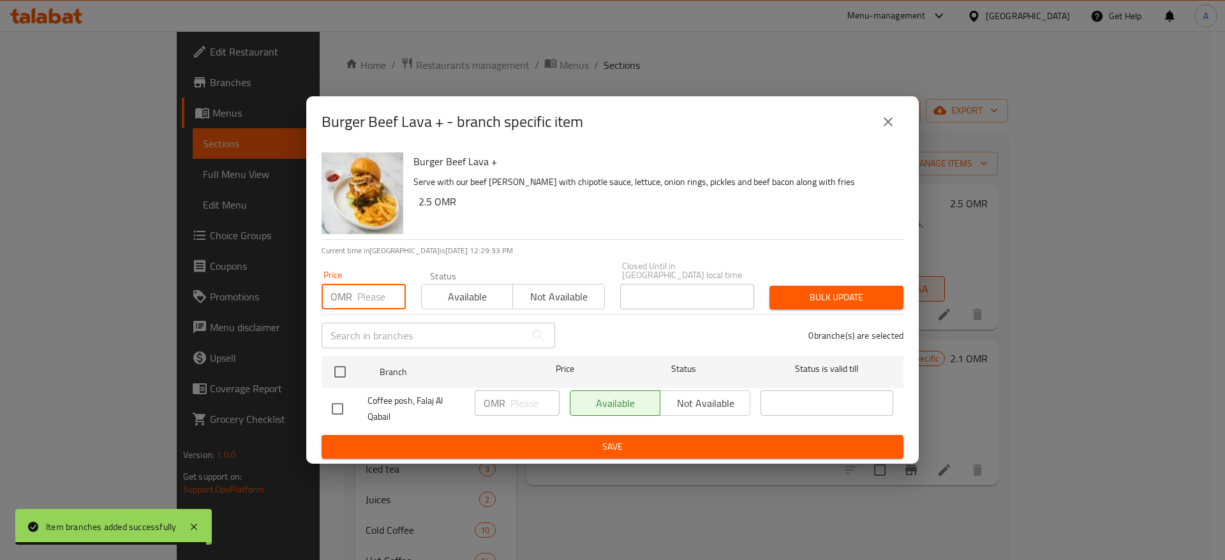
click at [378, 285] on input "number" at bounding box center [381, 297] width 48 height 26
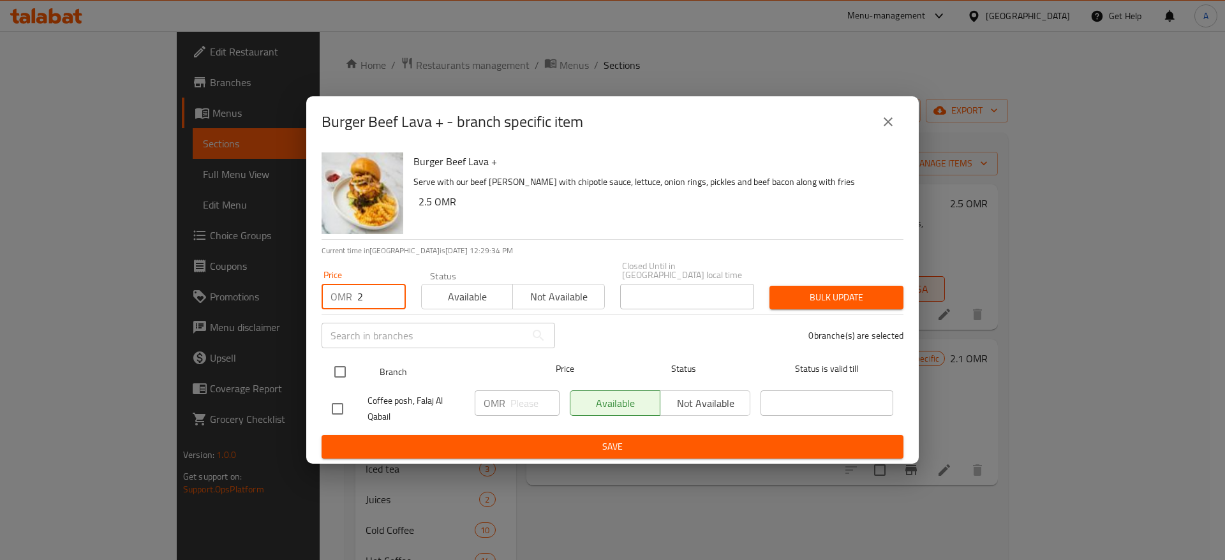
type input "2"
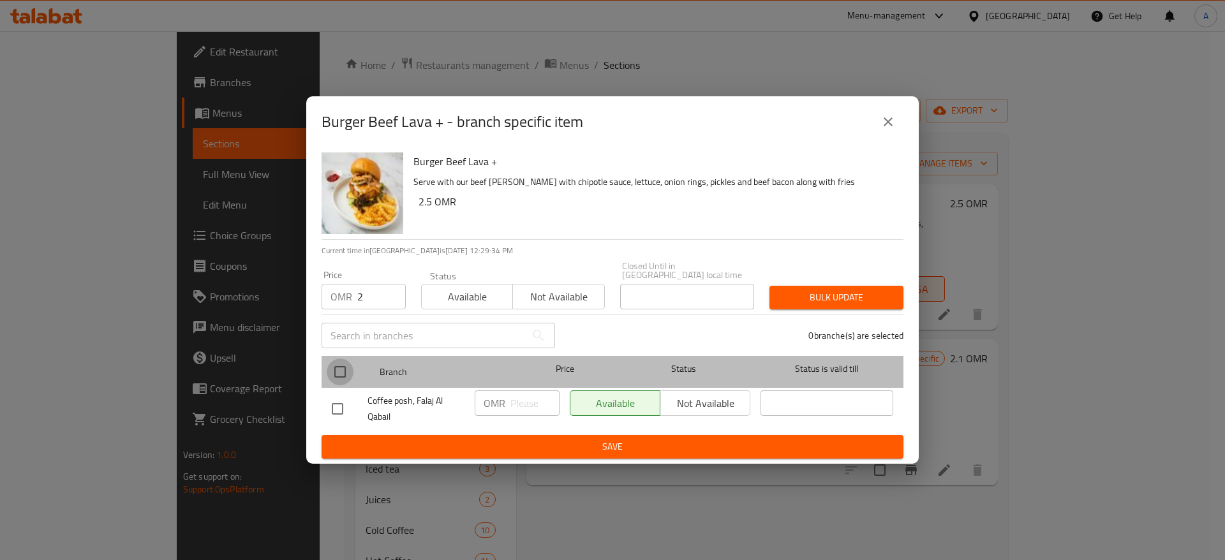
click at [343, 371] on input "checkbox" at bounding box center [340, 372] width 27 height 27
checkbox input "true"
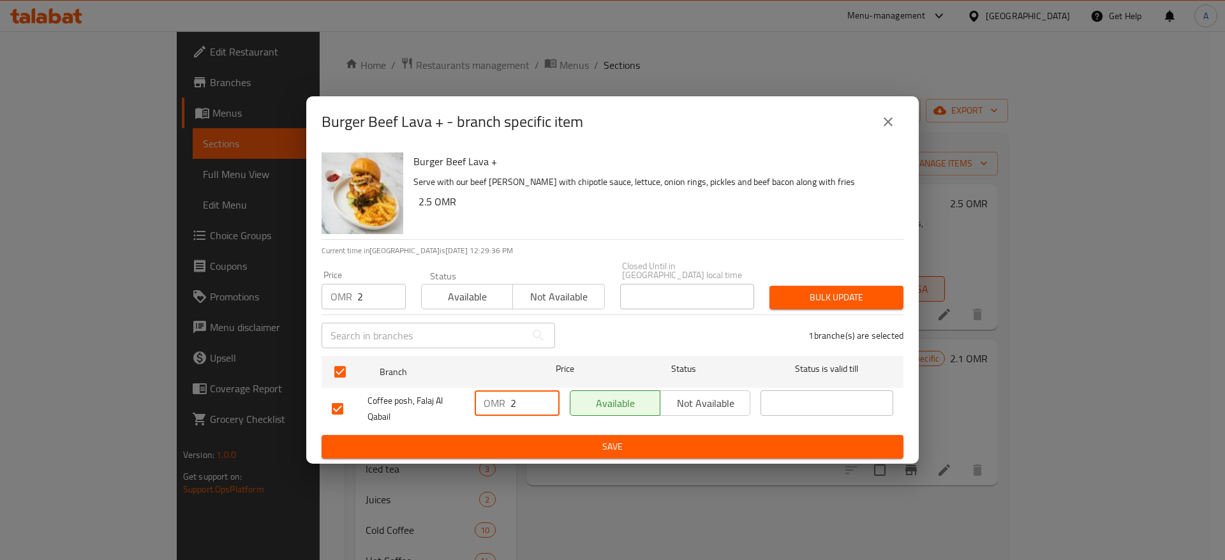
click at [522, 403] on input "2" at bounding box center [534, 403] width 49 height 26
type input "2"
click at [549, 449] on span "Save" at bounding box center [612, 447] width 561 height 16
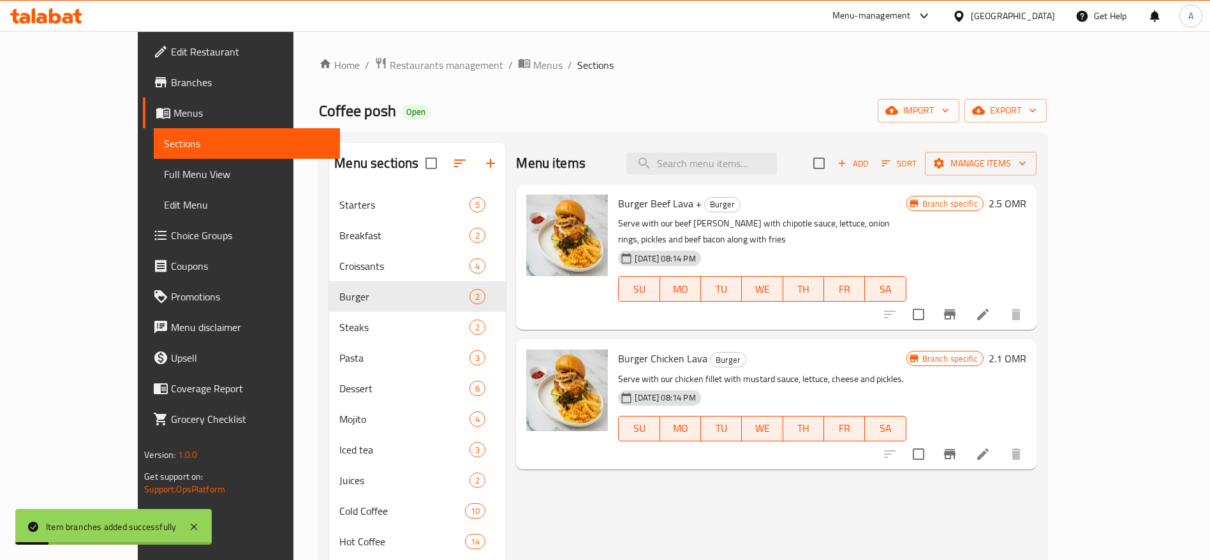
click at [633, 202] on span "Burger Beef Lava +" at bounding box center [660, 203] width 84 height 19
copy h6 "Burger Beef Lava +"
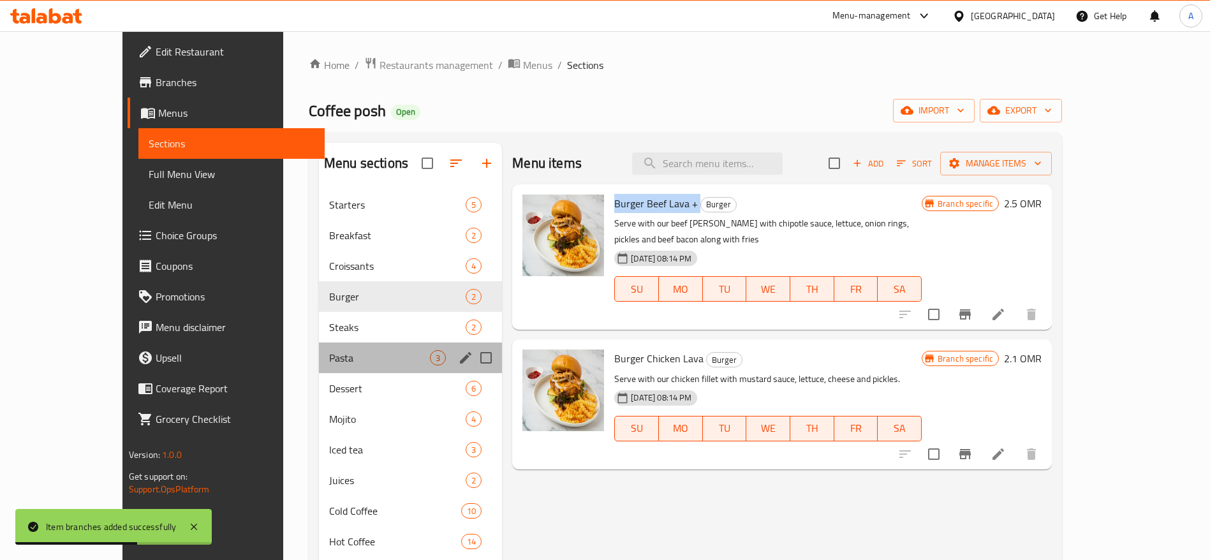
click at [319, 370] on div "Pasta 3" at bounding box center [410, 358] width 183 height 31
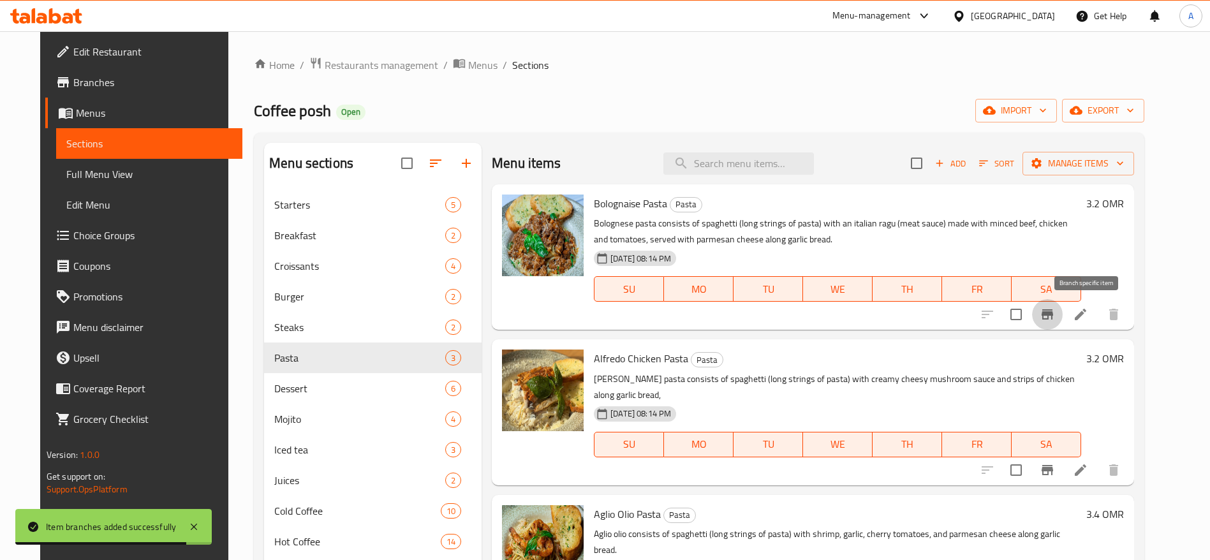
click at [1063, 324] on button "Branch-specific-item" at bounding box center [1047, 314] width 31 height 31
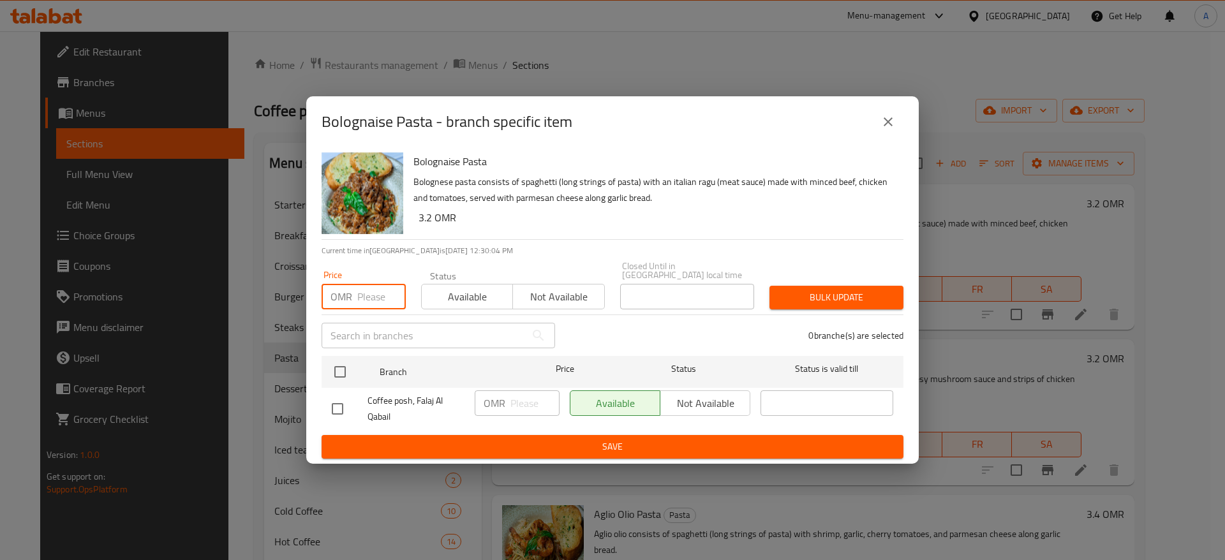
click at [385, 286] on input "number" at bounding box center [381, 297] width 48 height 26
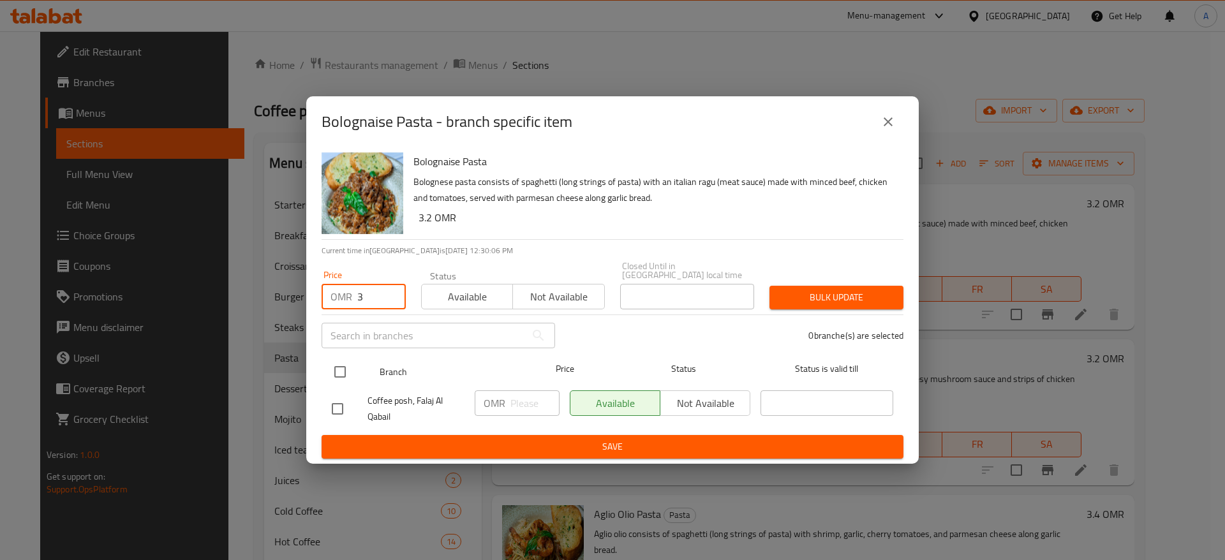
type input "3"
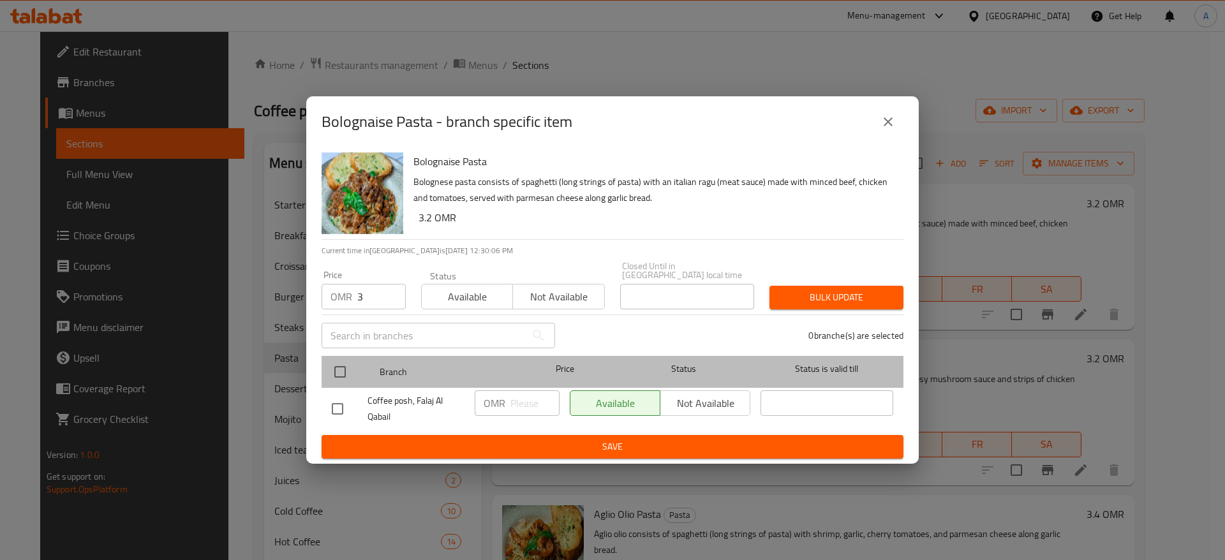
click at [397, 364] on span "Branch" at bounding box center [446, 372] width 133 height 16
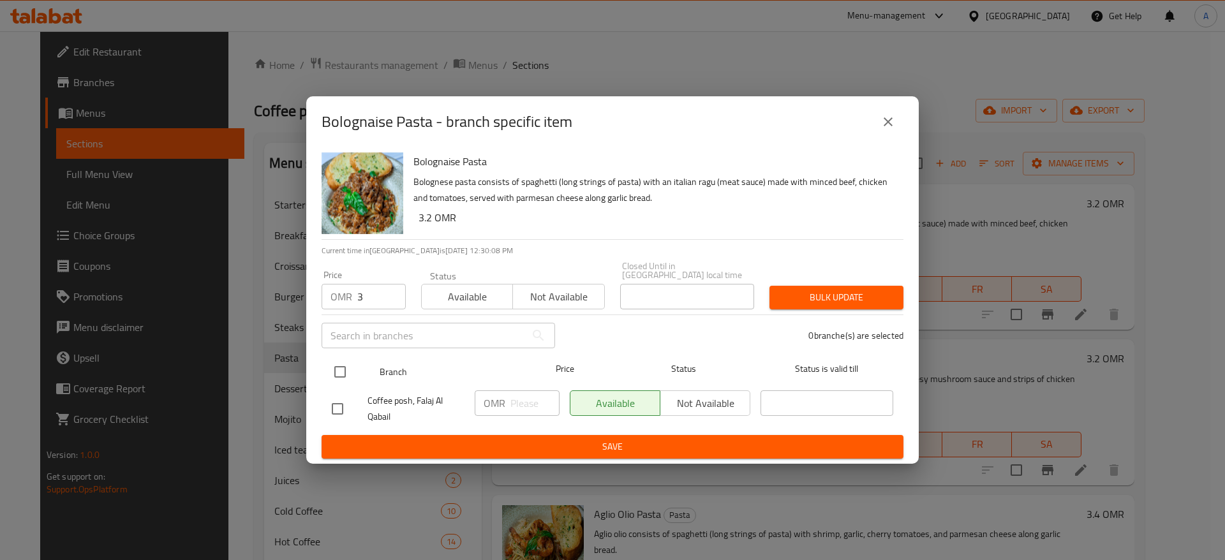
click at [334, 363] on ul "Branch Price Status Status is valid till Coffee posh, Falaj Al Qabail OMR ​ Ava…" at bounding box center [613, 393] width 582 height 84
click at [334, 363] on input "checkbox" at bounding box center [340, 372] width 27 height 27
checkbox input "true"
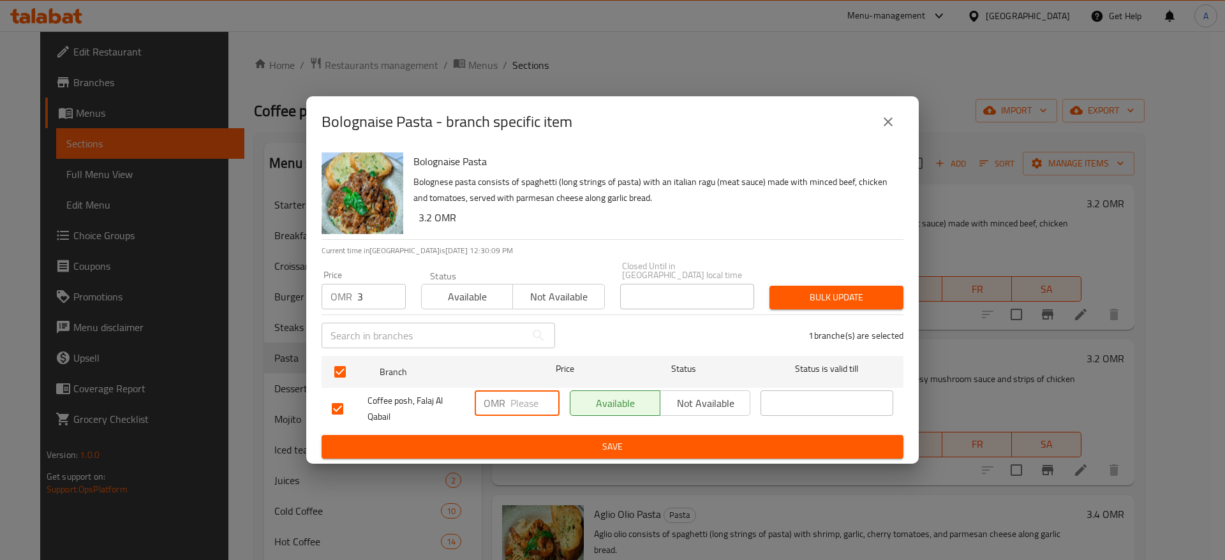
click at [528, 408] on input "number" at bounding box center [534, 403] width 49 height 26
type input "3"
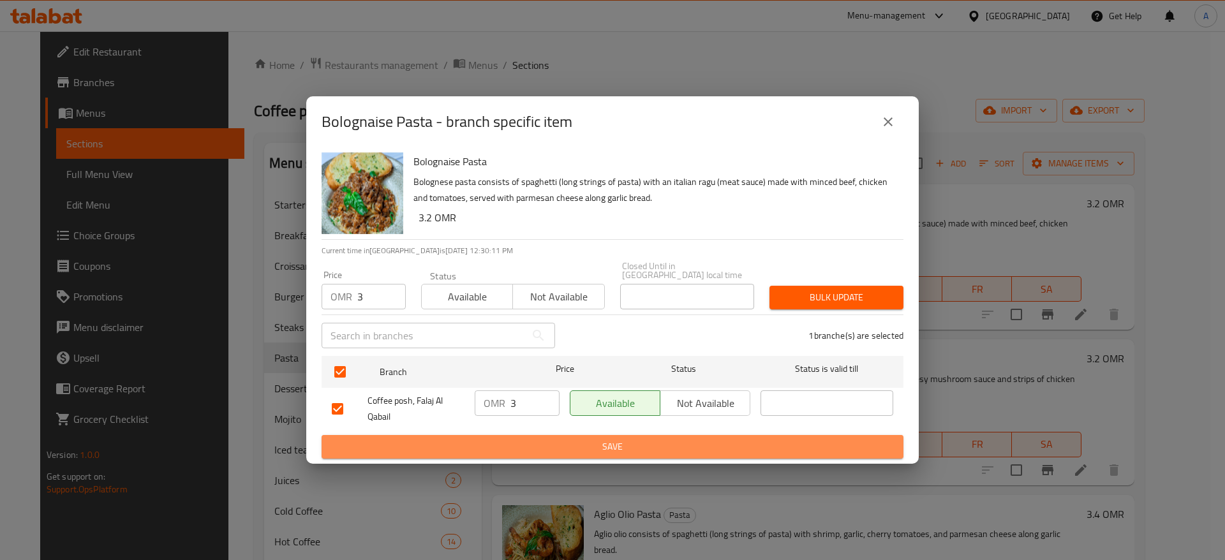
click at [570, 452] on button "Save" at bounding box center [613, 447] width 582 height 24
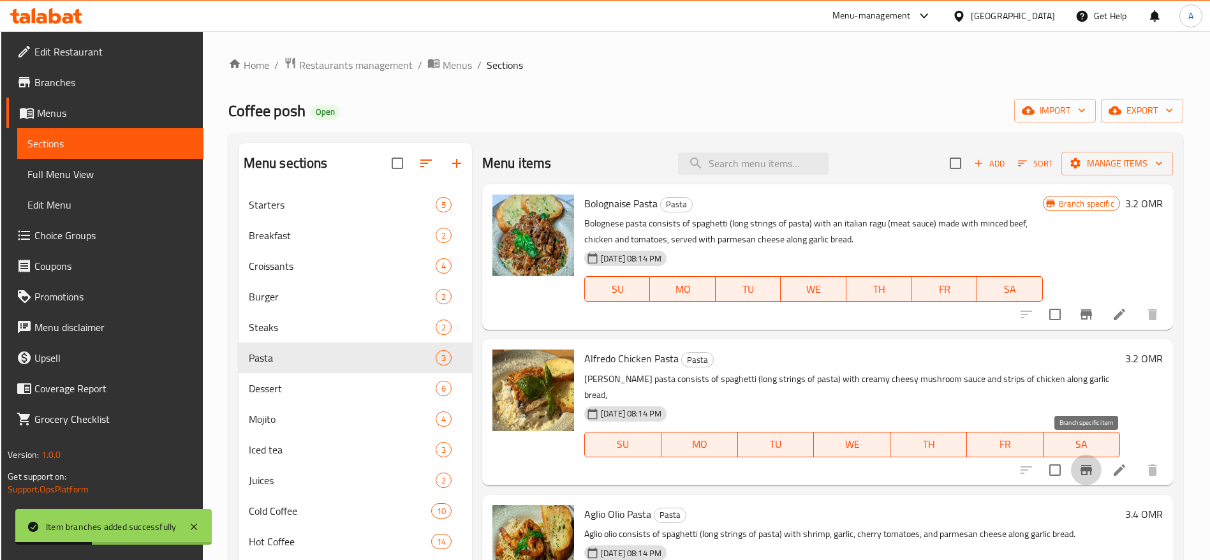
click at [1084, 463] on icon "Branch-specific-item" at bounding box center [1086, 470] width 15 height 15
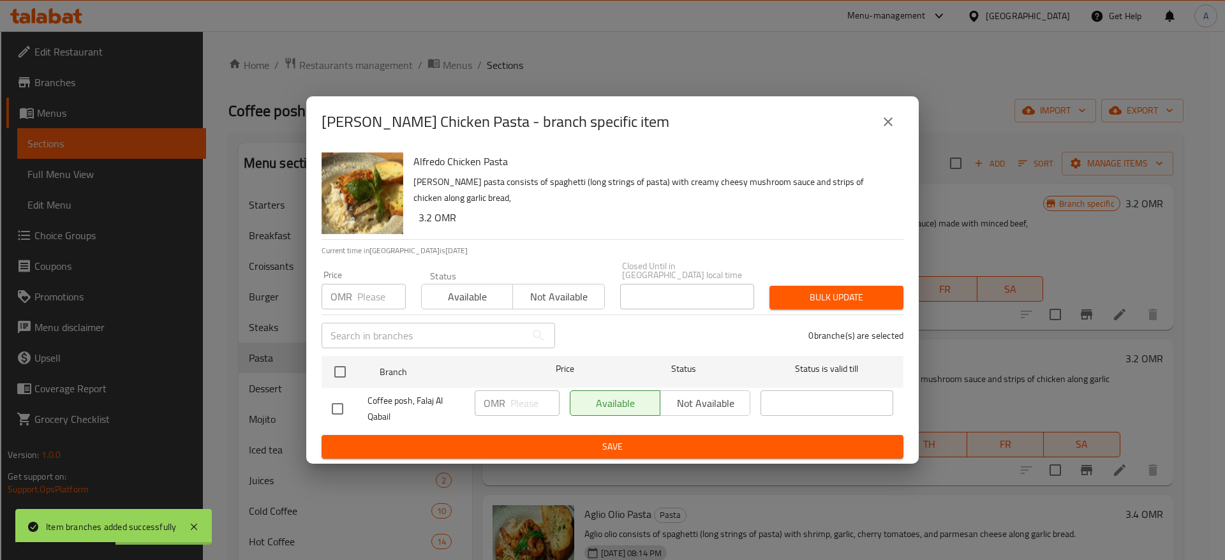
click at [374, 294] on input "number" at bounding box center [381, 297] width 48 height 26
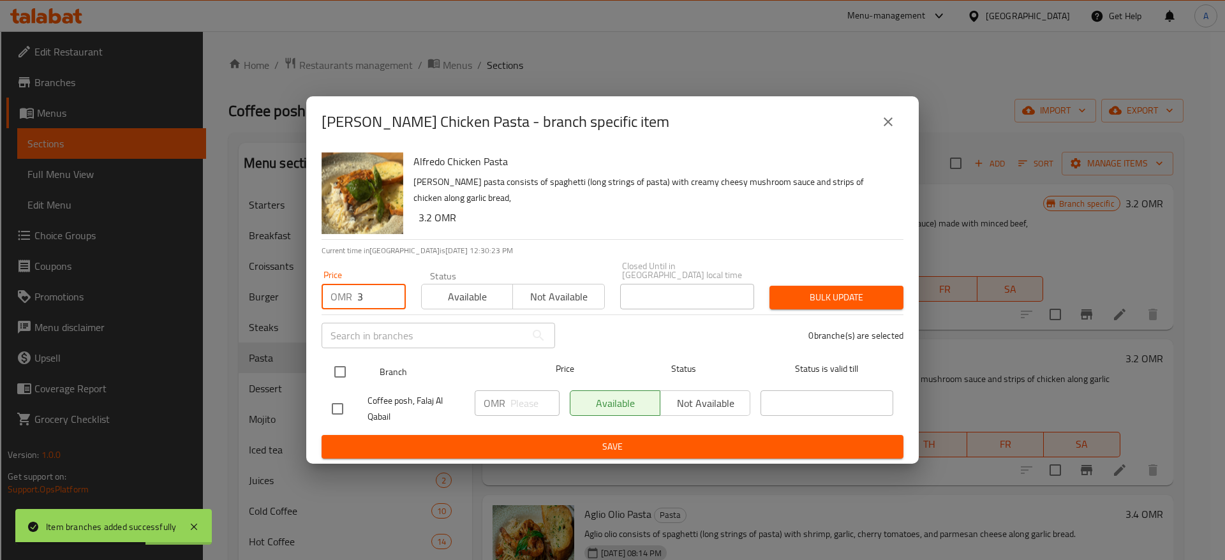
type input "3"
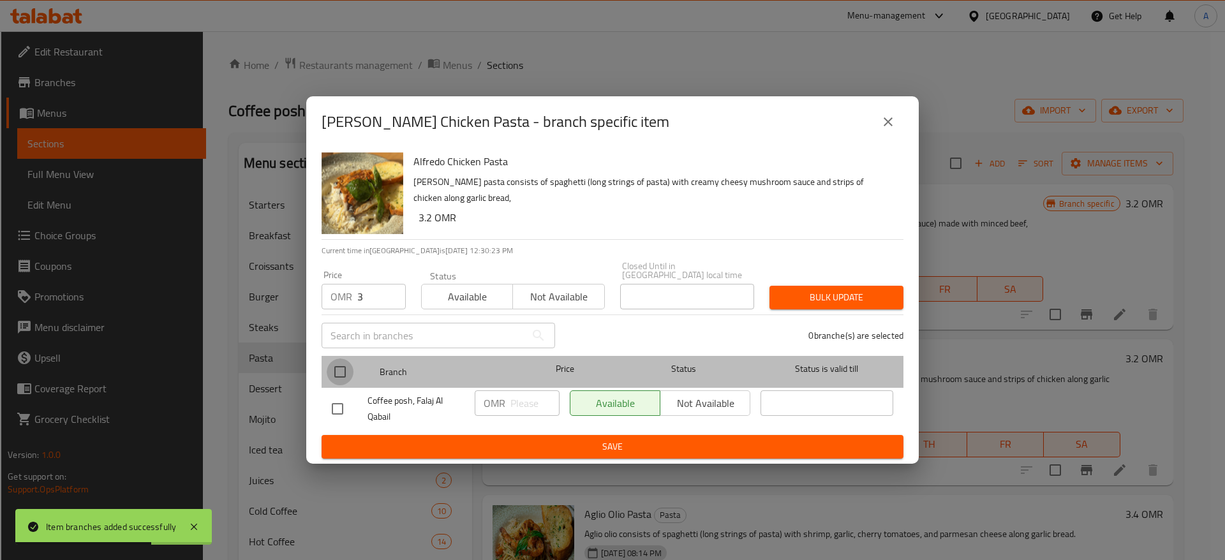
click at [334, 370] on input "checkbox" at bounding box center [340, 372] width 27 height 27
checkbox input "true"
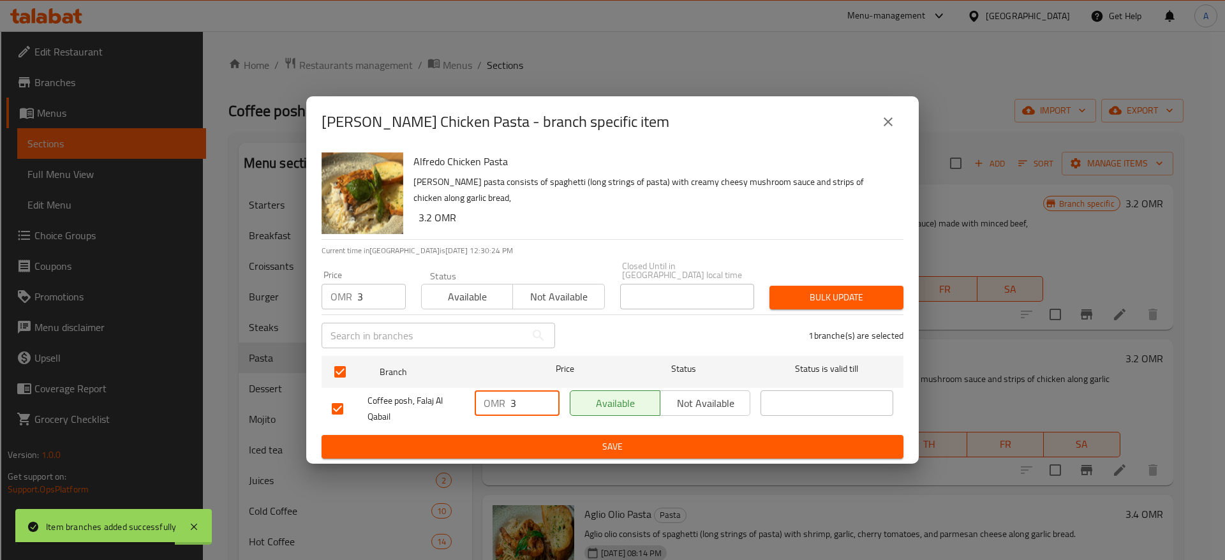
click at [519, 399] on input "3" at bounding box center [534, 403] width 49 height 26
type input "3"
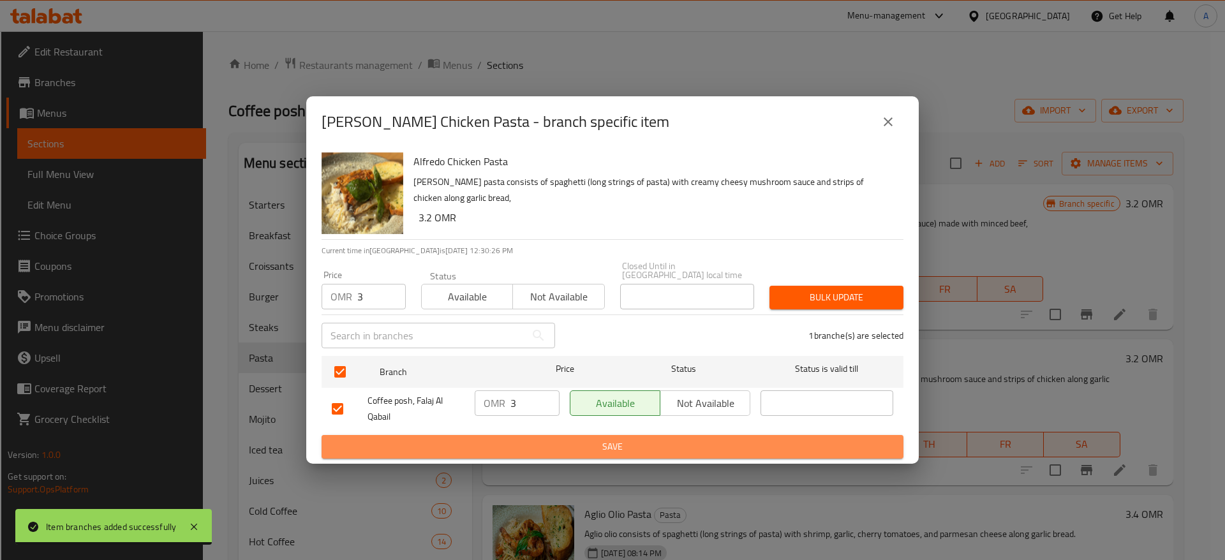
click at [563, 439] on span "Save" at bounding box center [612, 447] width 561 height 16
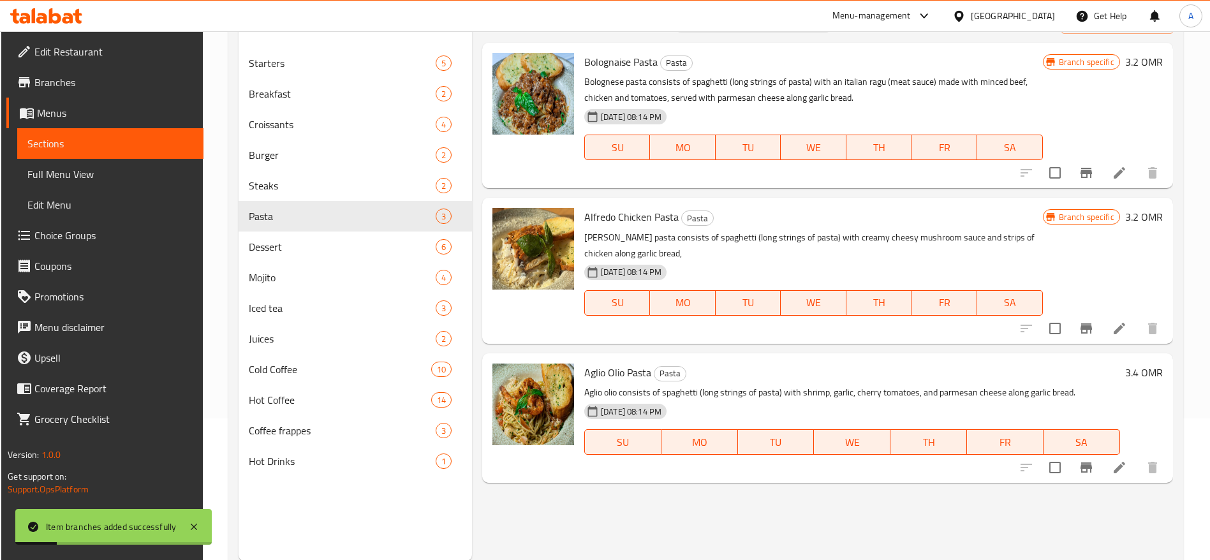
scroll to position [179, 0]
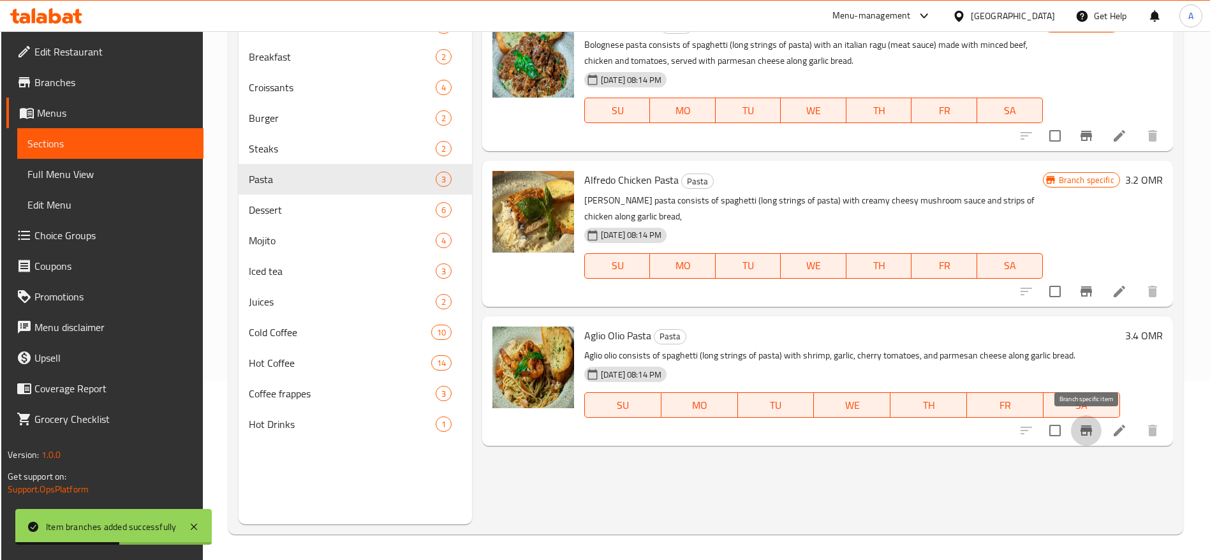
click at [1090, 434] on icon "Branch-specific-item" at bounding box center [1086, 430] width 15 height 15
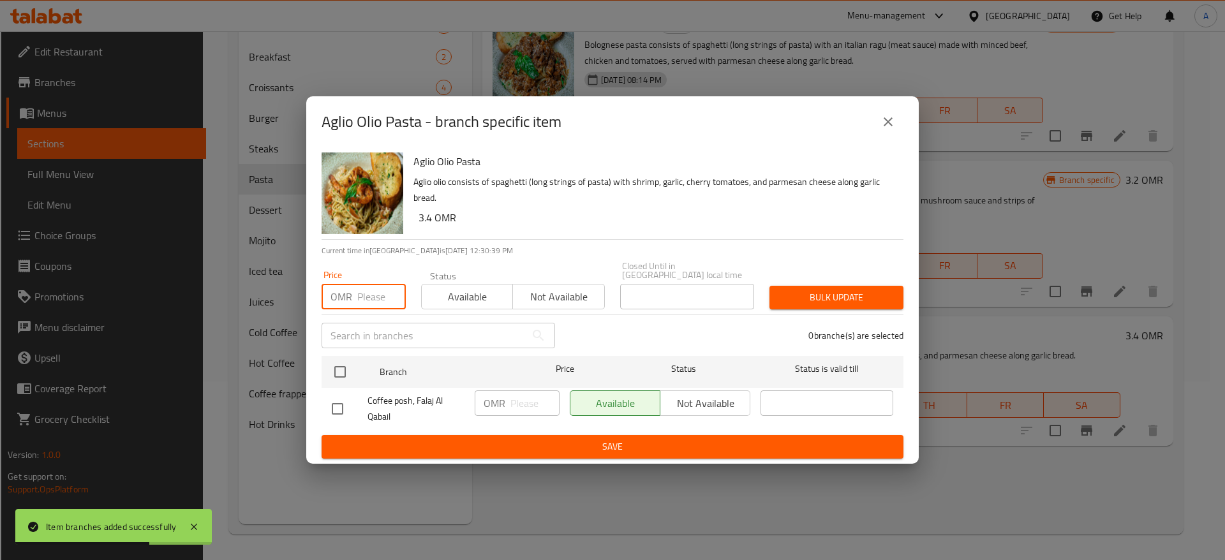
click at [385, 292] on input "number" at bounding box center [381, 297] width 48 height 26
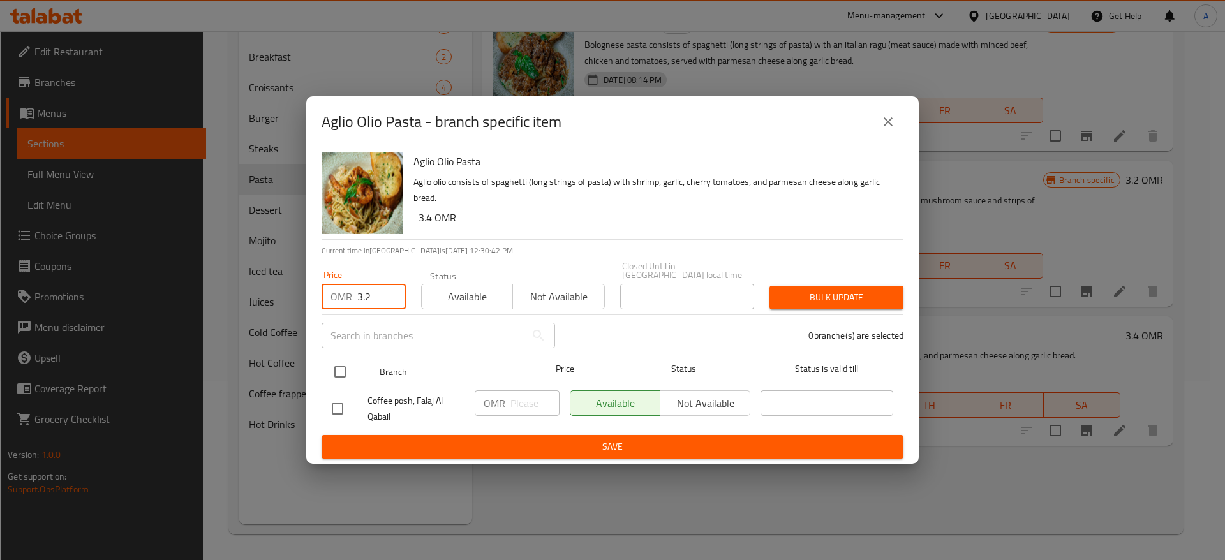
type input "3.2"
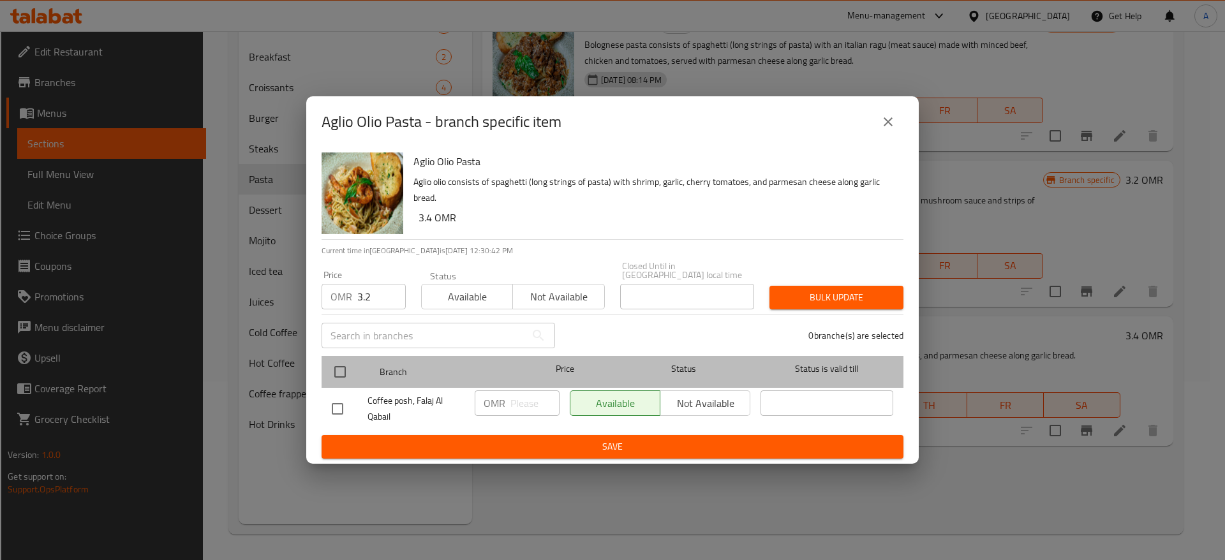
click at [398, 366] on span "Branch" at bounding box center [446, 372] width 133 height 16
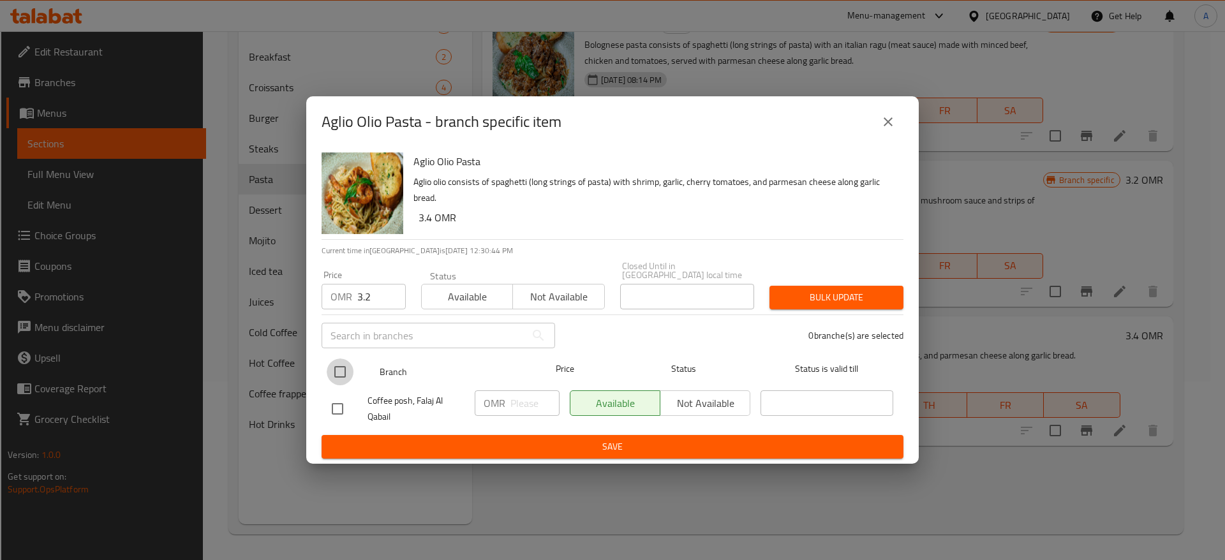
click at [335, 371] on input "checkbox" at bounding box center [340, 372] width 27 height 27
checkbox input "true"
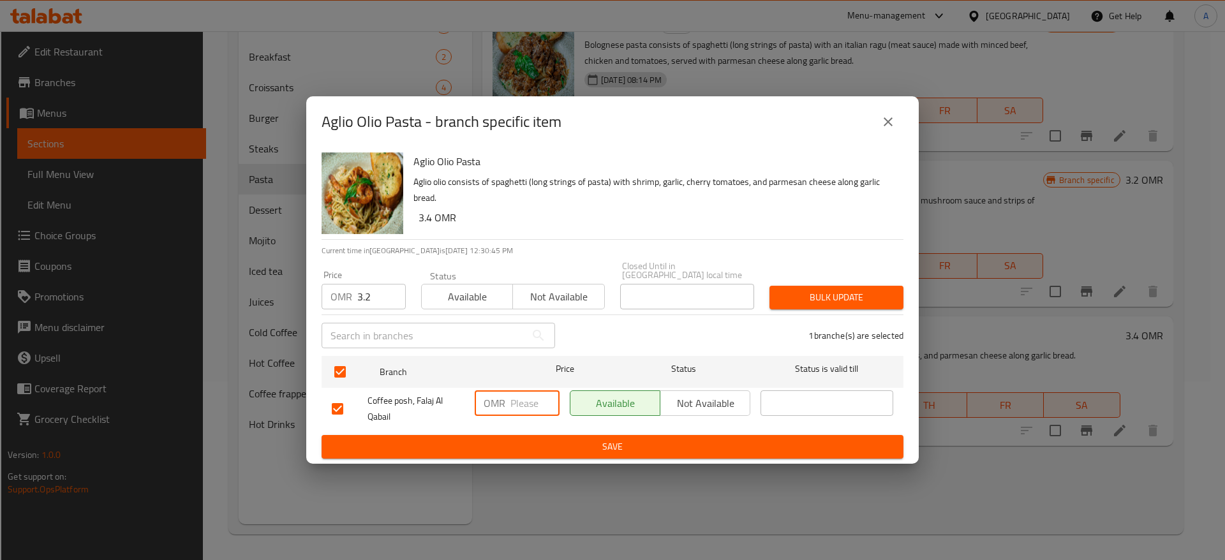
paste input "3.2"
click at [523, 405] on input "3.2" at bounding box center [534, 403] width 49 height 26
type input "3.2"
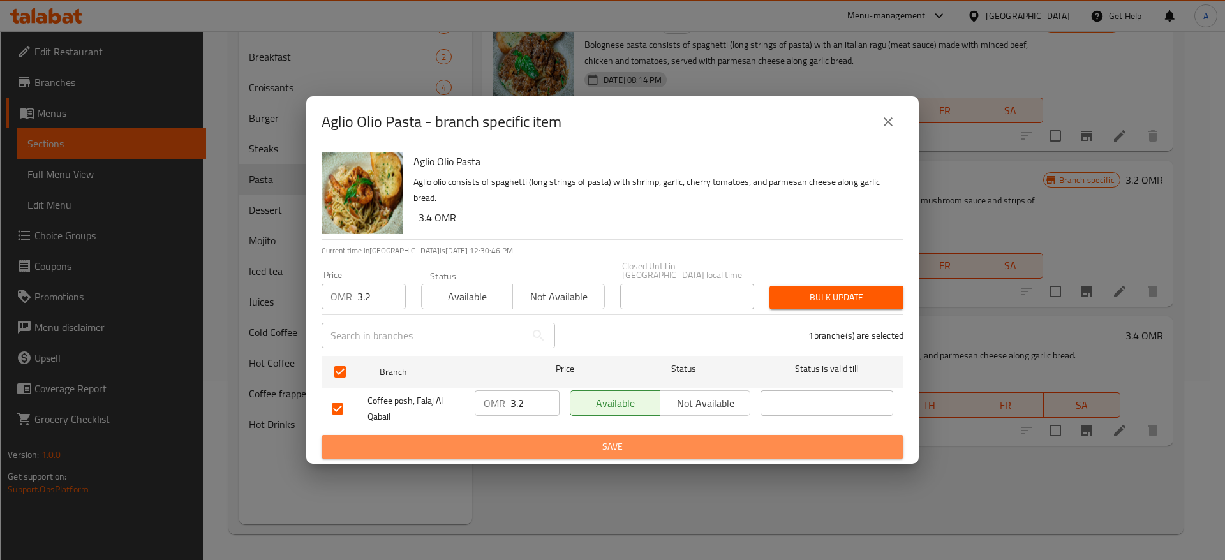
click at [556, 445] on span "Save" at bounding box center [612, 447] width 561 height 16
